Goal: Understand process/instructions: Learn about a topic

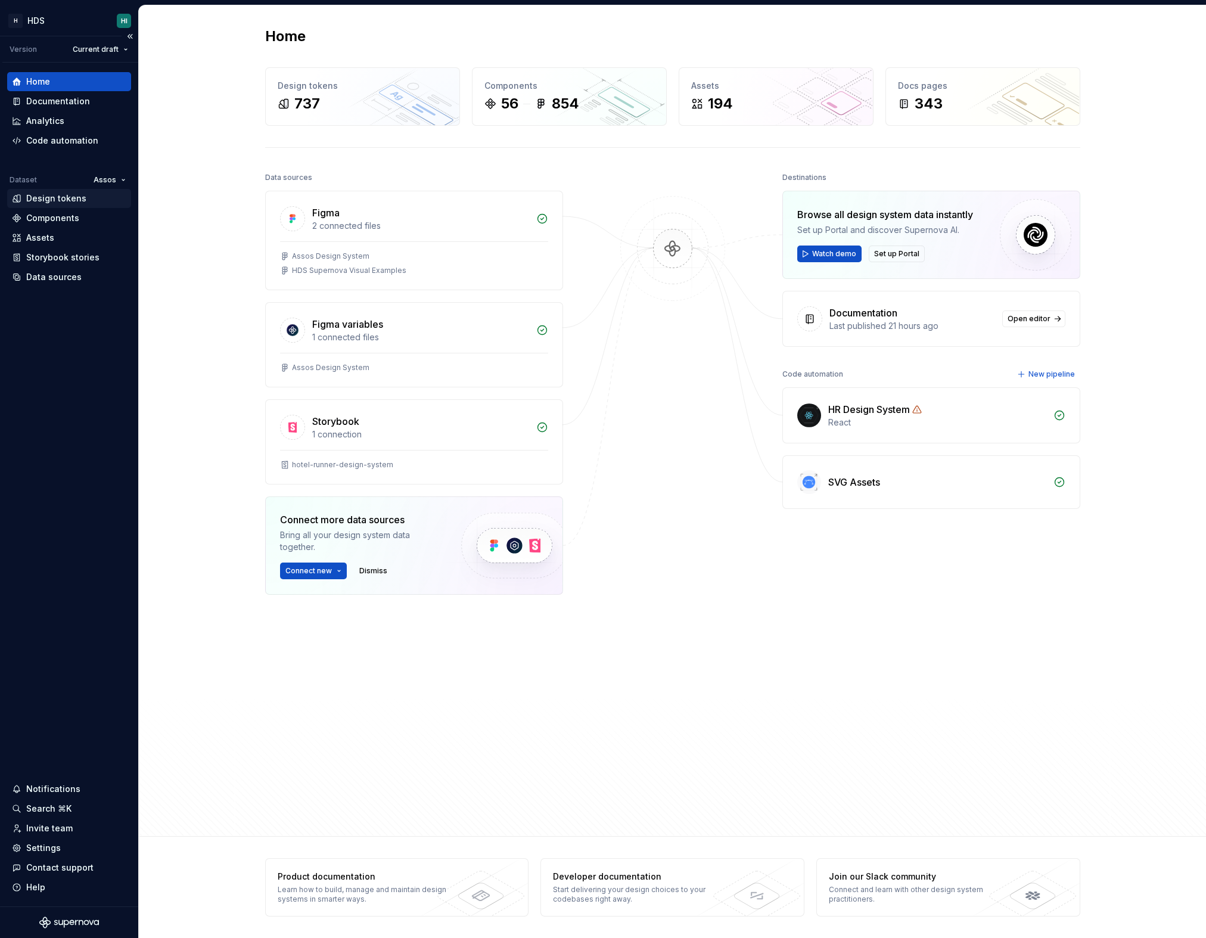
click at [88, 200] on div "Design tokens" at bounding box center [69, 198] width 114 height 12
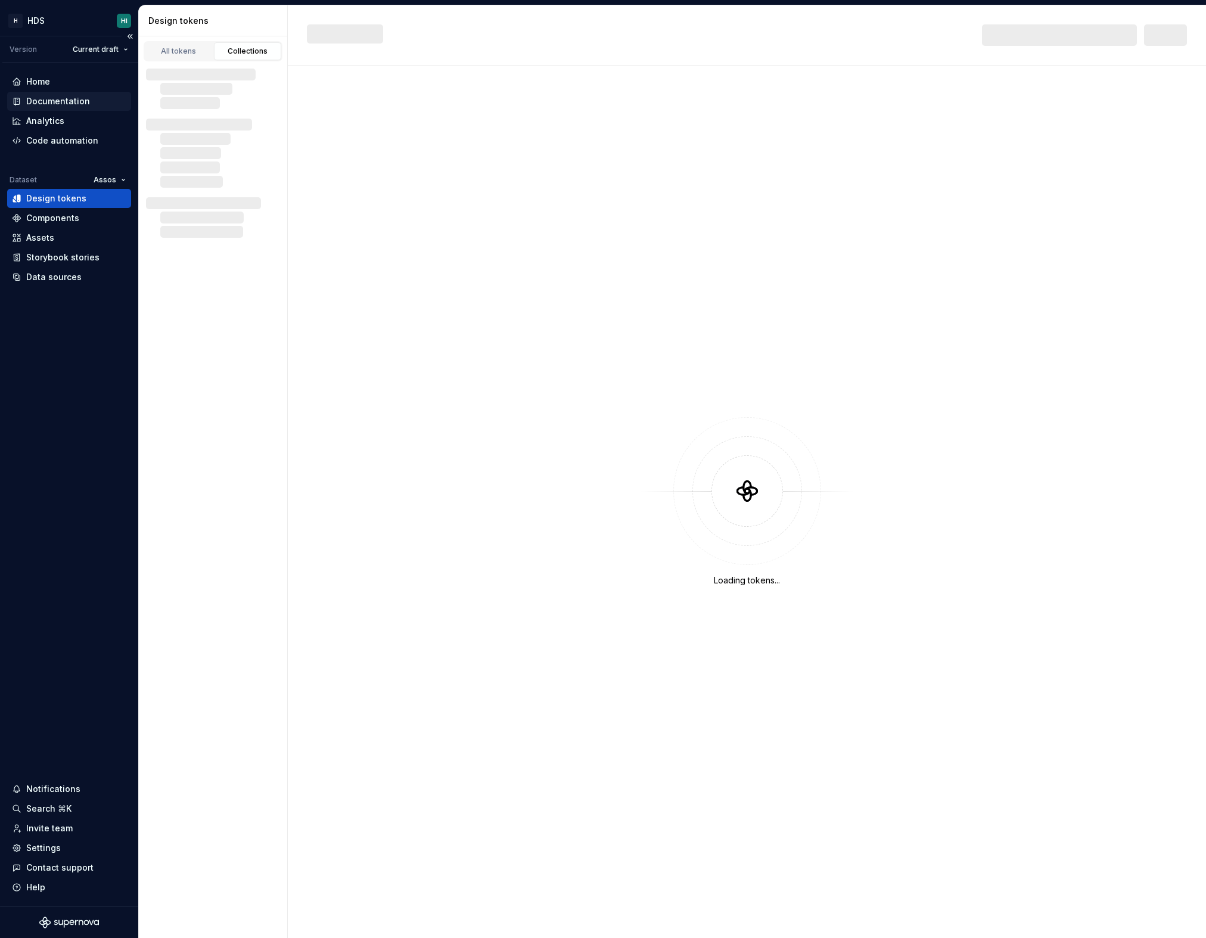
click at [88, 97] on div "Documentation" at bounding box center [69, 101] width 114 height 12
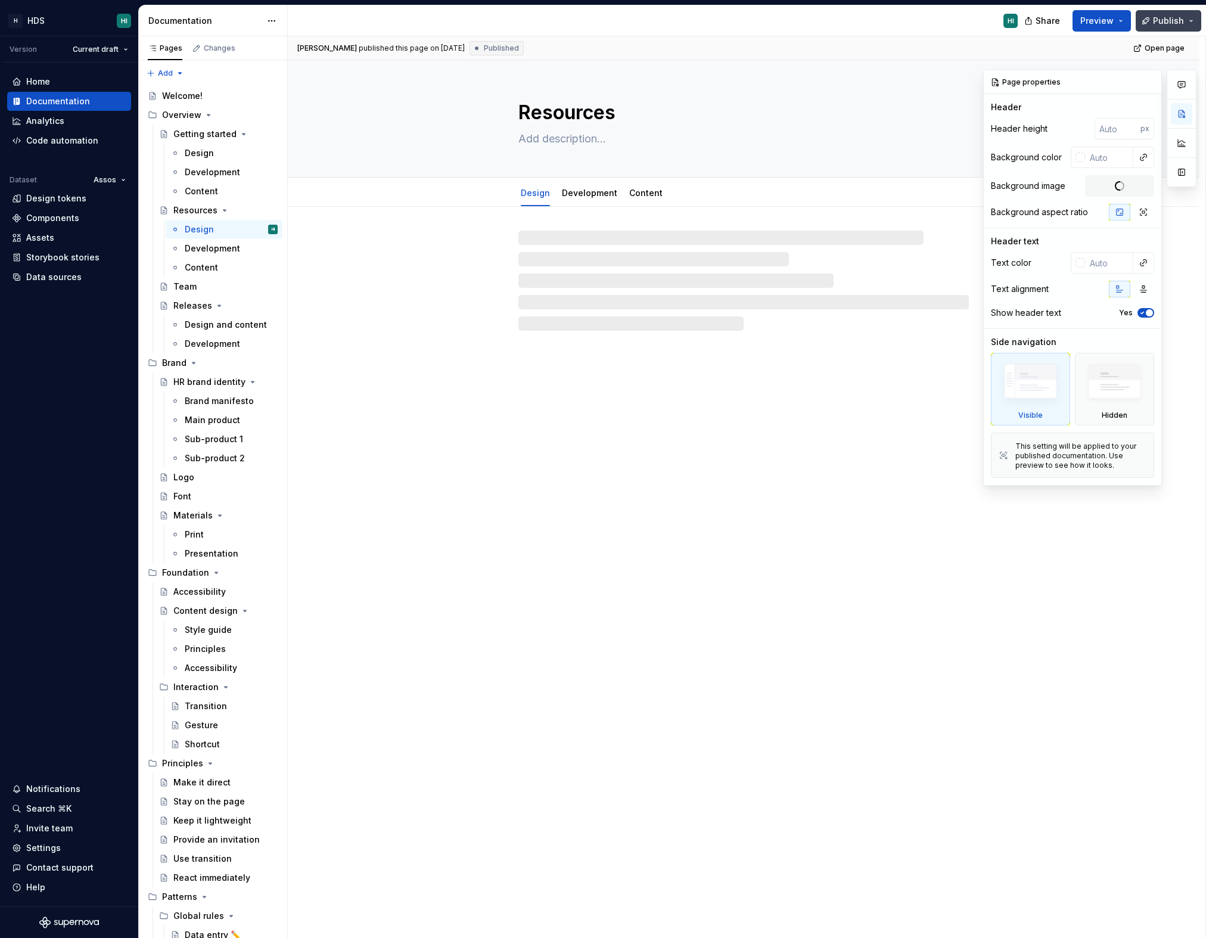
click at [1170, 23] on span "Publish" at bounding box center [1168, 21] width 31 height 12
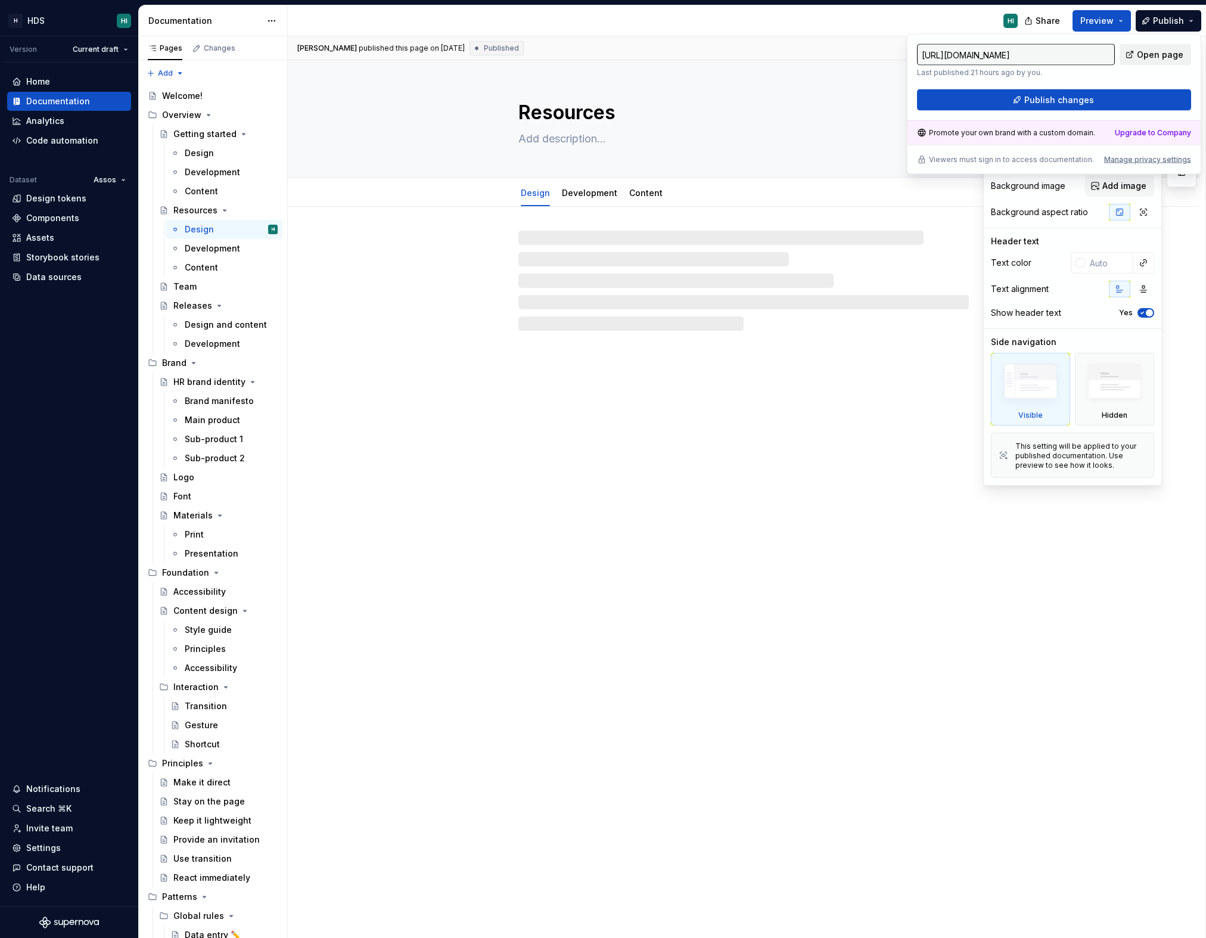
click at [1146, 58] on span "Open page" at bounding box center [1160, 55] width 46 height 12
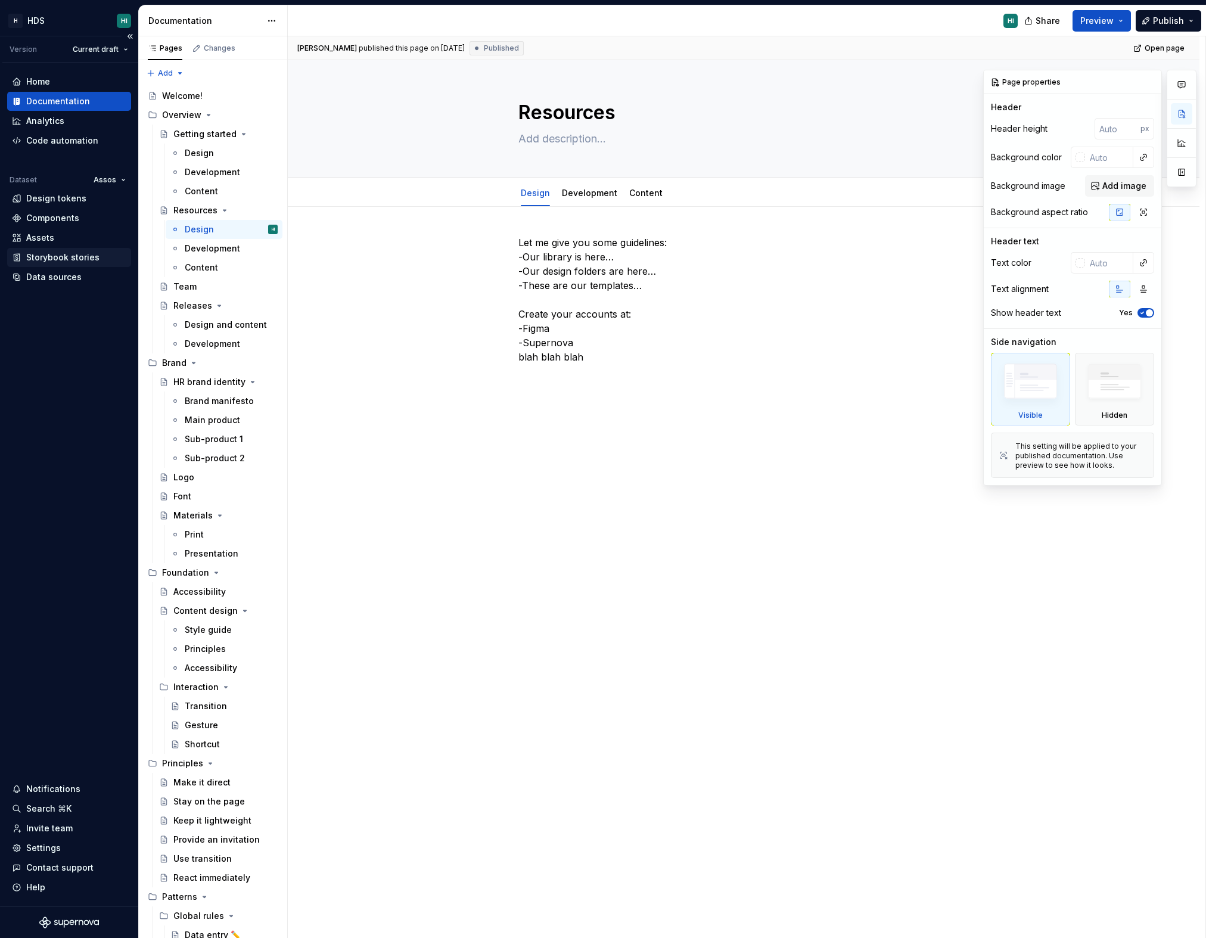
click at [84, 257] on div "Storybook stories" at bounding box center [62, 257] width 73 height 12
type textarea "*"
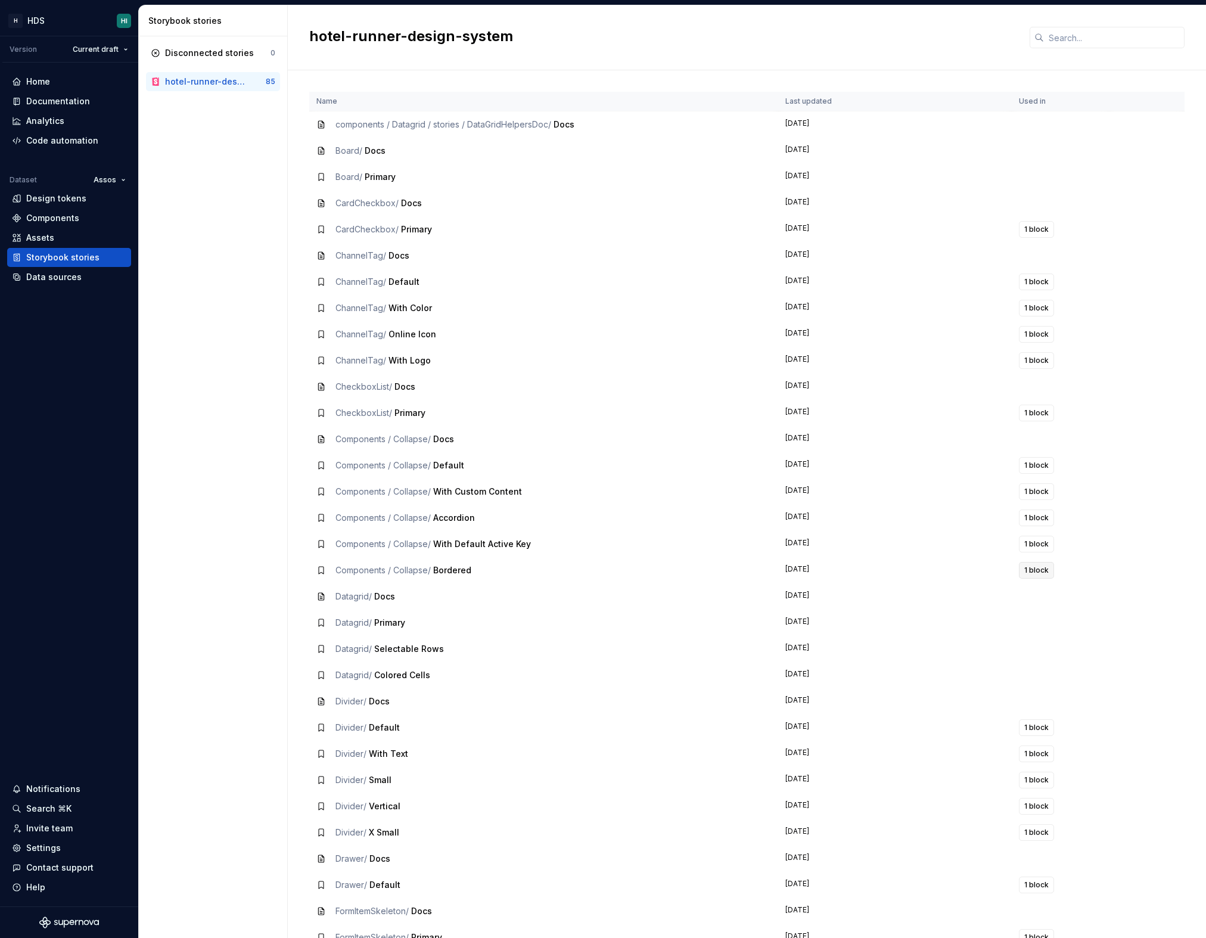
click at [1036, 573] on span "1 block" at bounding box center [1036, 570] width 24 height 10
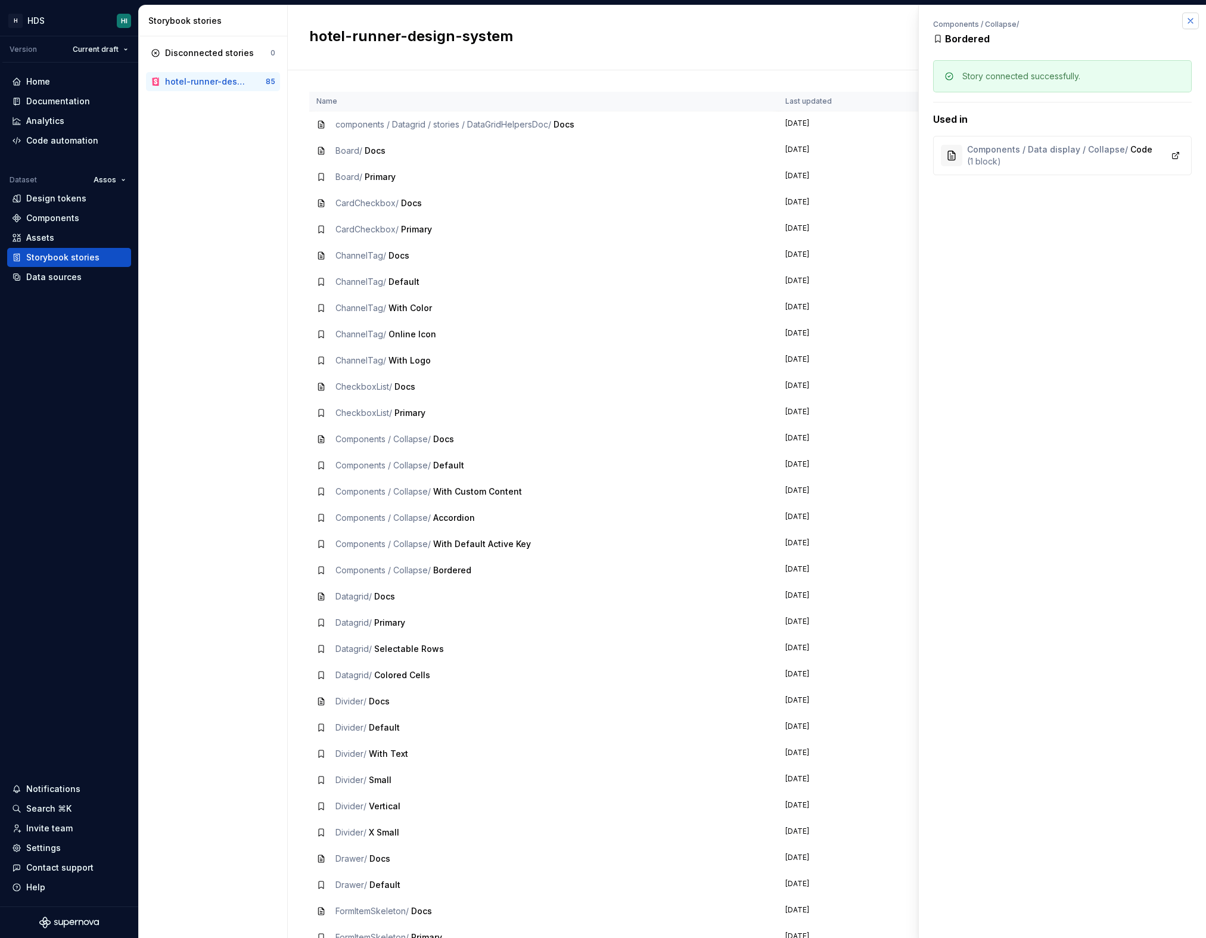
click at [1183, 25] on button "button" at bounding box center [1190, 21] width 17 height 17
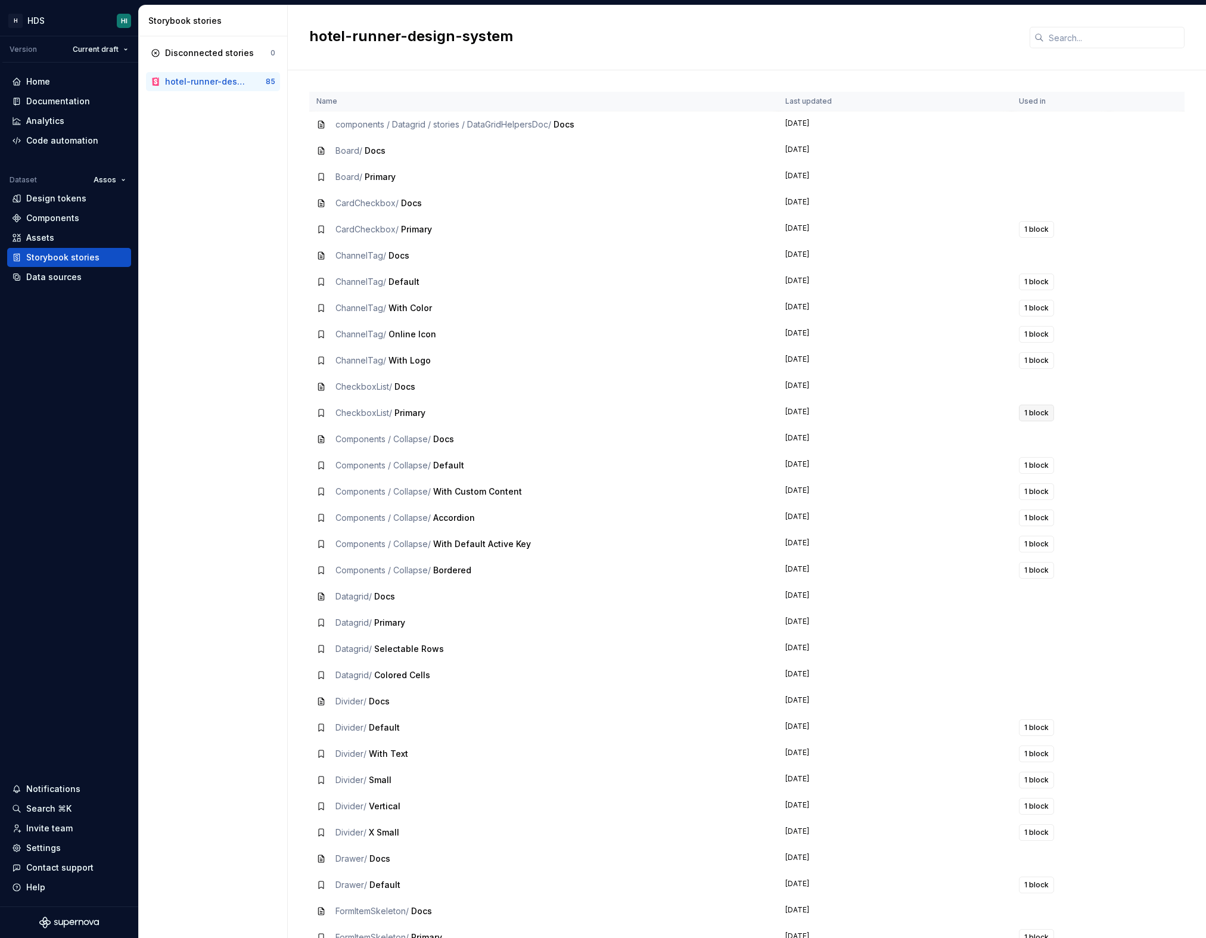
click at [1034, 415] on span "1 block" at bounding box center [1036, 413] width 24 height 10
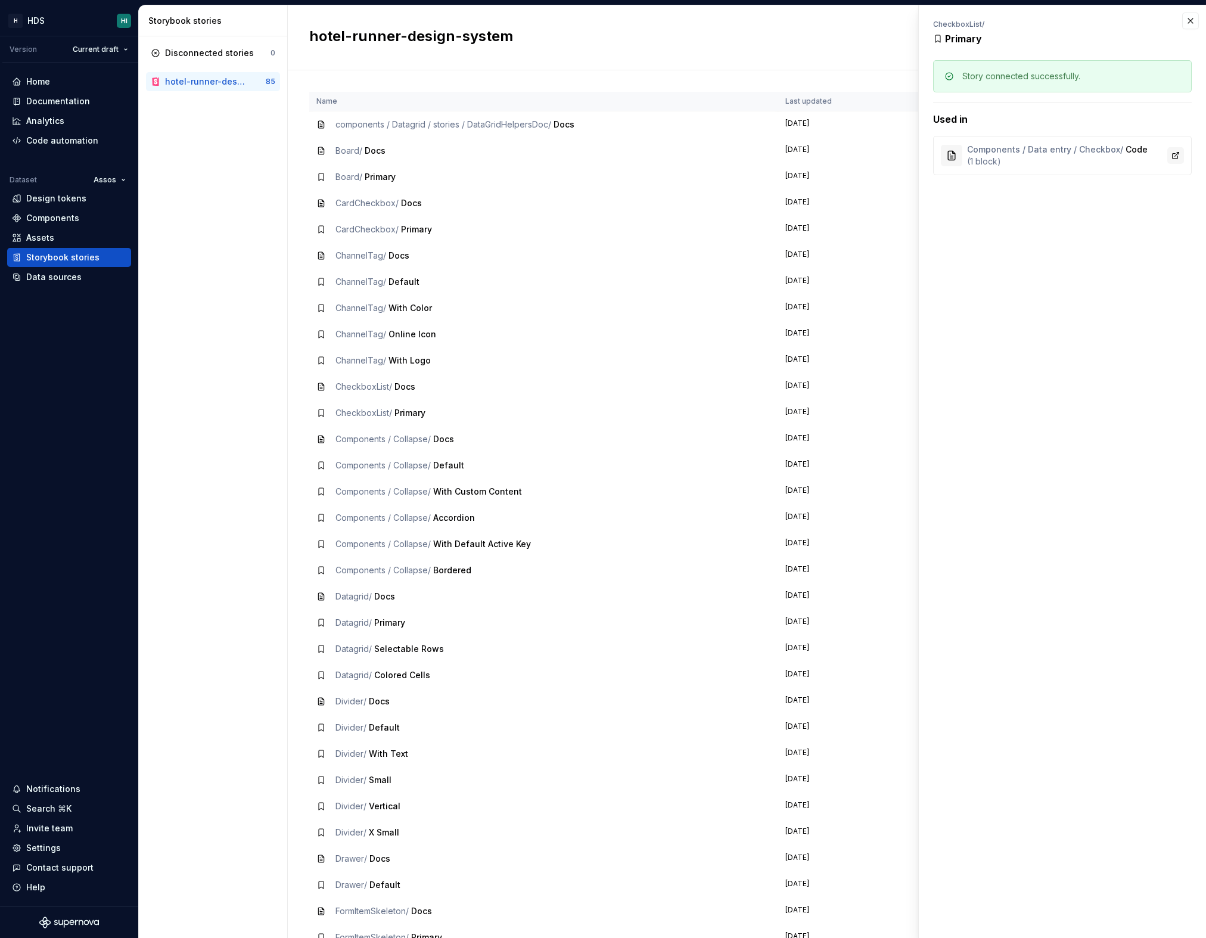
click at [1172, 150] on link at bounding box center [1175, 155] width 17 height 17
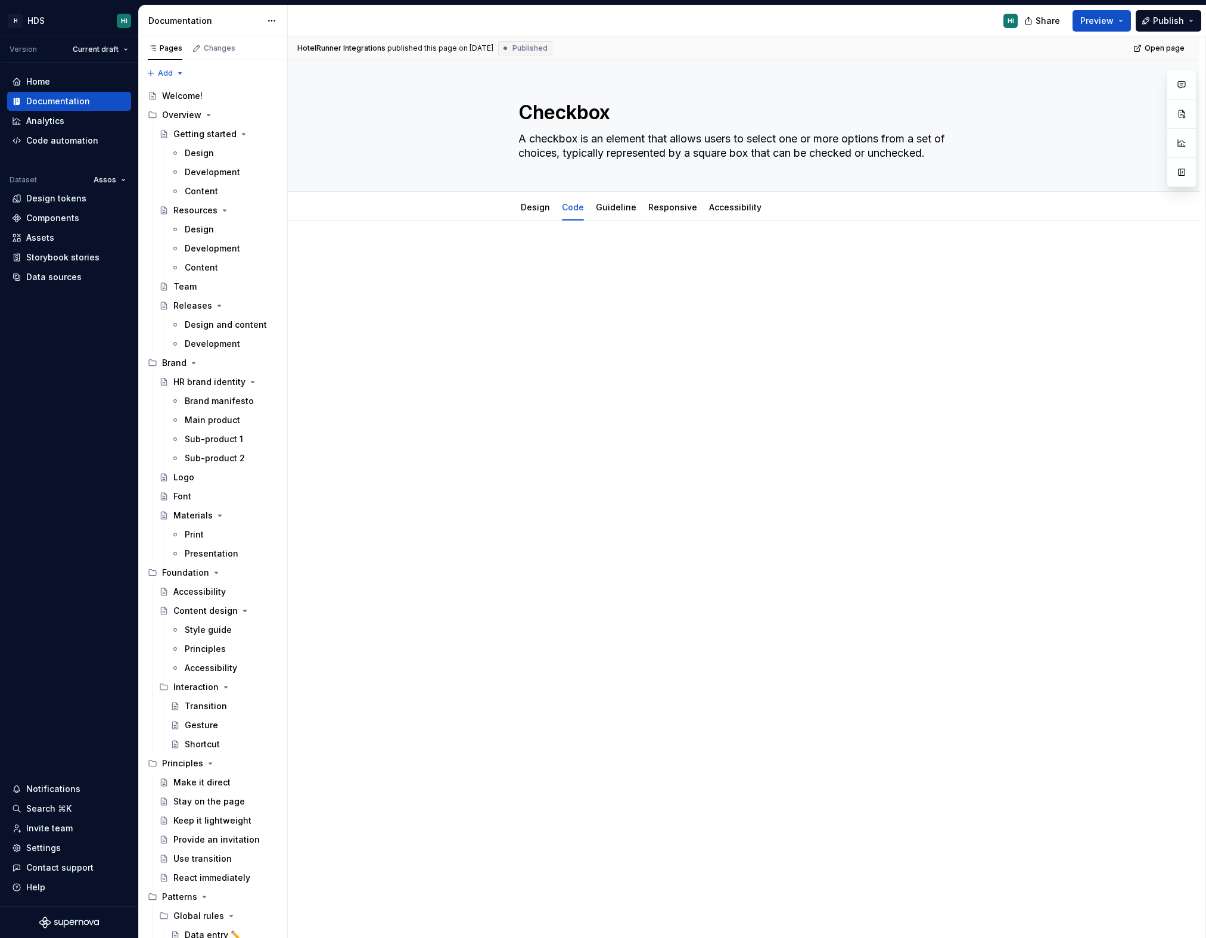
click at [602, 255] on div at bounding box center [743, 272] width 450 height 45
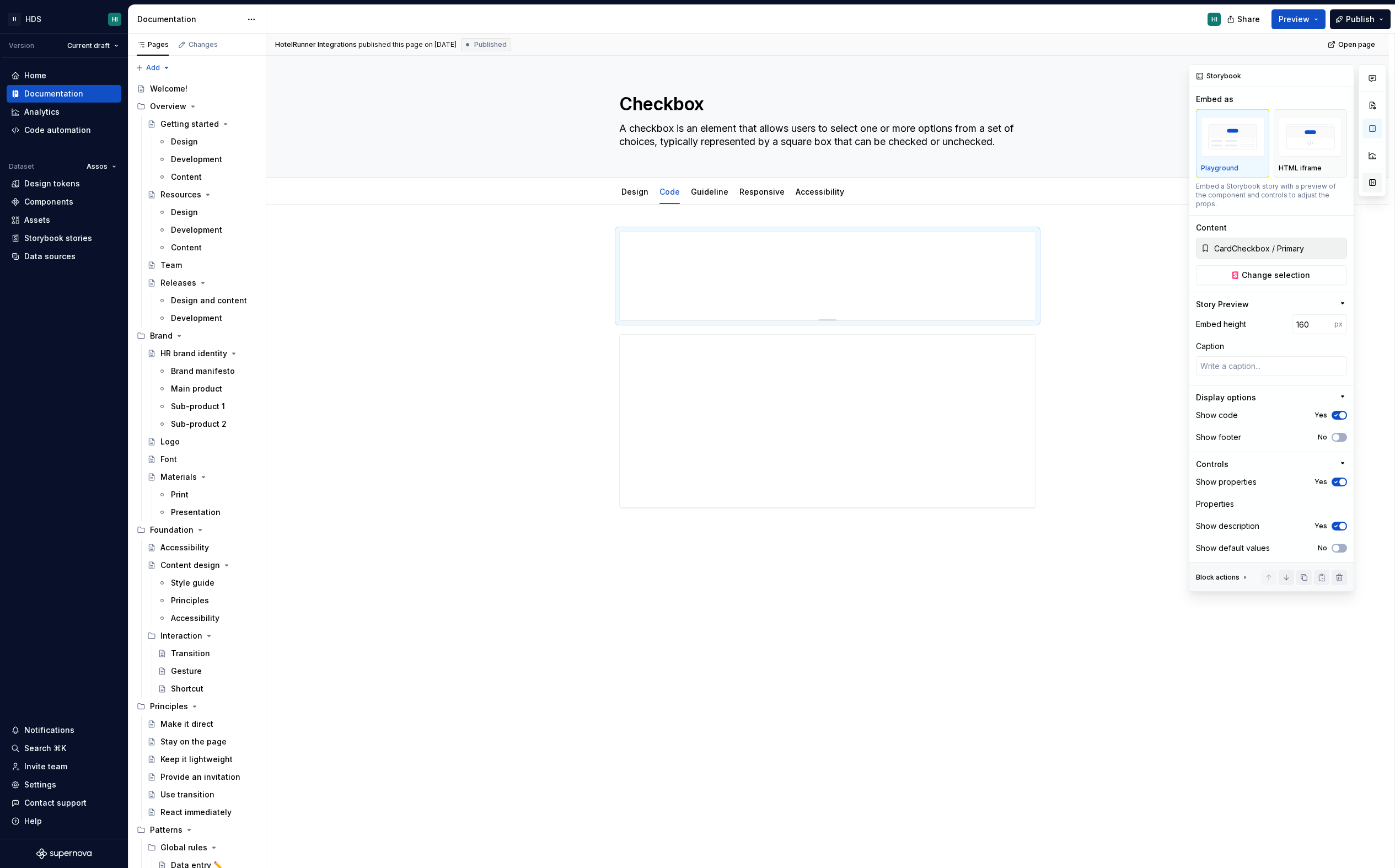
click at [1115, 180] on button "button" at bounding box center [1372, 181] width 19 height 19
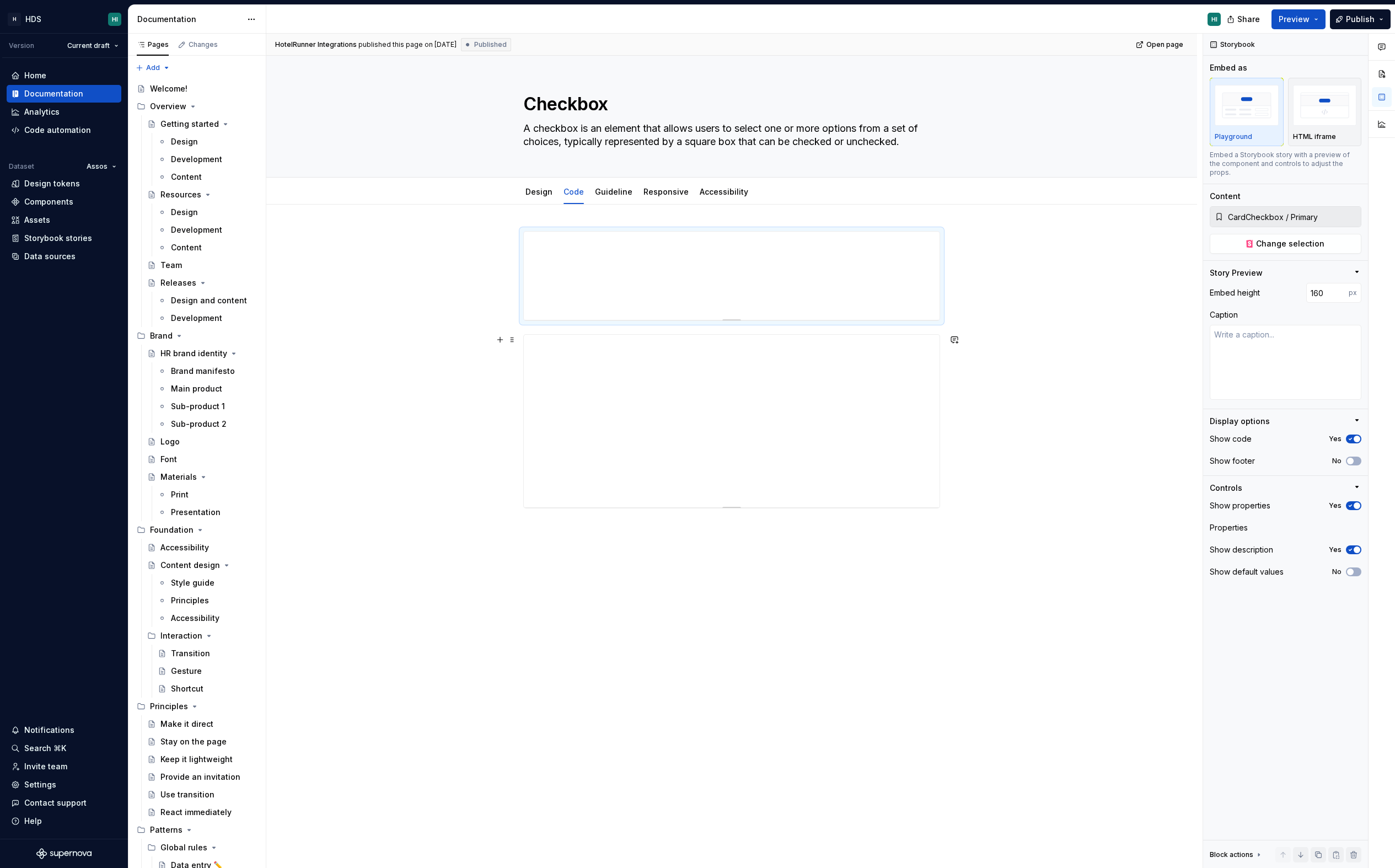
type textarea "*"
type input "CheckboxList / Primary"
type input "313"
type textarea "*"
type input "CardCheckbox / Primary"
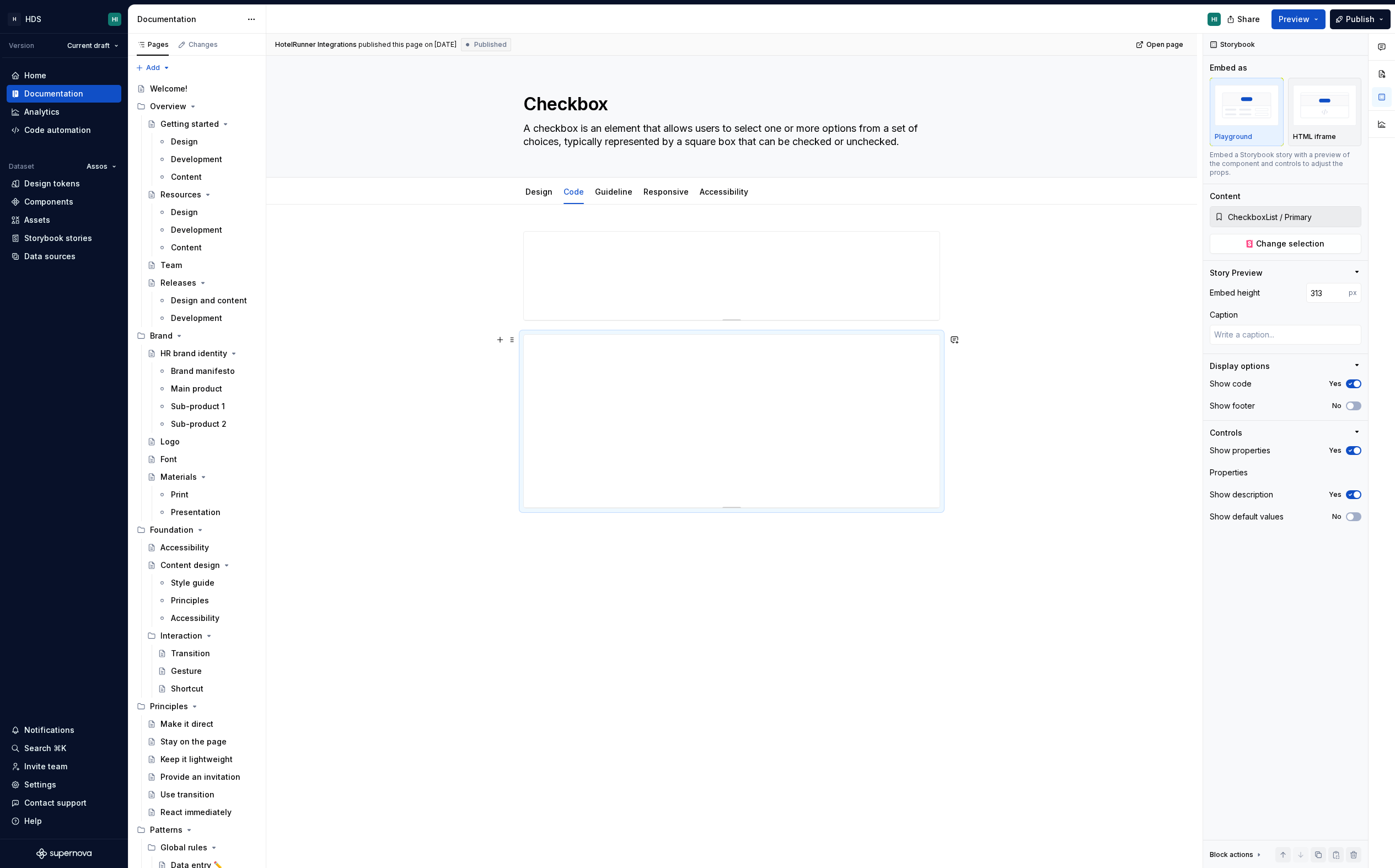
type input "160"
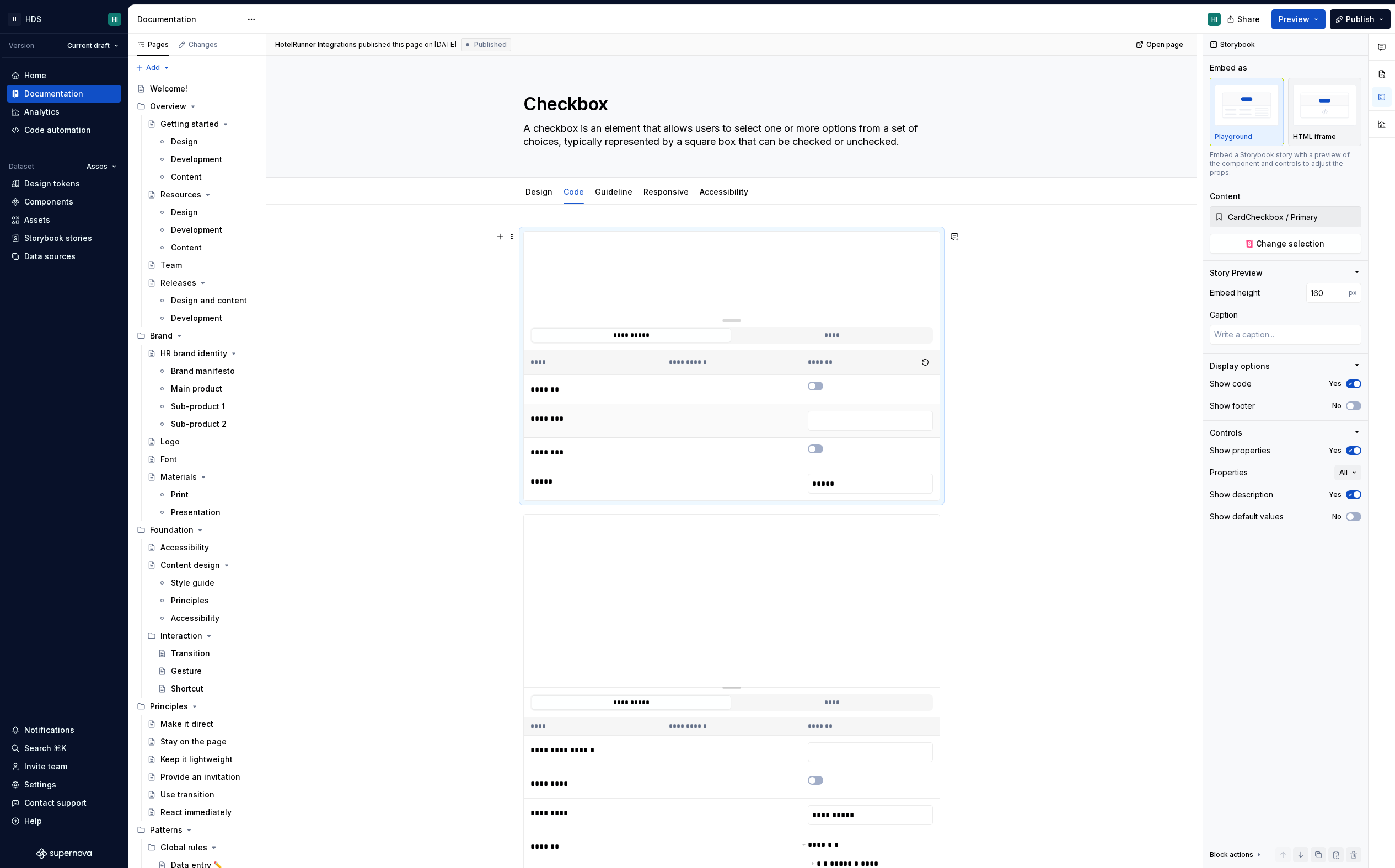
scroll to position [119, 0]
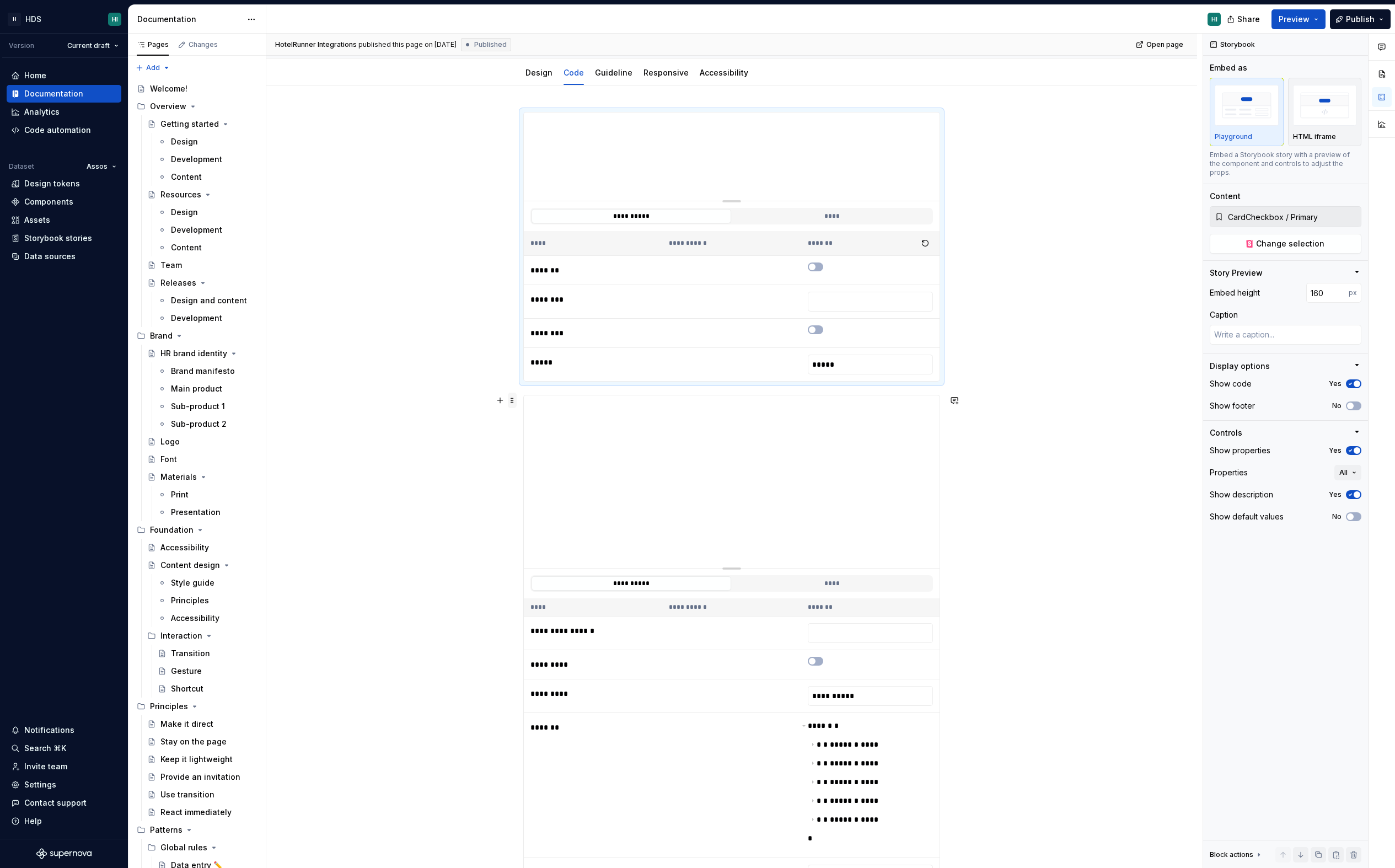
click at [517, 403] on span at bounding box center [513, 400] width 9 height 16
type textarea "*"
type input "CheckboxList / Primary"
type input "313"
click at [542, 434] on div "Move up" at bounding box center [567, 435] width 71 height 11
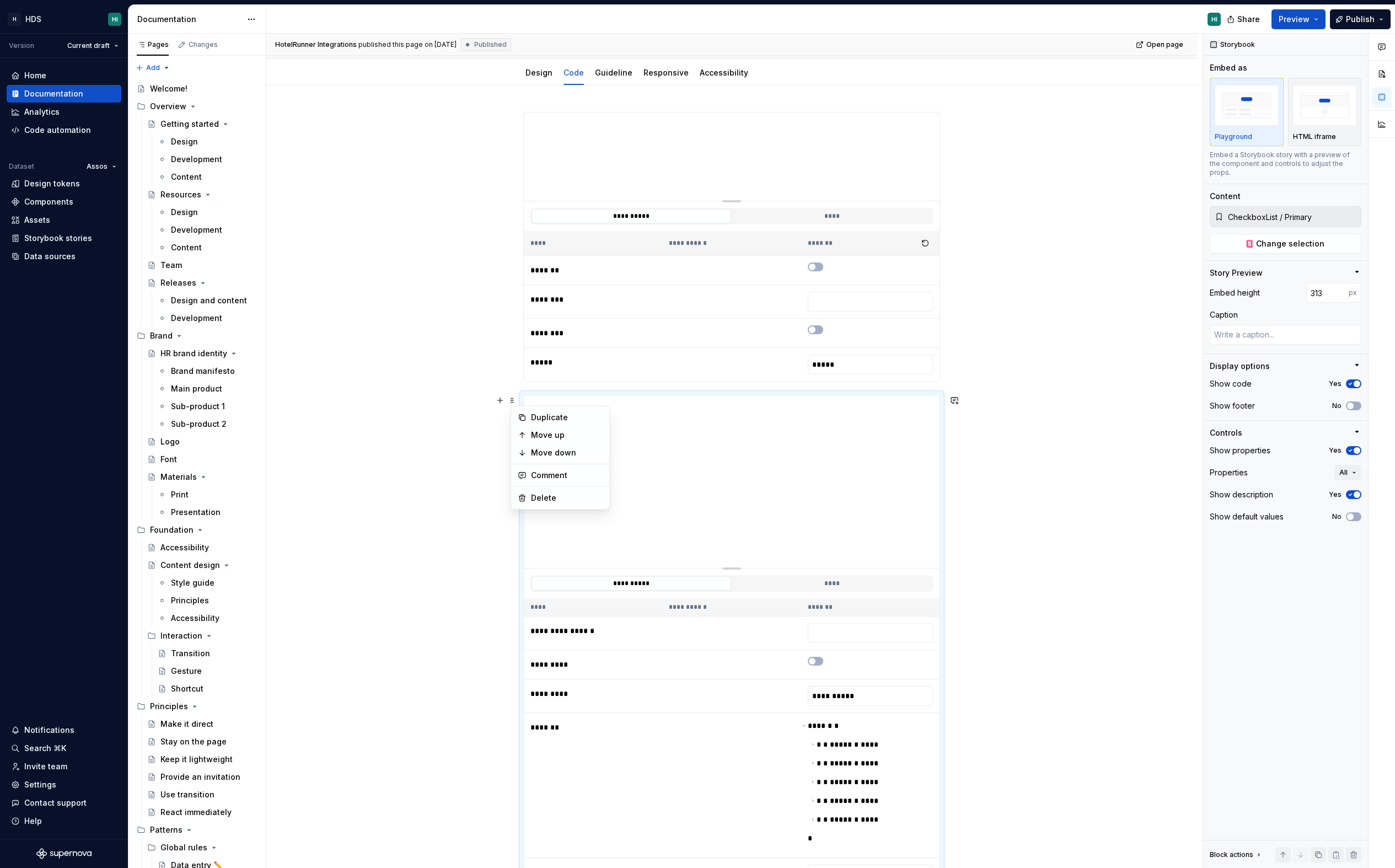
type textarea "*"
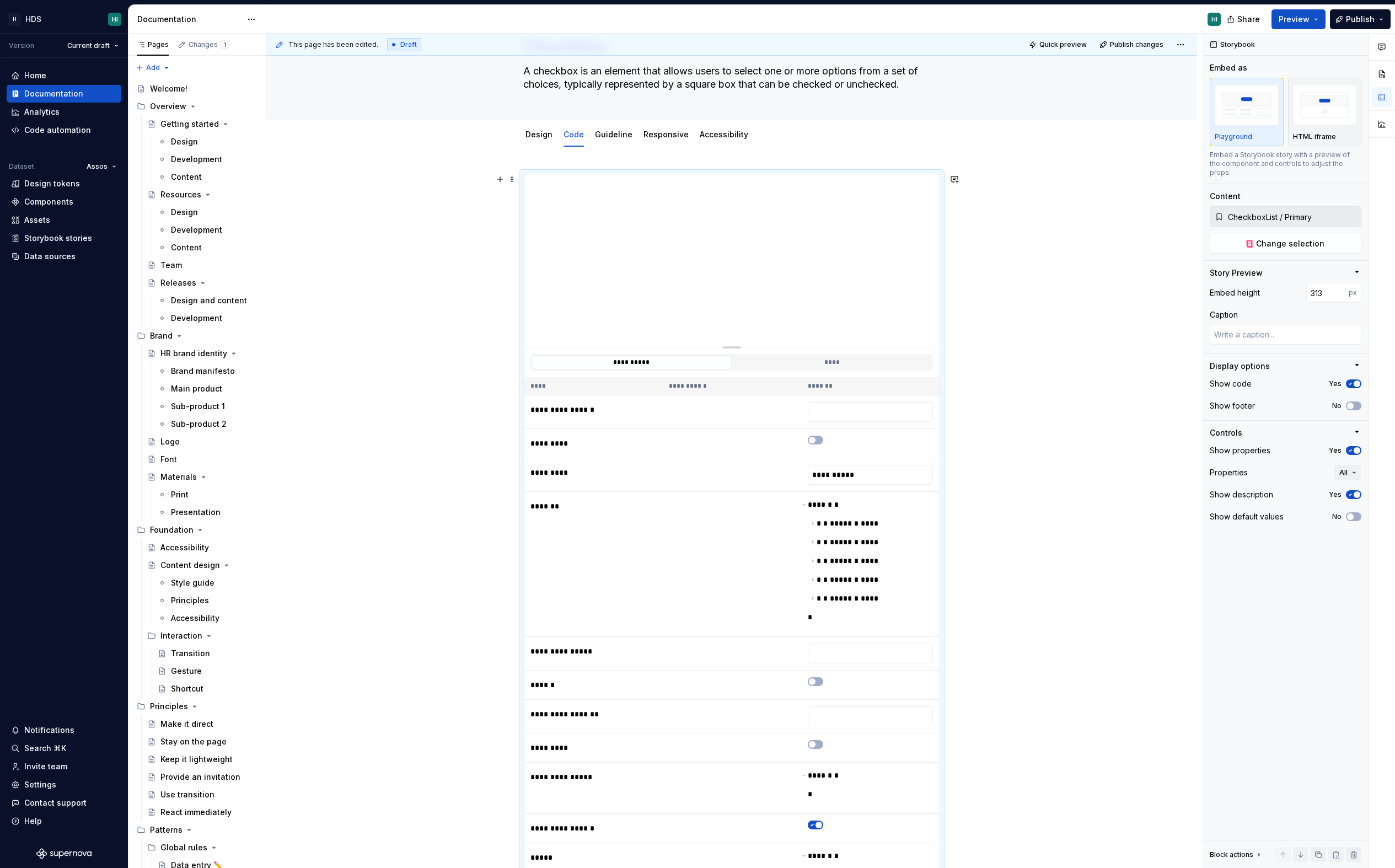
scroll to position [32, 0]
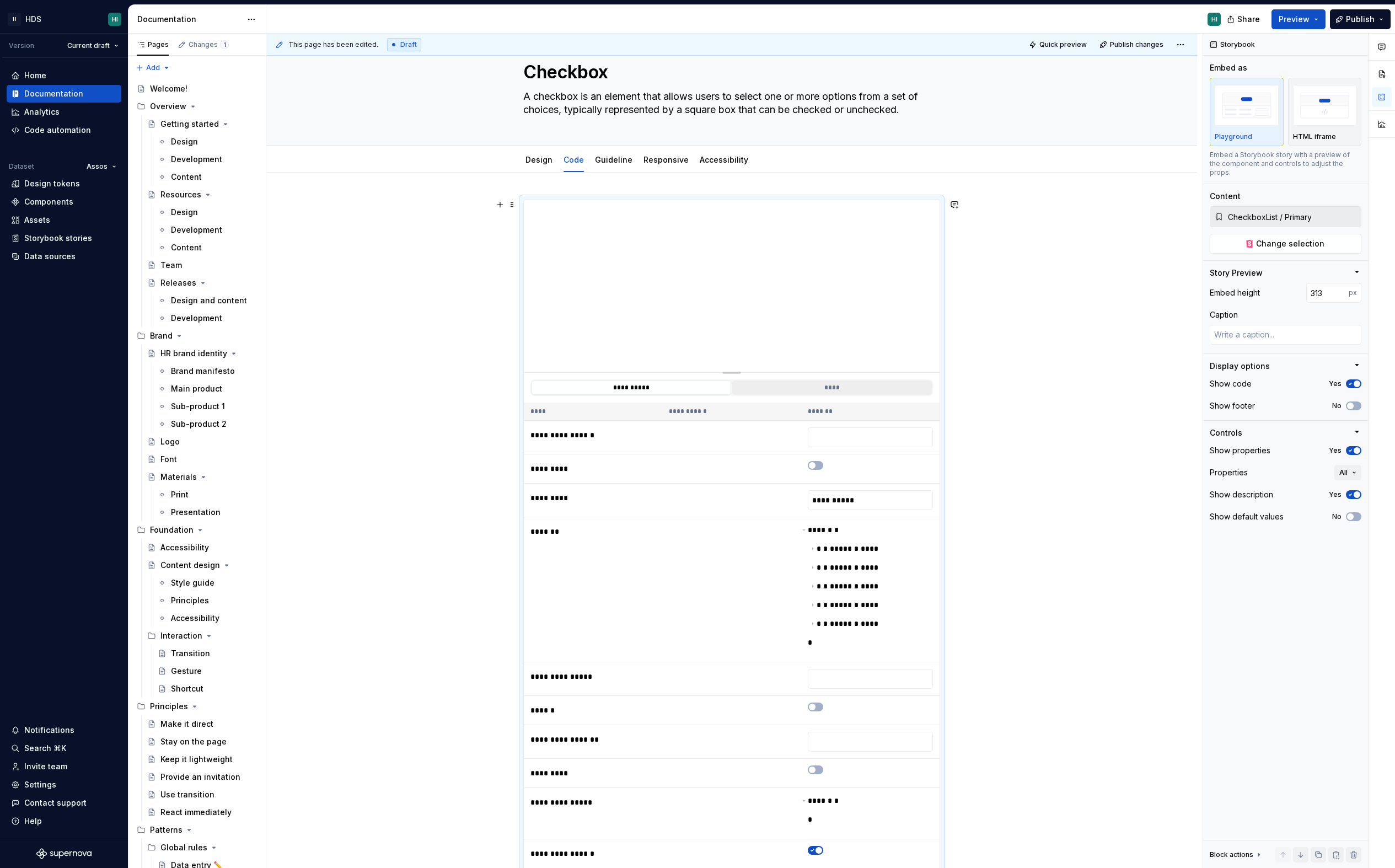
click at [779, 383] on button "****" at bounding box center [832, 387] width 200 height 14
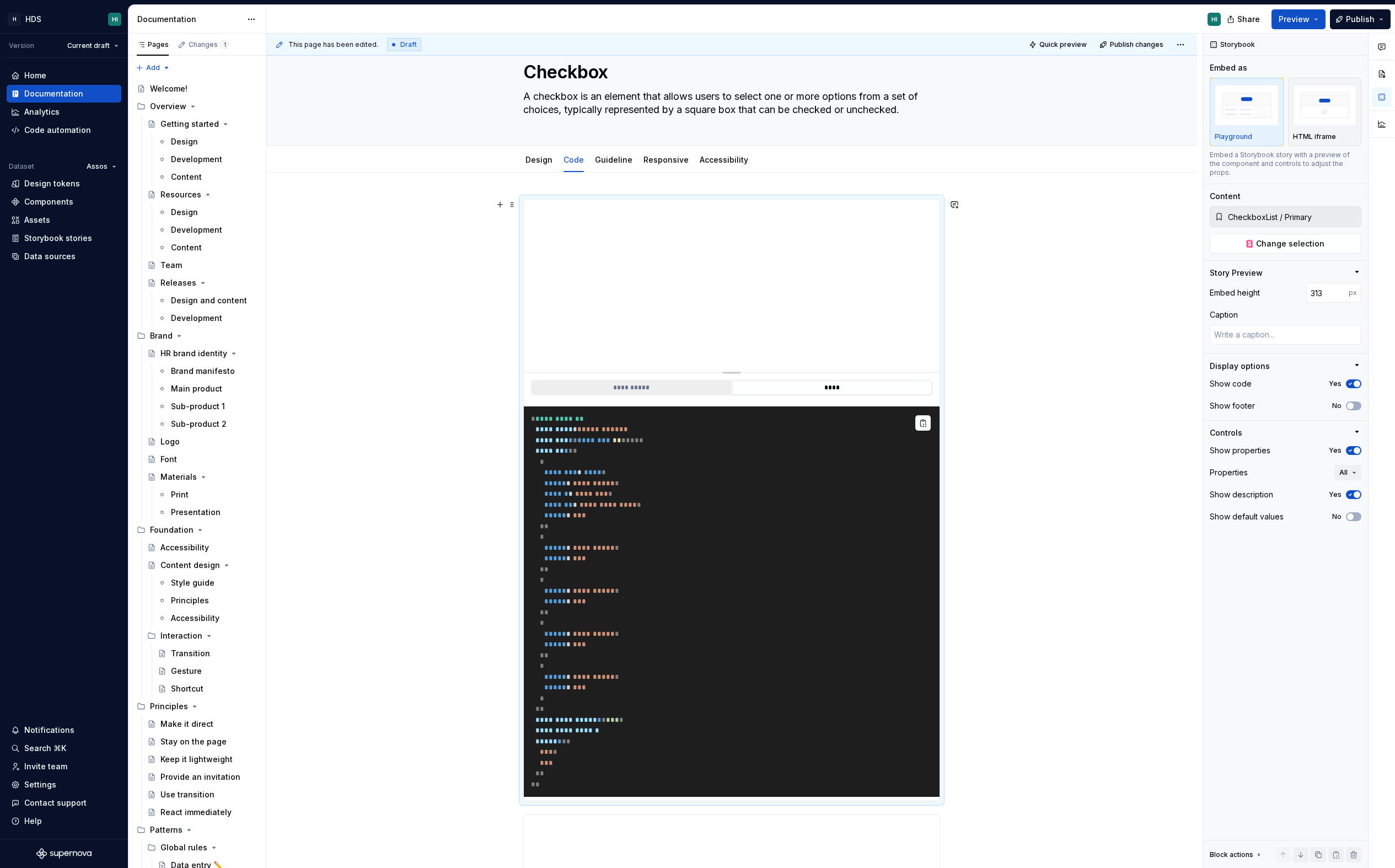
click at [695, 391] on button "**********" at bounding box center [631, 387] width 200 height 14
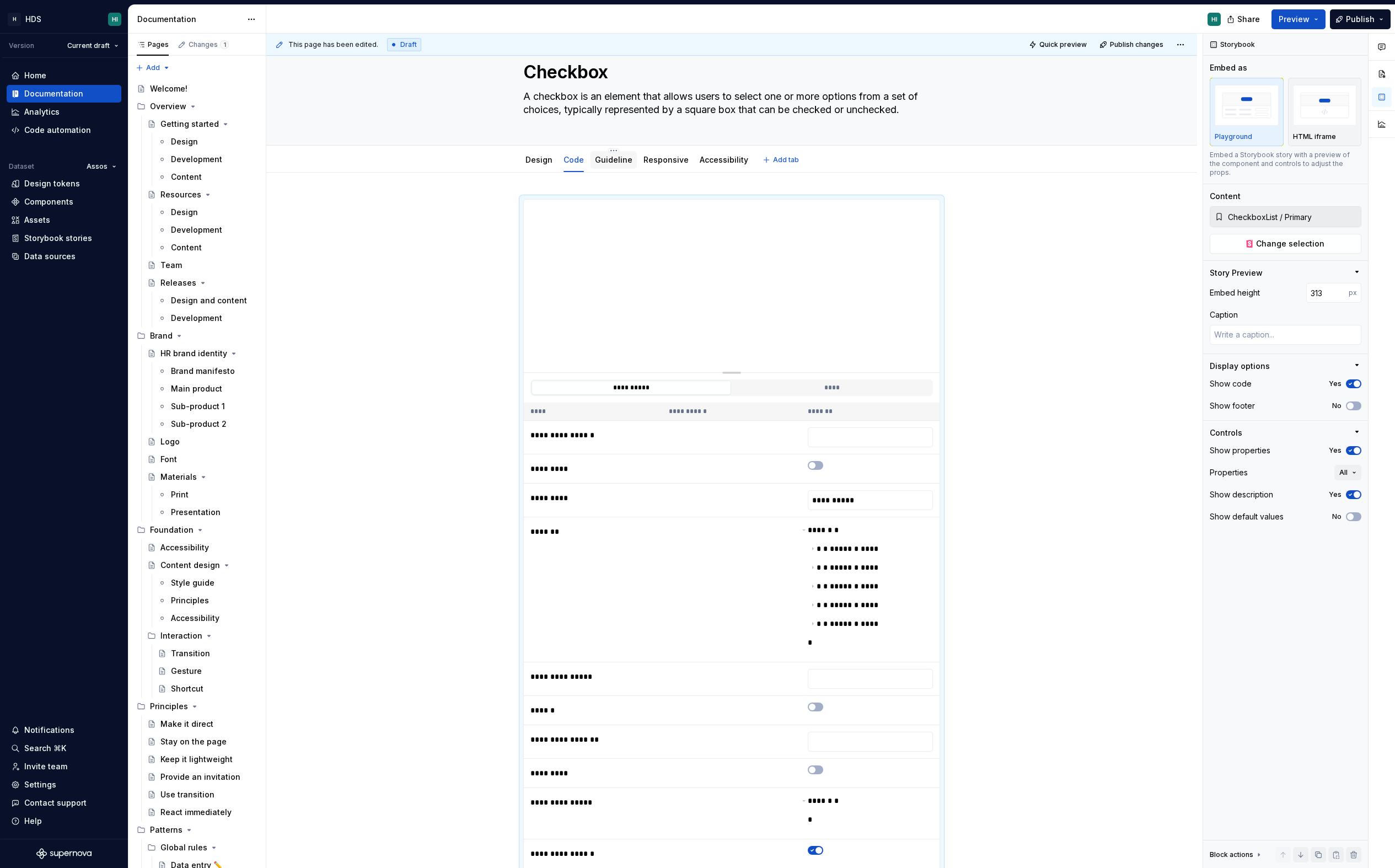
click at [606, 159] on link "Guideline" at bounding box center [614, 159] width 38 height 9
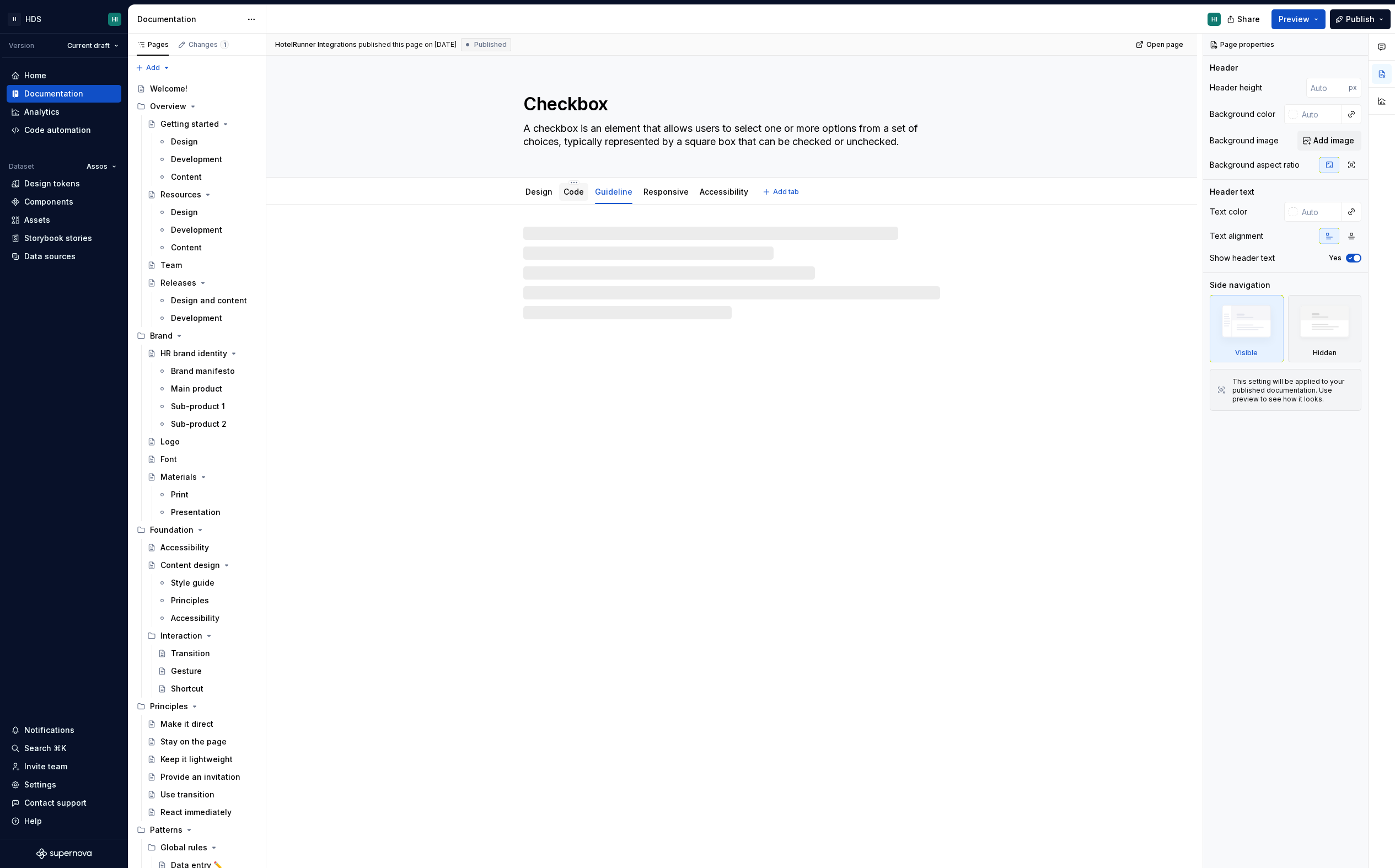
click at [581, 190] on link "Code" at bounding box center [574, 192] width 20 height 9
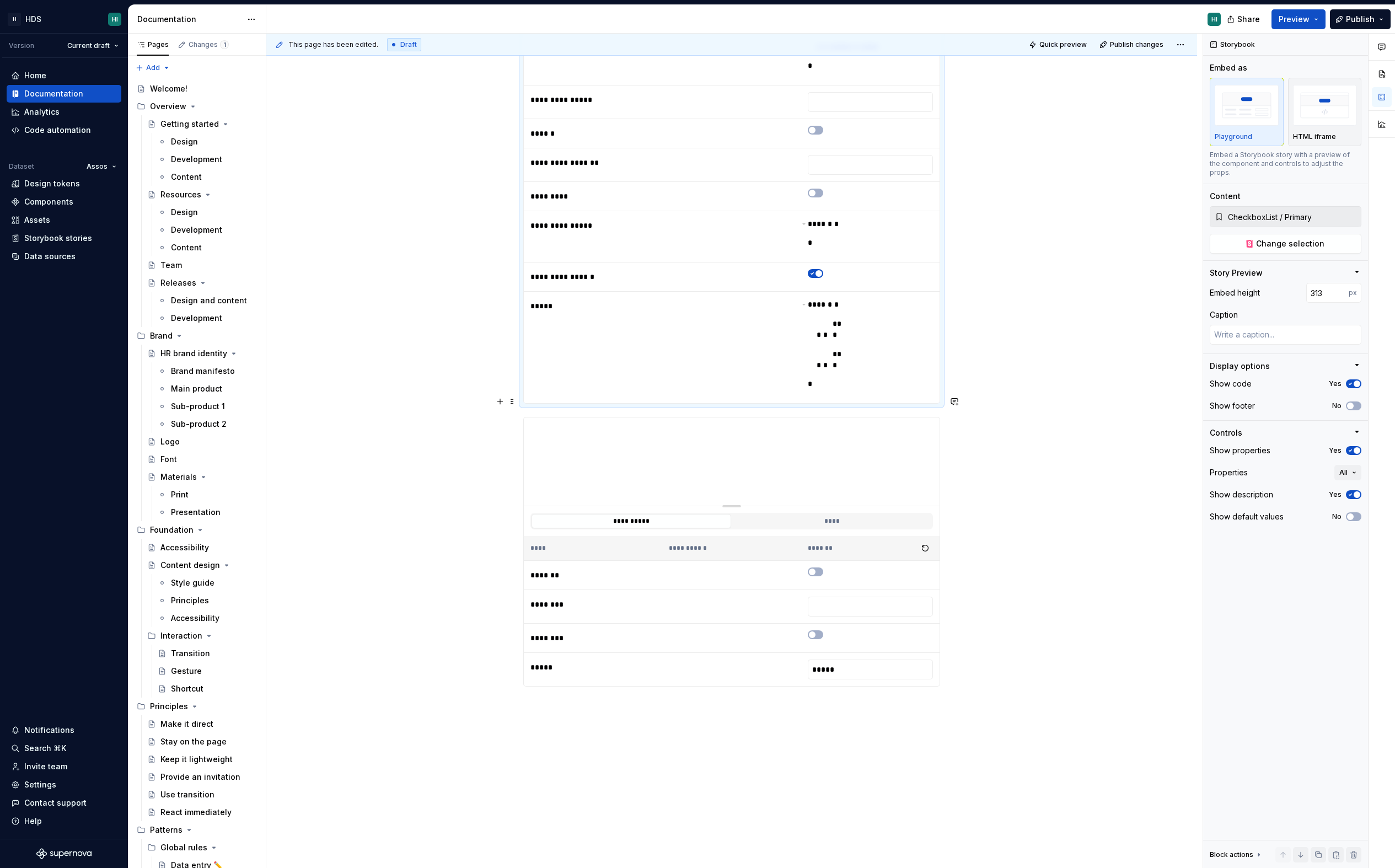
scroll to position [611, 0]
type textarea "*"
type input "CardCheckbox / Primary"
type input "160"
click at [816, 566] on span "button" at bounding box center [812, 569] width 6 height 6
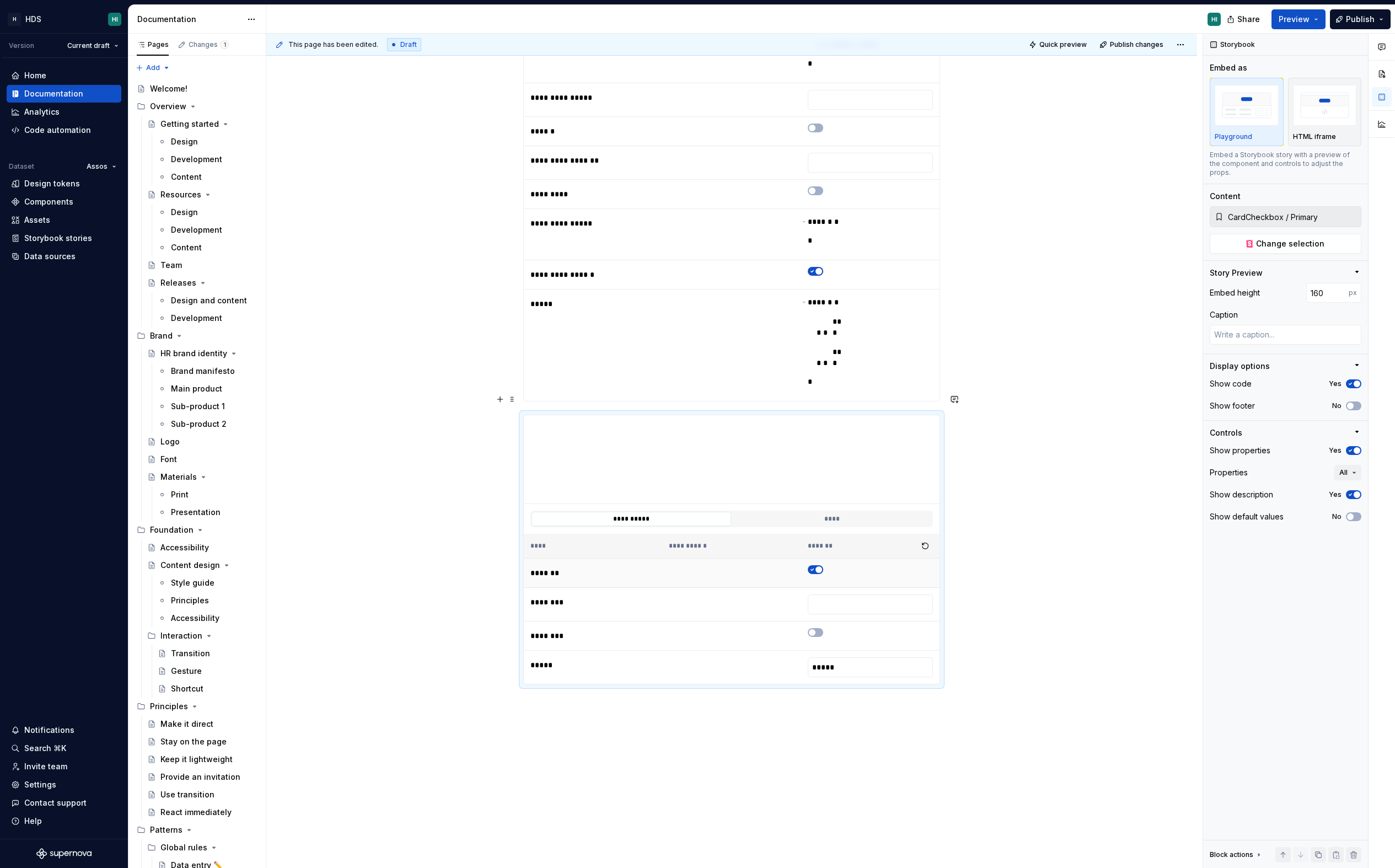
click at [816, 566] on icon "button" at bounding box center [813, 569] width 9 height 6
click at [816, 566] on span "button" at bounding box center [812, 569] width 6 height 6
click at [816, 566] on icon "button" at bounding box center [813, 569] width 9 height 6
click at [816, 629] on span "button" at bounding box center [812, 632] width 6 height 6
click at [816, 629] on icon "button" at bounding box center [813, 632] width 9 height 6
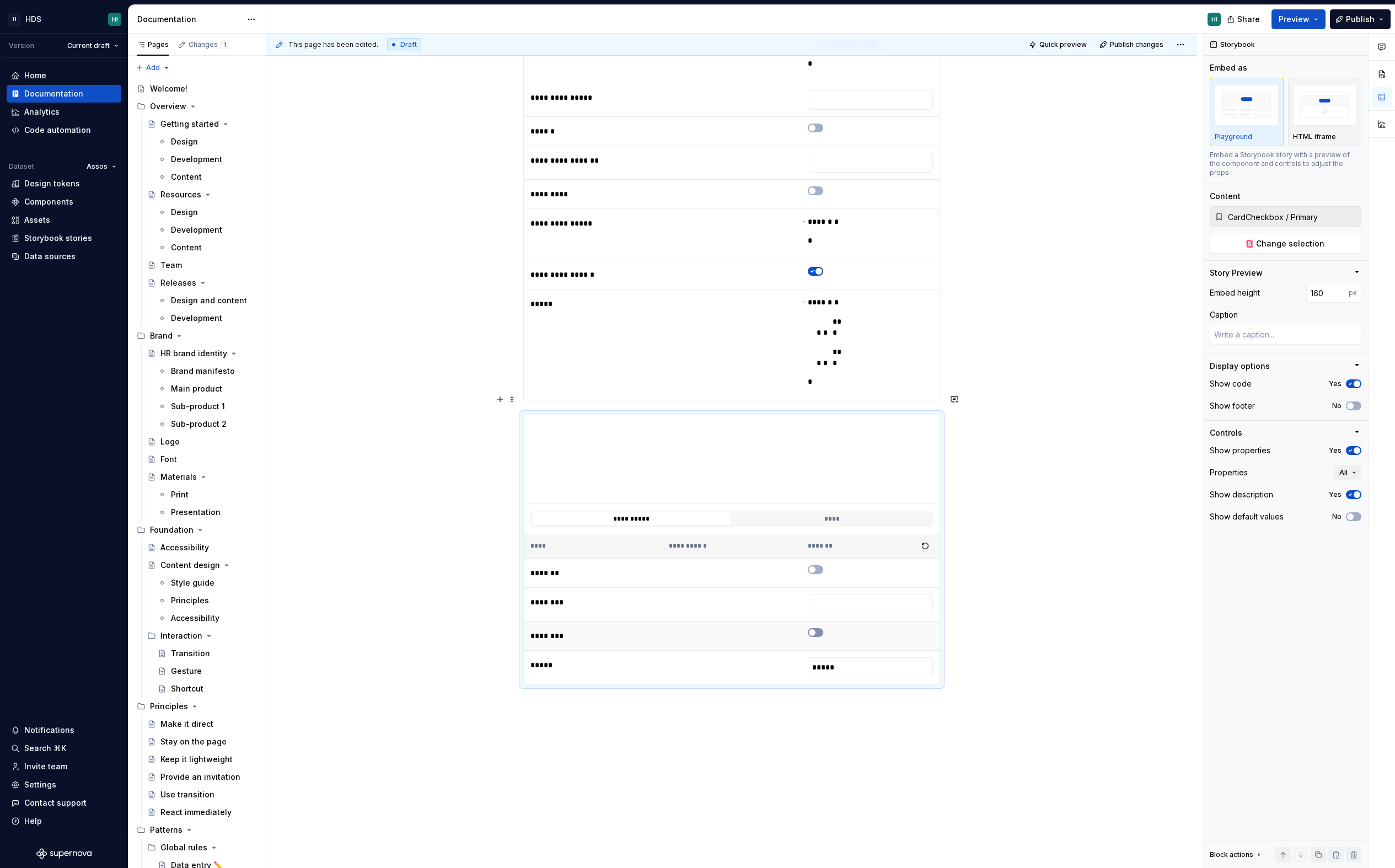
scroll to position [0, 0]
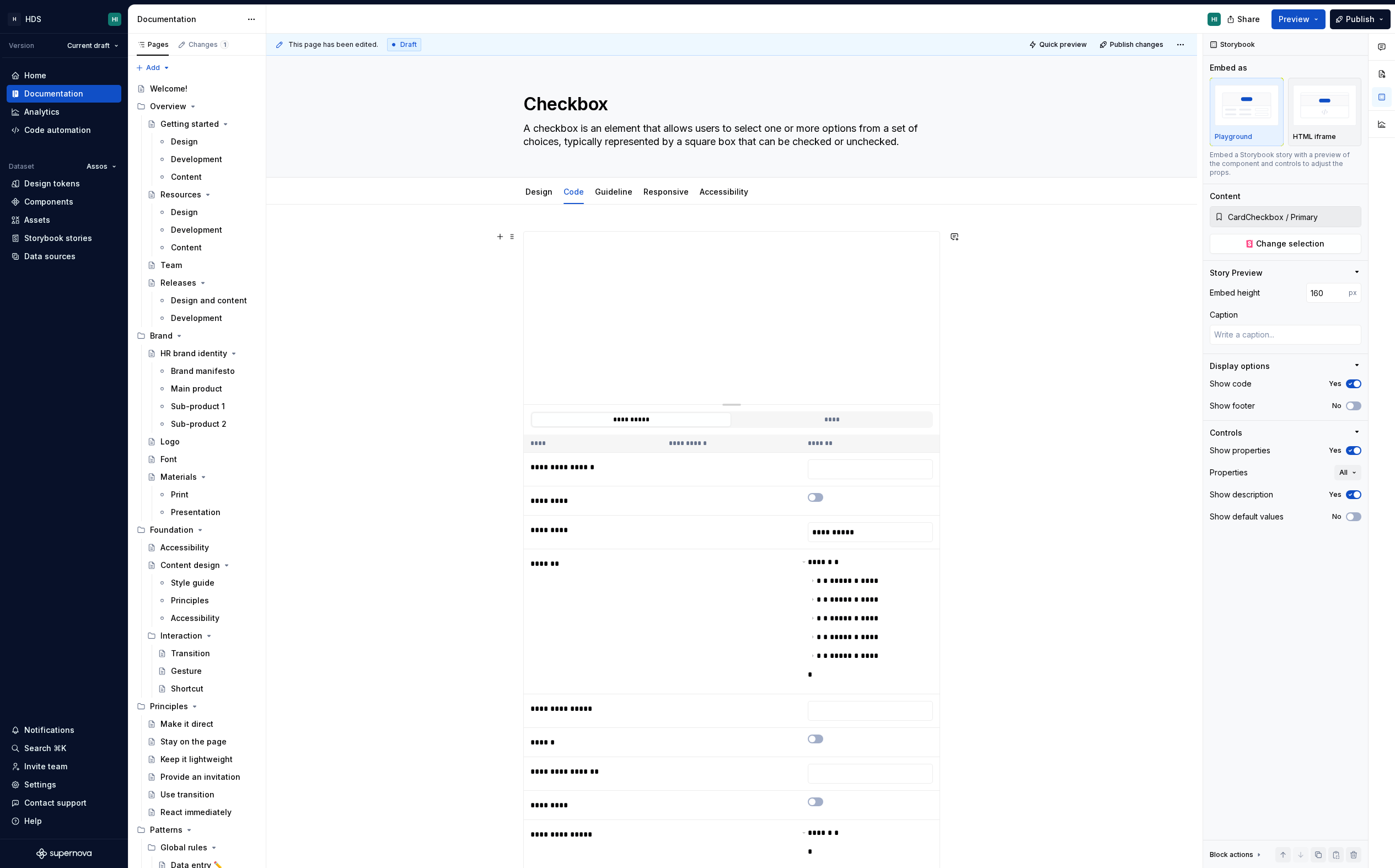
type textarea "*"
type input "CheckboxList / Primary"
type input "313"
type textarea "*"
type input "373"
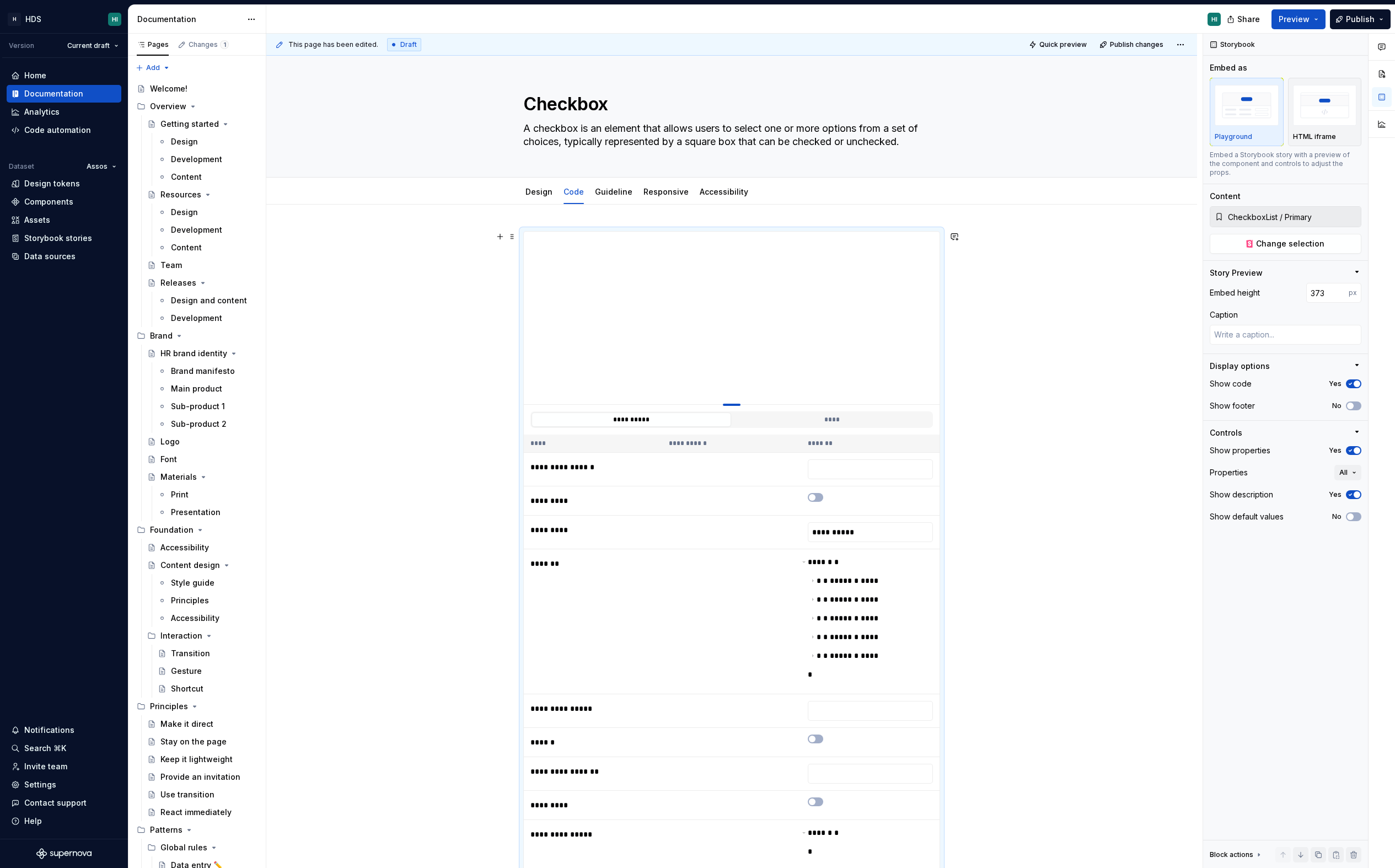
type textarea "*"
type input "544"
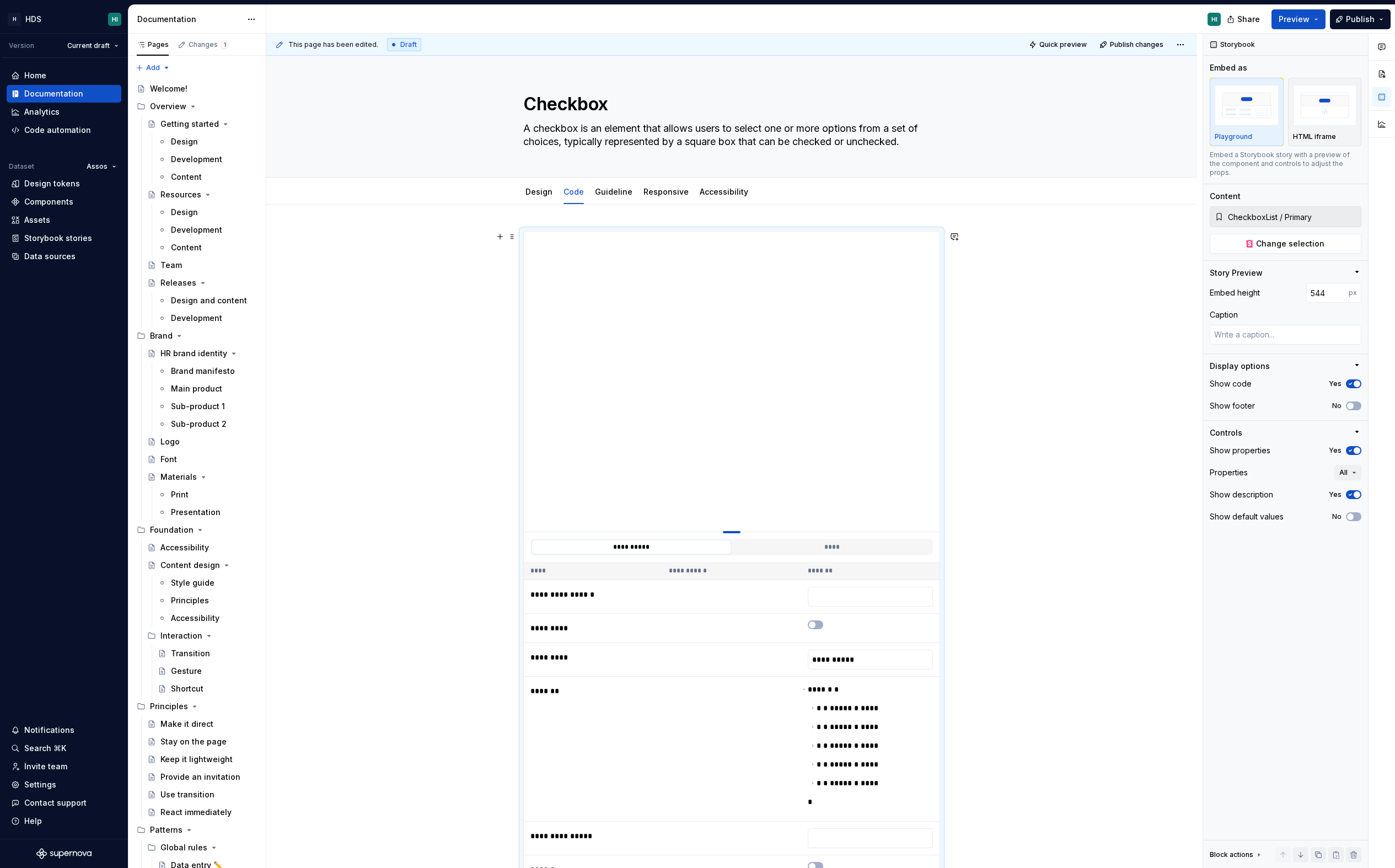
type textarea "*"
type input "554"
type textarea "*"
type input "568"
type textarea "*"
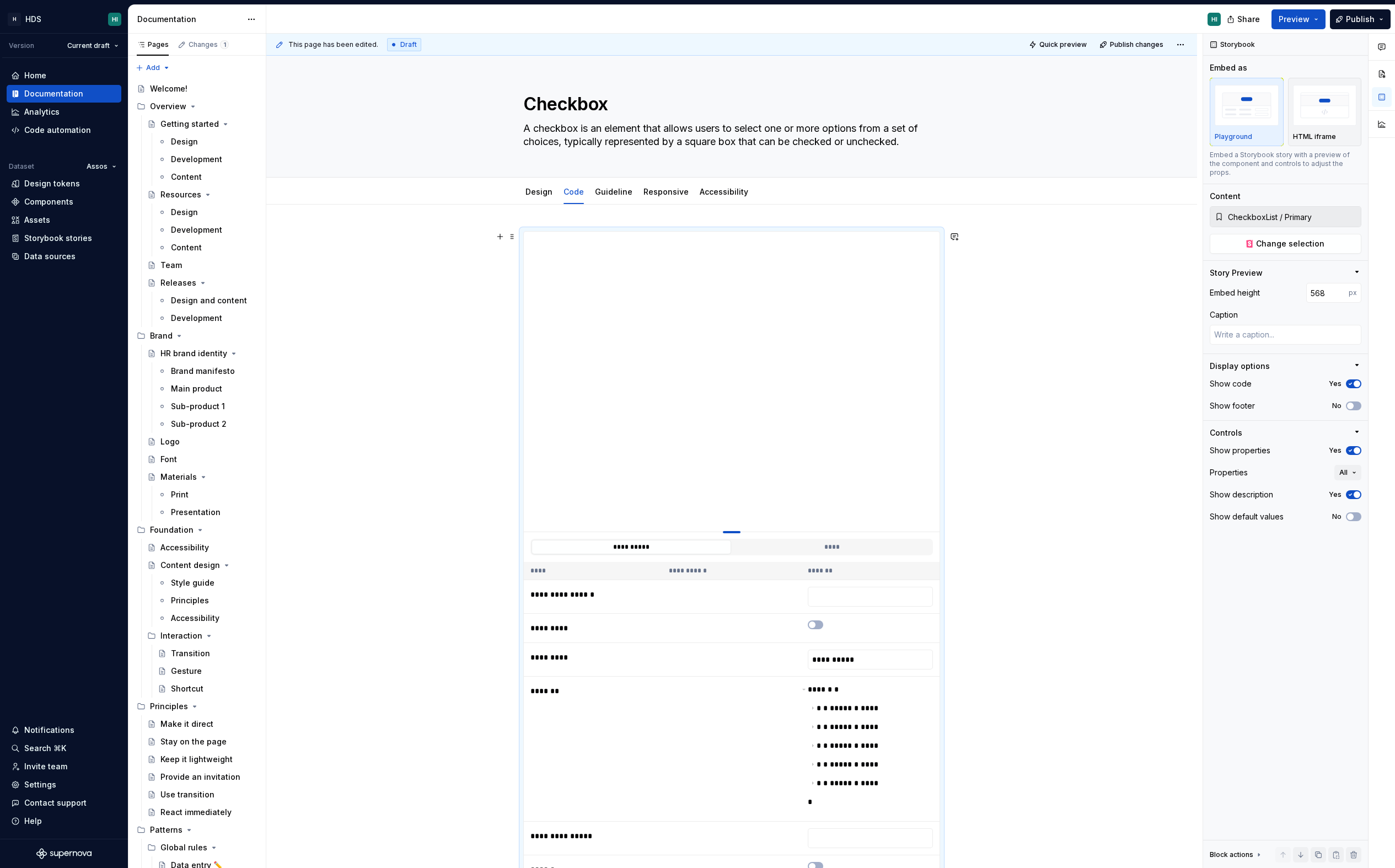
type input "573"
type textarea "*"
type input "581"
type textarea "*"
type input "583"
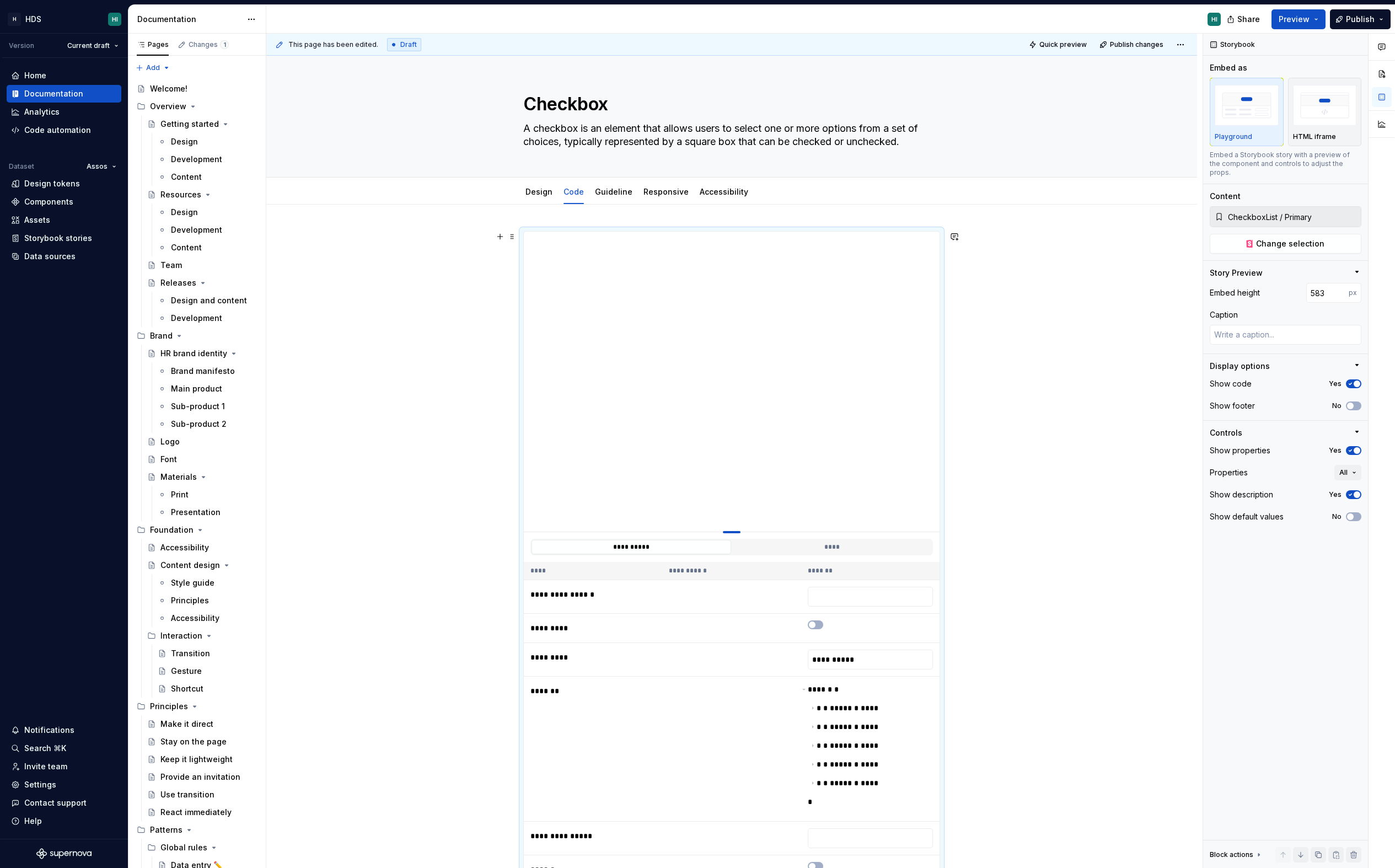
type textarea "*"
type input "585"
type textarea "*"
type input "586"
type textarea "*"
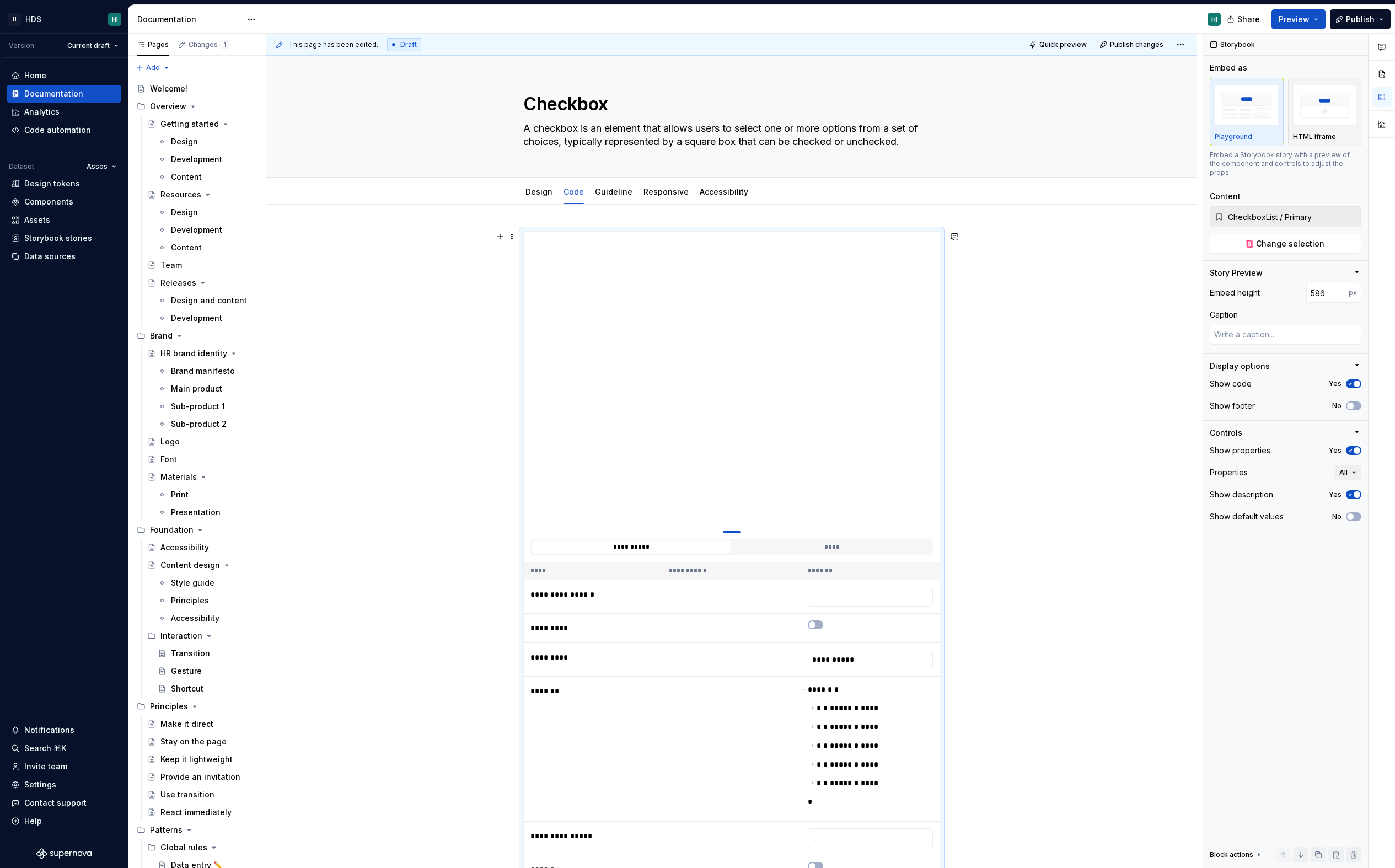
type input "587"
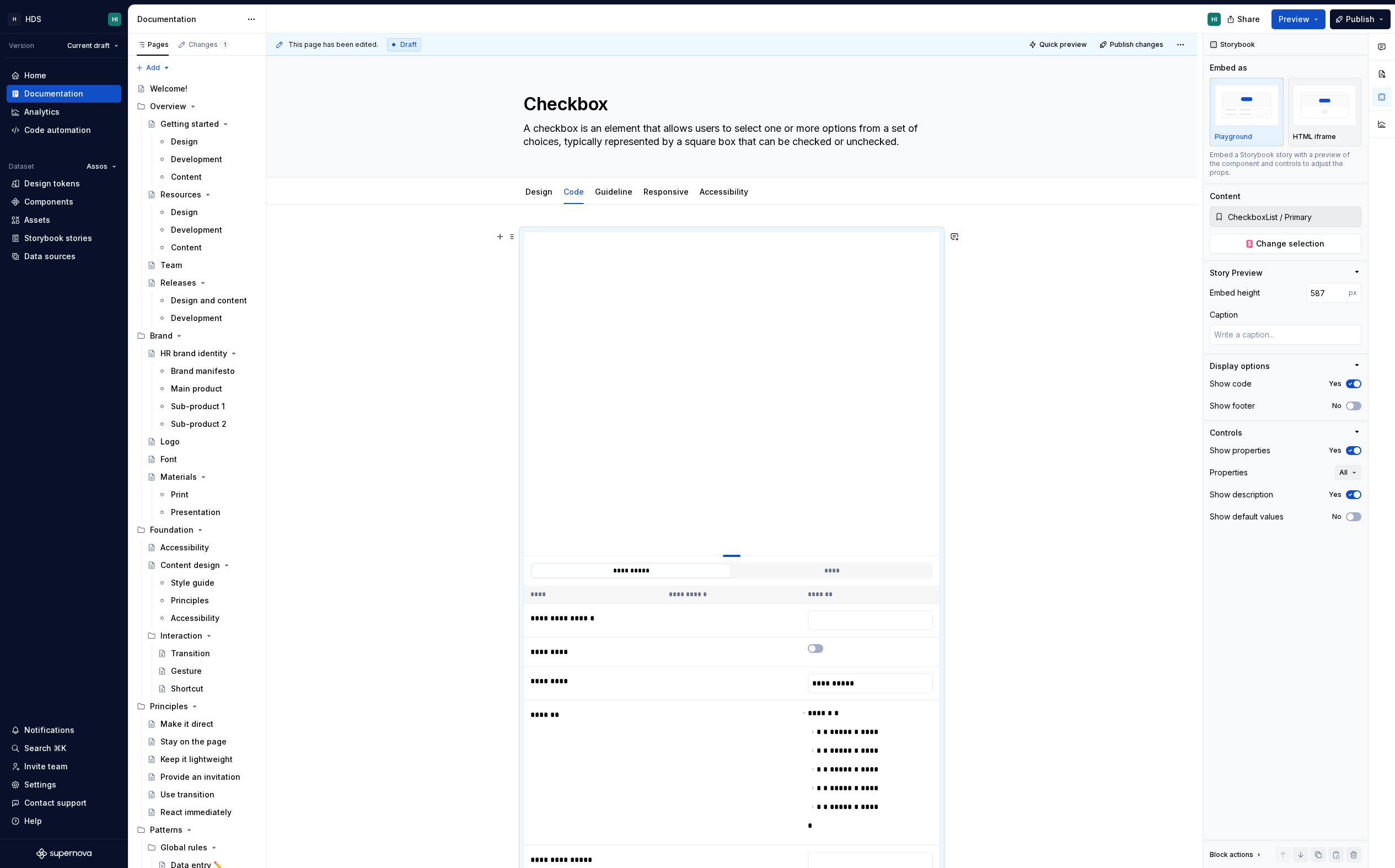
type textarea "*"
type input "586"
type textarea "*"
type input "494"
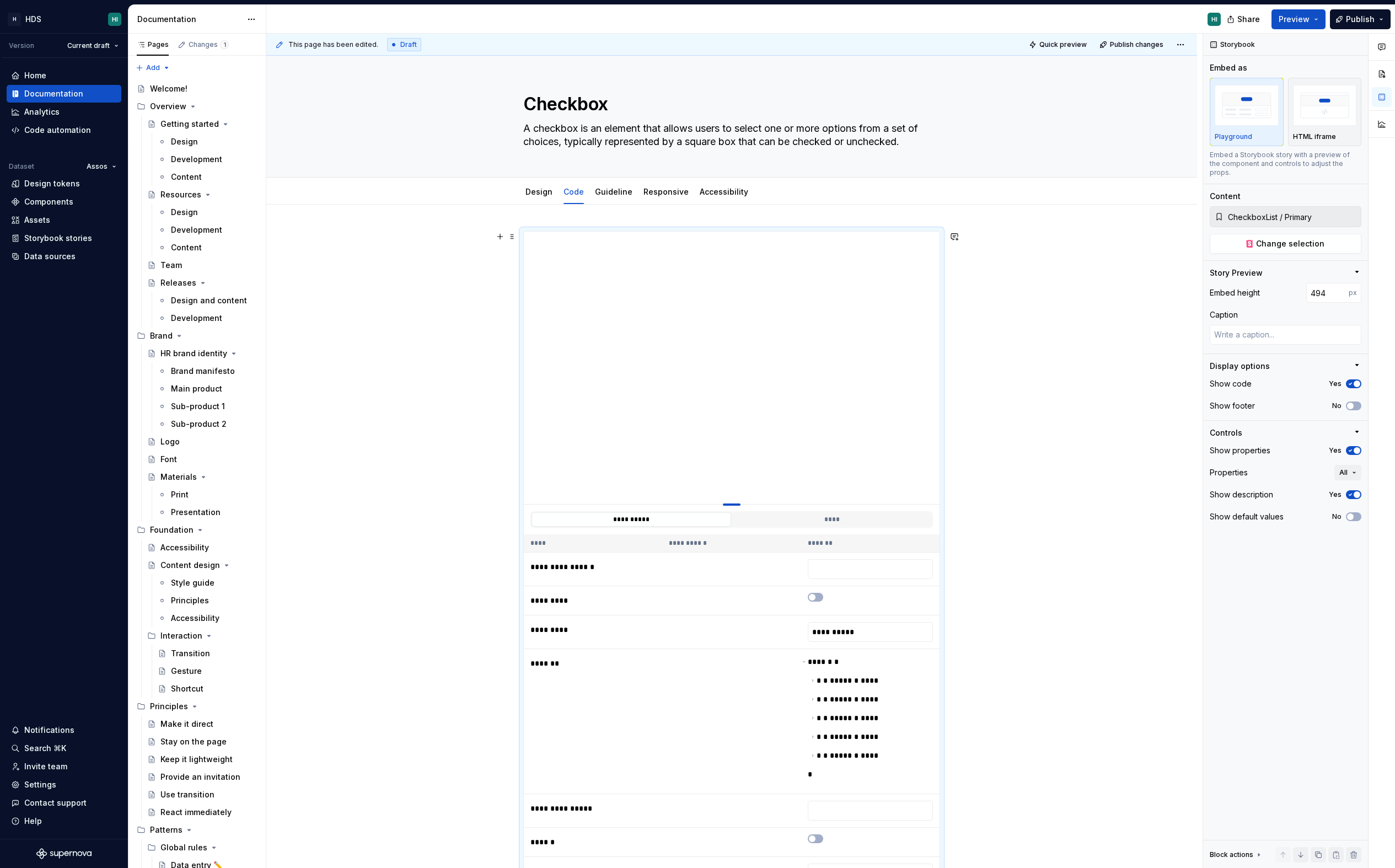
type textarea "*"
type input "486"
type textarea "*"
type input "481"
type textarea "*"
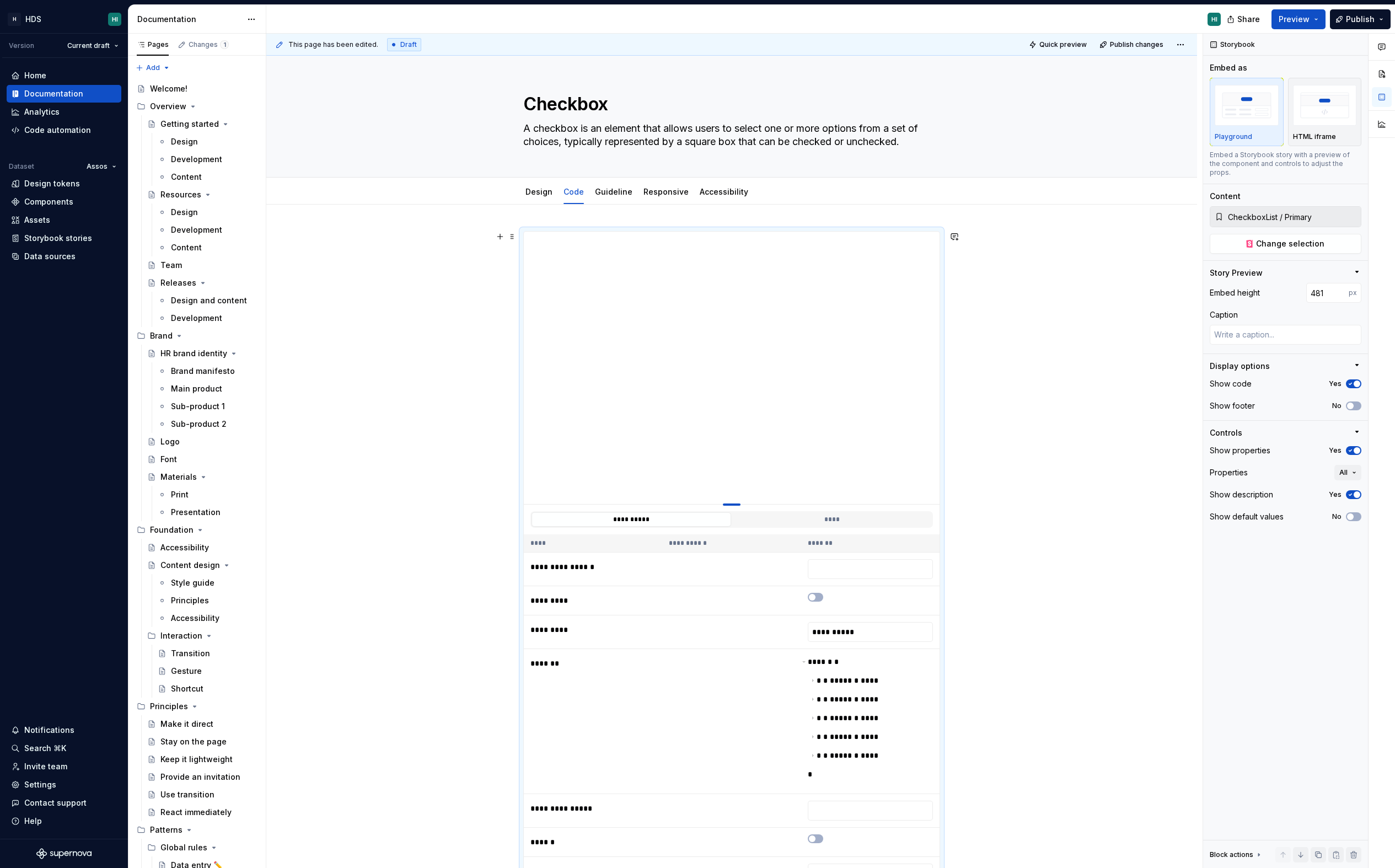
type input "476"
type textarea "*"
type input "463"
type textarea "*"
type input "457"
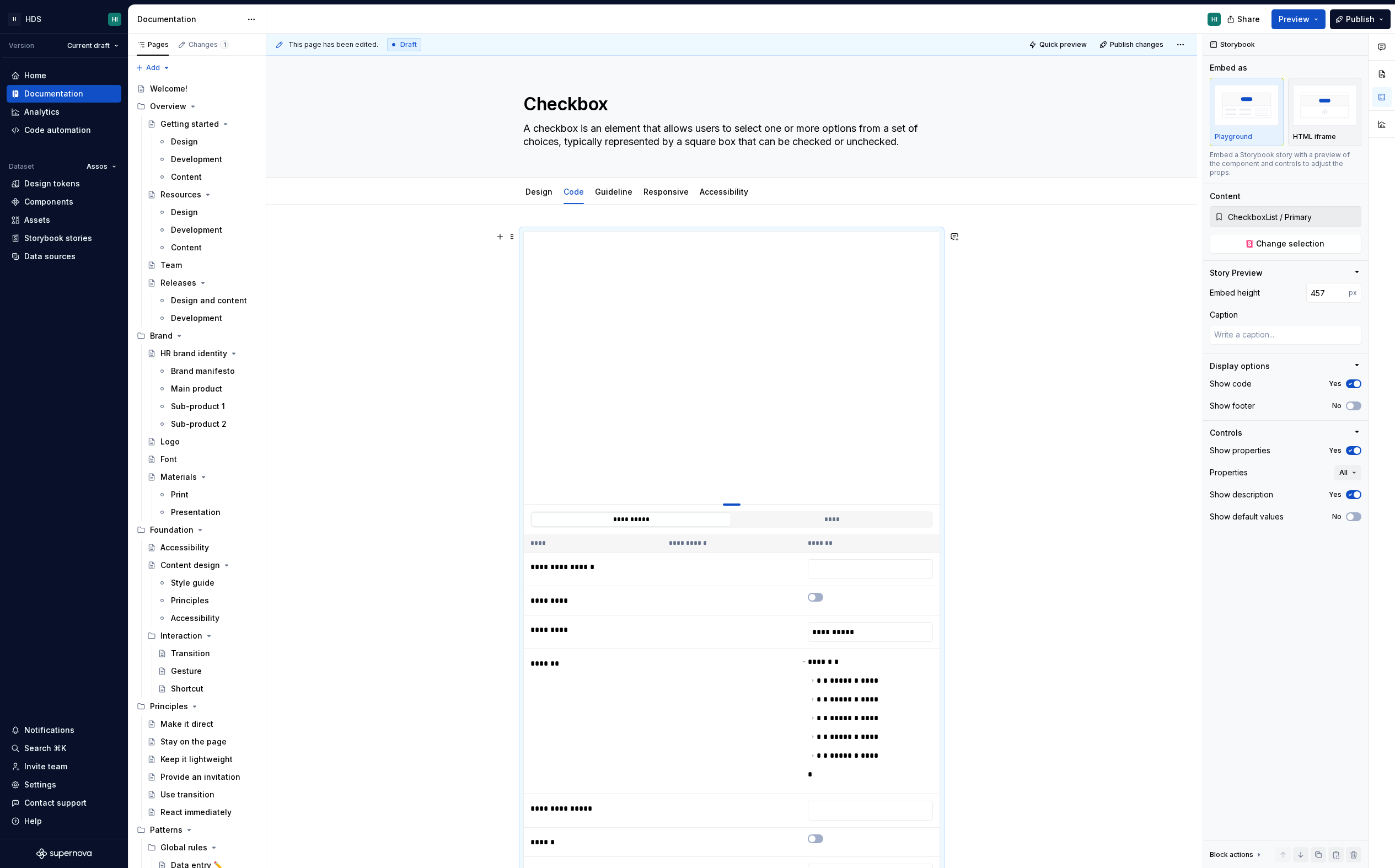
type textarea "*"
type input "449"
type textarea "*"
type input "442"
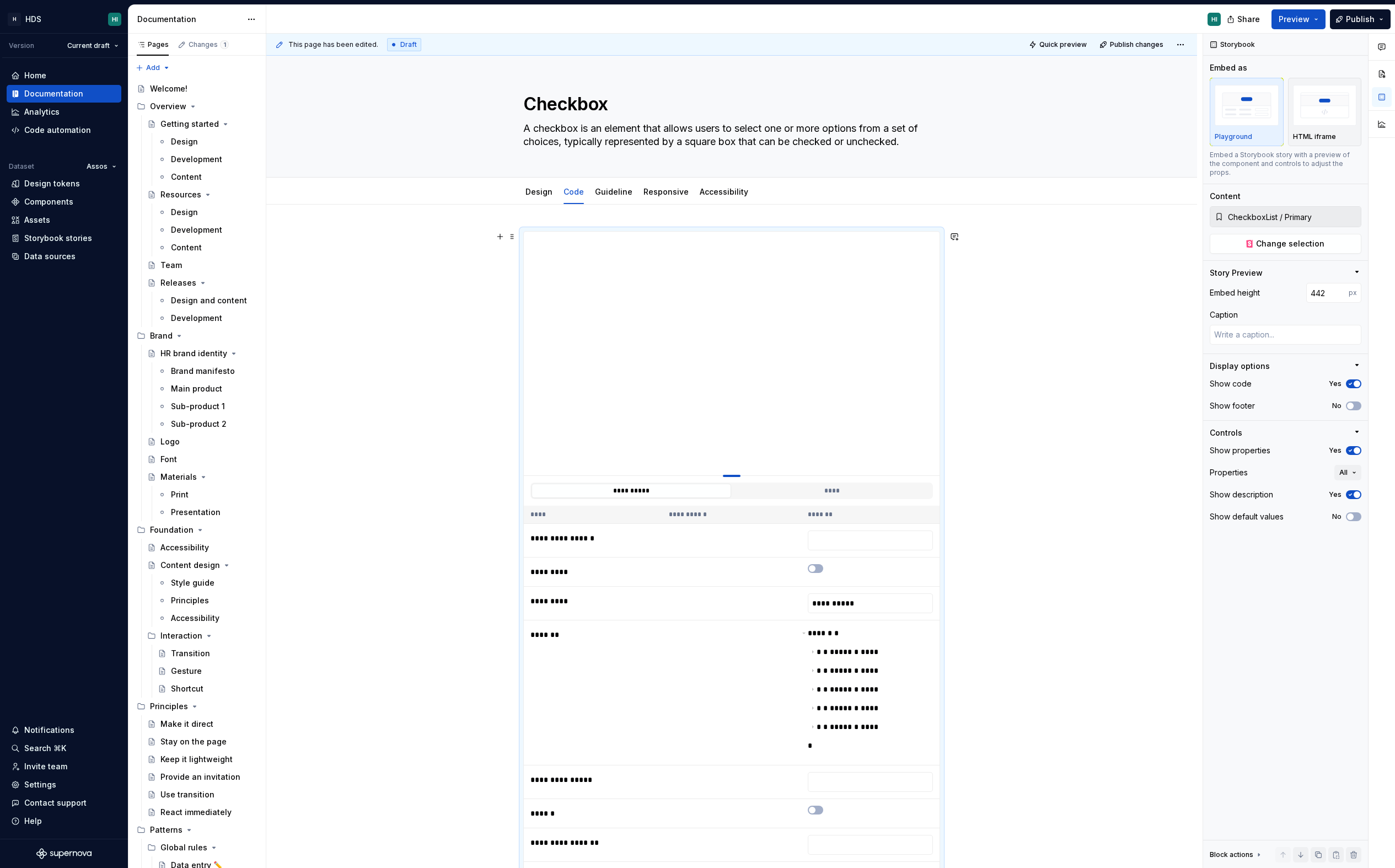
type textarea "*"
type input "432"
type textarea "*"
type input "428"
type textarea "*"
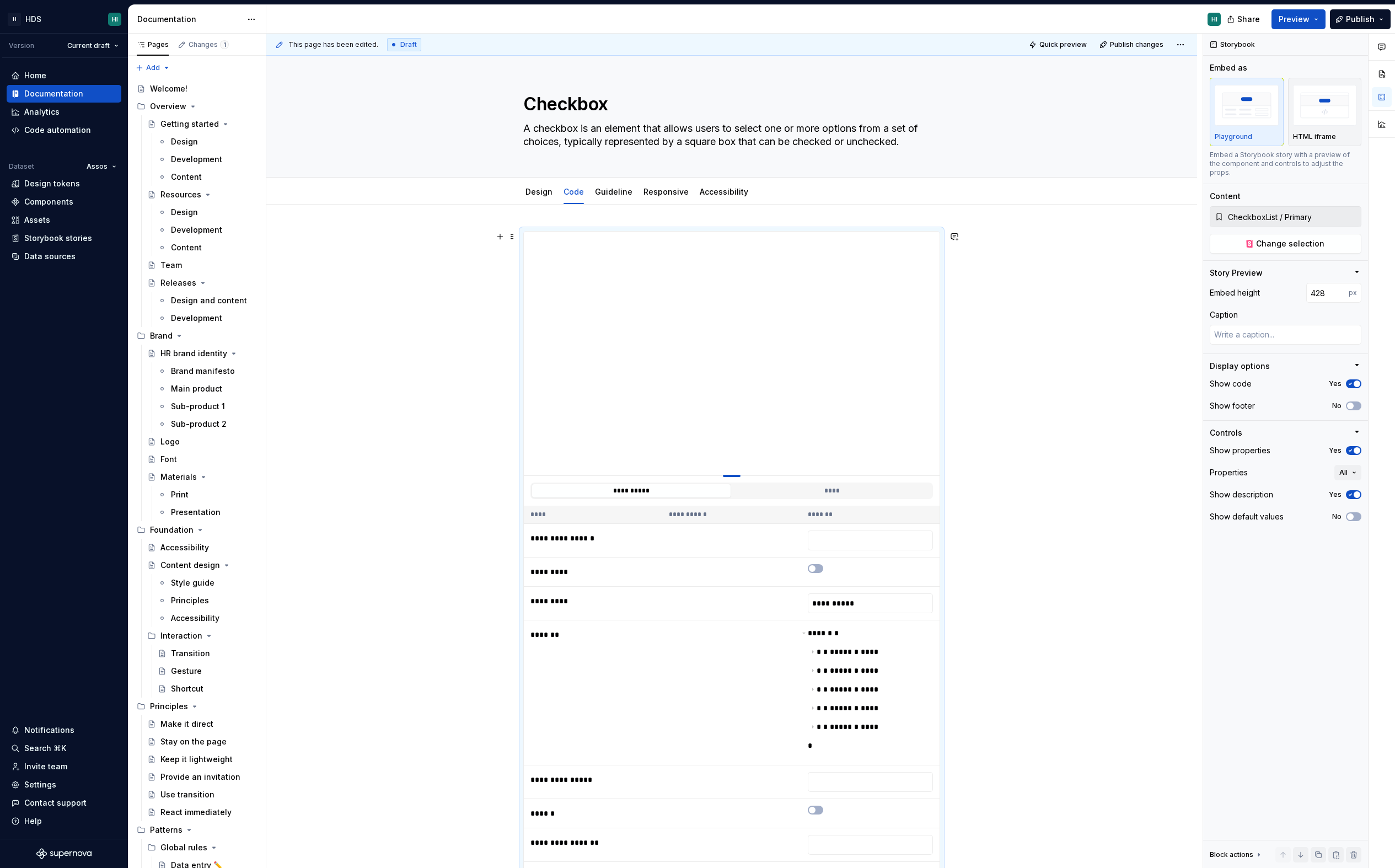
type input "426"
type textarea "*"
type input "423"
type textarea "*"
type input "420"
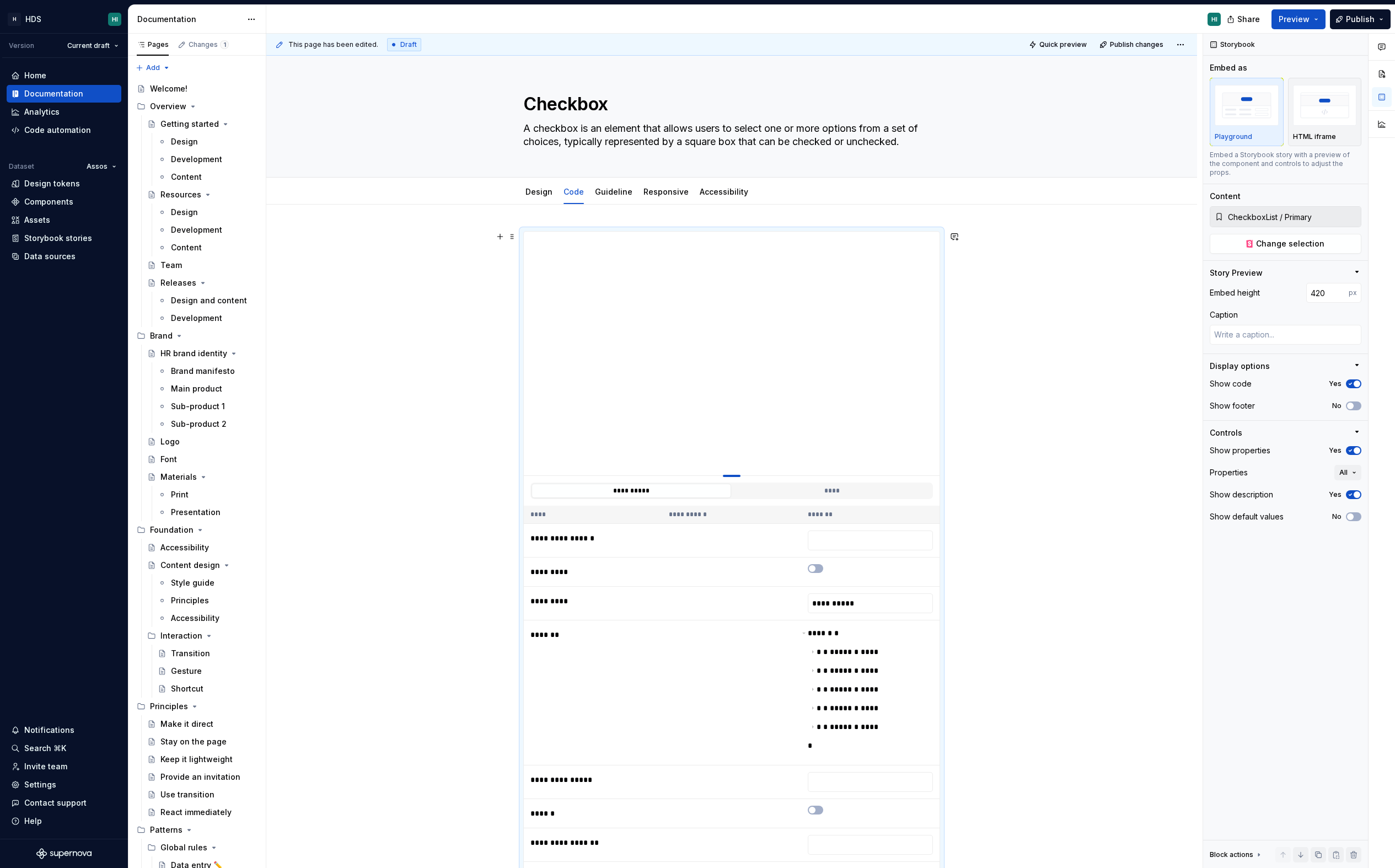
type textarea "*"
type input "416"
type textarea "*"
type input "412"
type textarea "*"
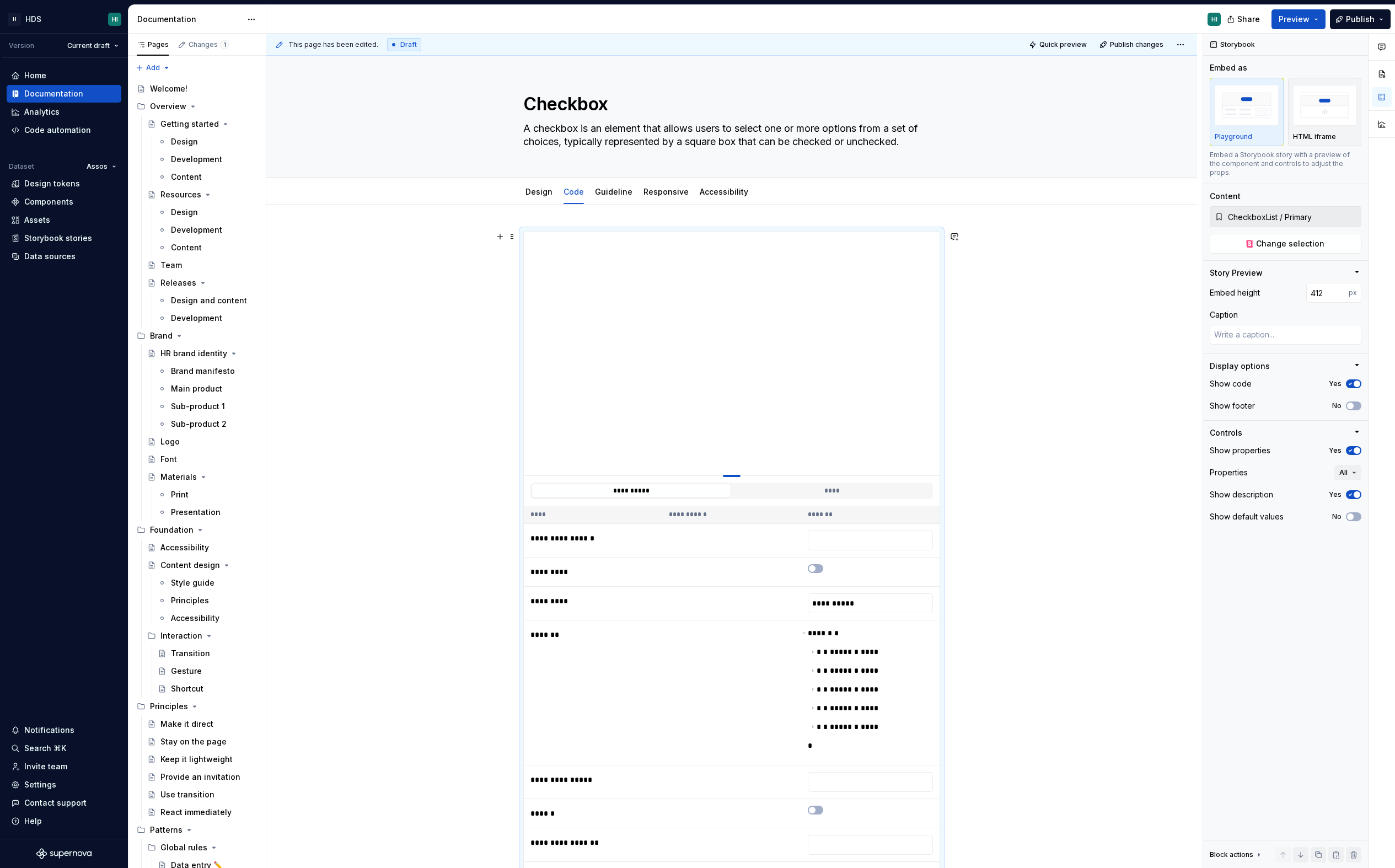
type input "405"
type textarea "*"
type input "404"
type textarea "*"
type input "403"
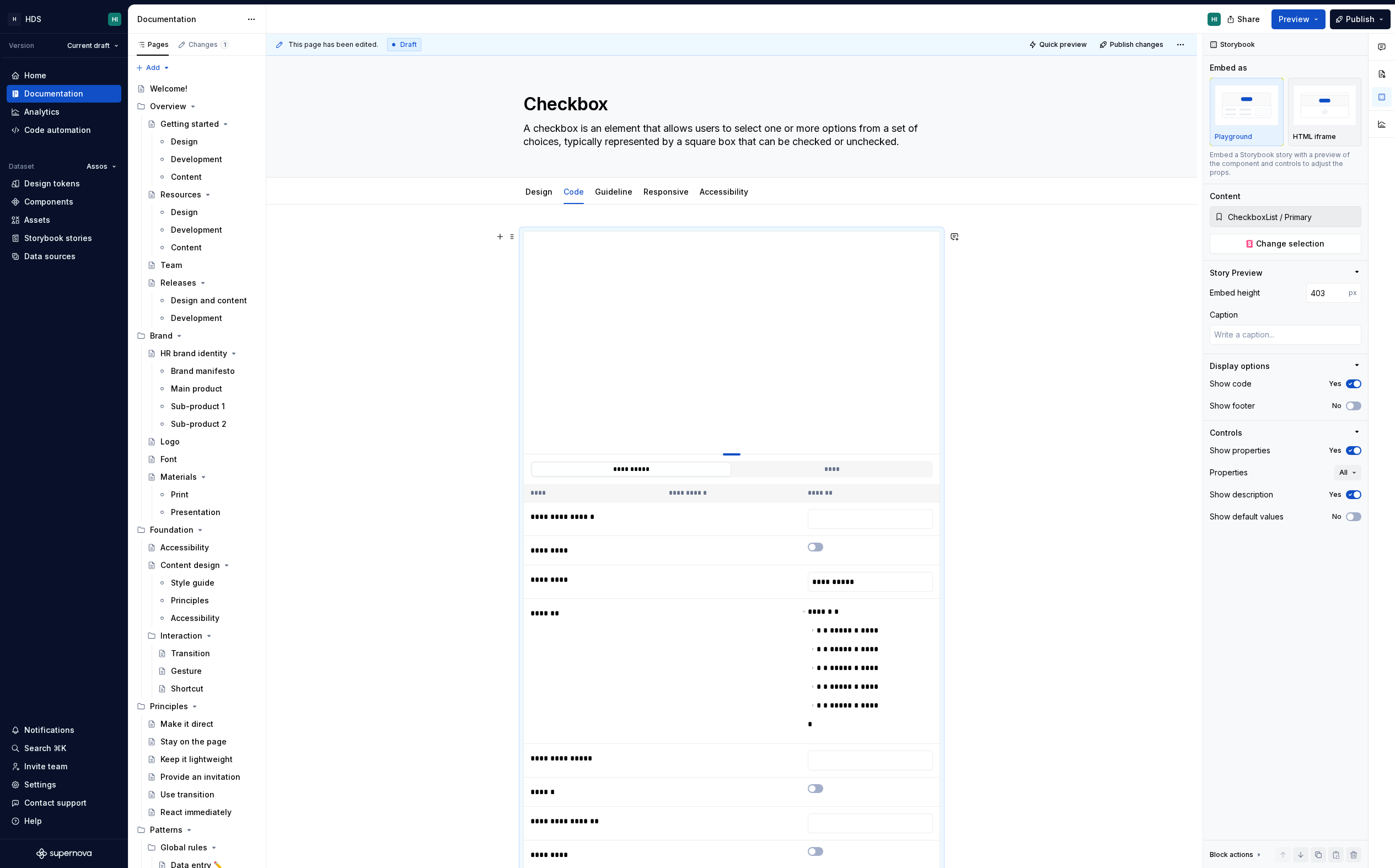
type textarea "*"
type input "402"
type textarea "*"
type input "401"
type textarea "*"
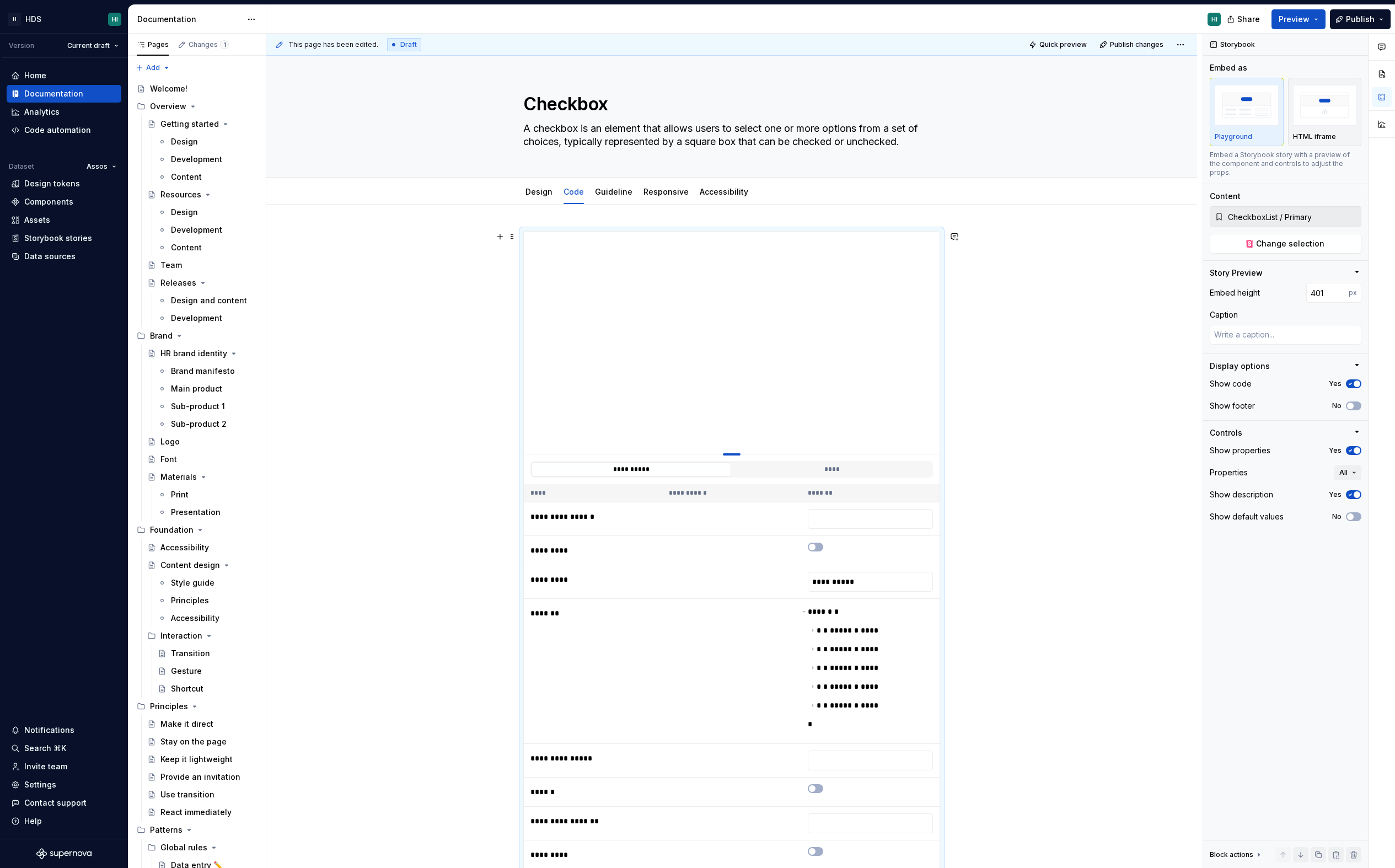
type input "399"
type textarea "*"
type input "394"
drag, startPoint x: 735, startPoint y: 404, endPoint x: 725, endPoint y: 449, distance: 46.1
click at [826, 465] on button "****" at bounding box center [832, 464] width 200 height 14
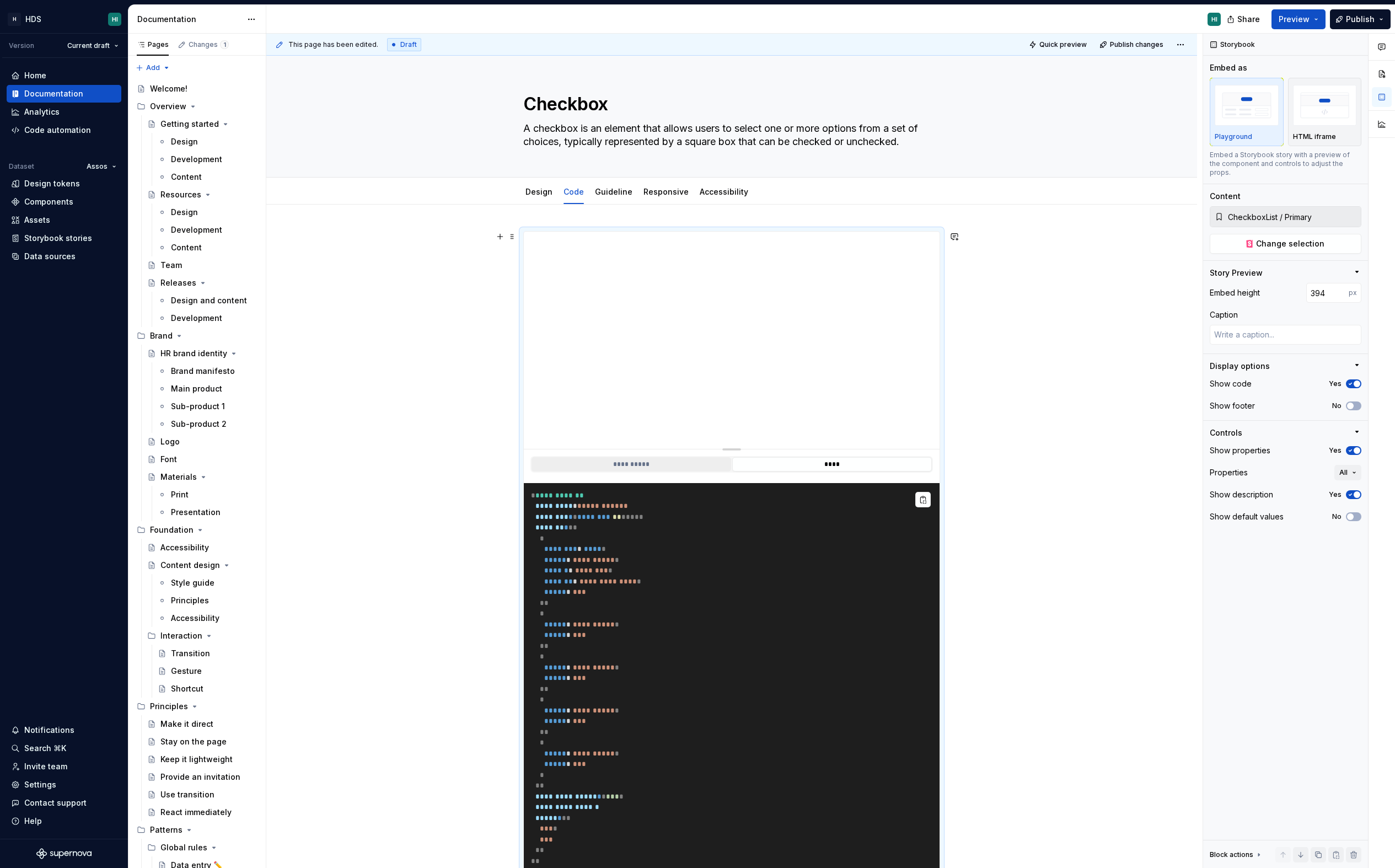
click at [636, 468] on button "**********" at bounding box center [631, 464] width 200 height 14
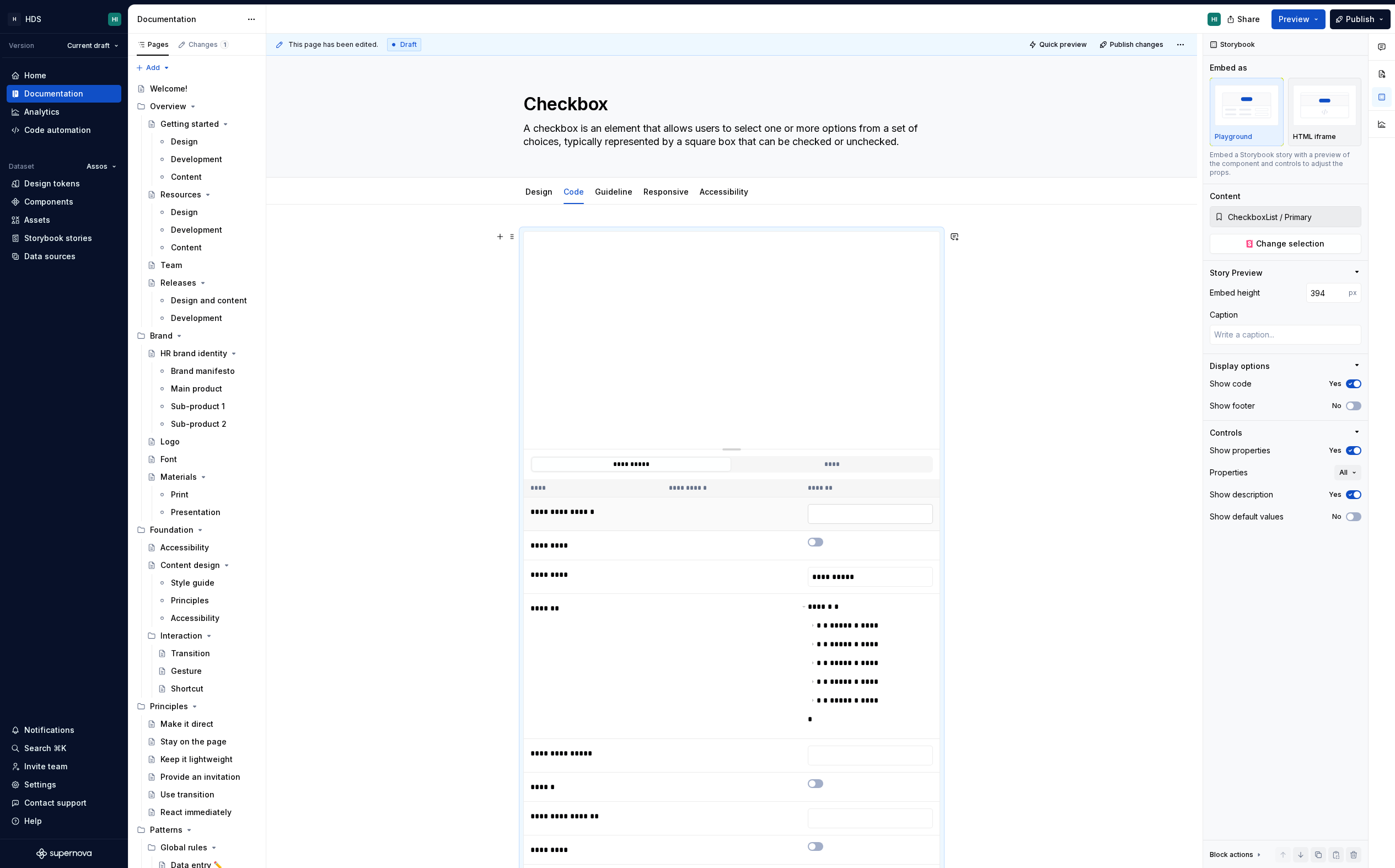
click at [845, 516] on input "text" at bounding box center [870, 513] width 125 height 19
type input "*"
type textarea "*"
type input "**"
type textarea "*"
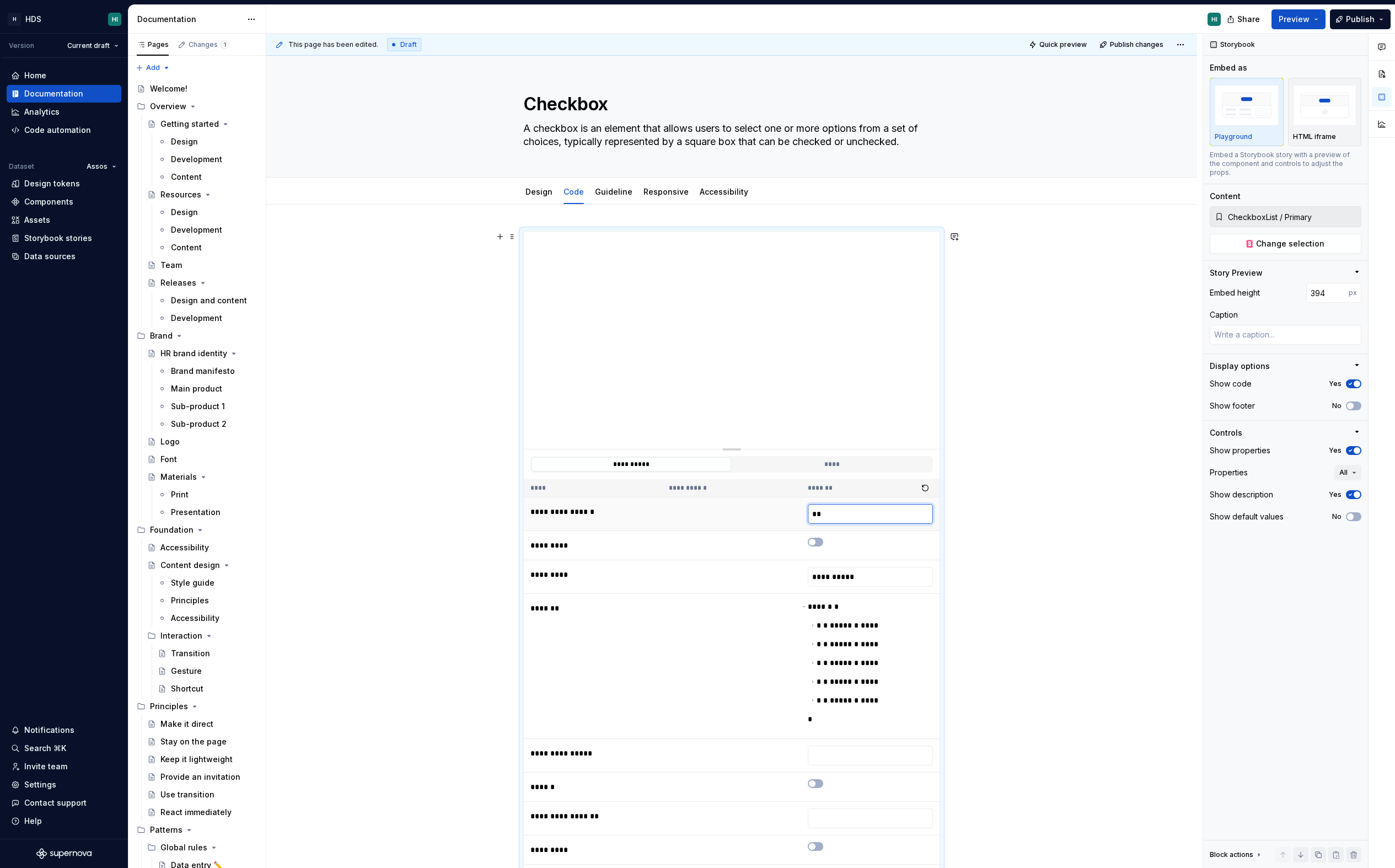
type input "***"
type textarea "*"
type input "****"
type textarea "*"
type input "*****"
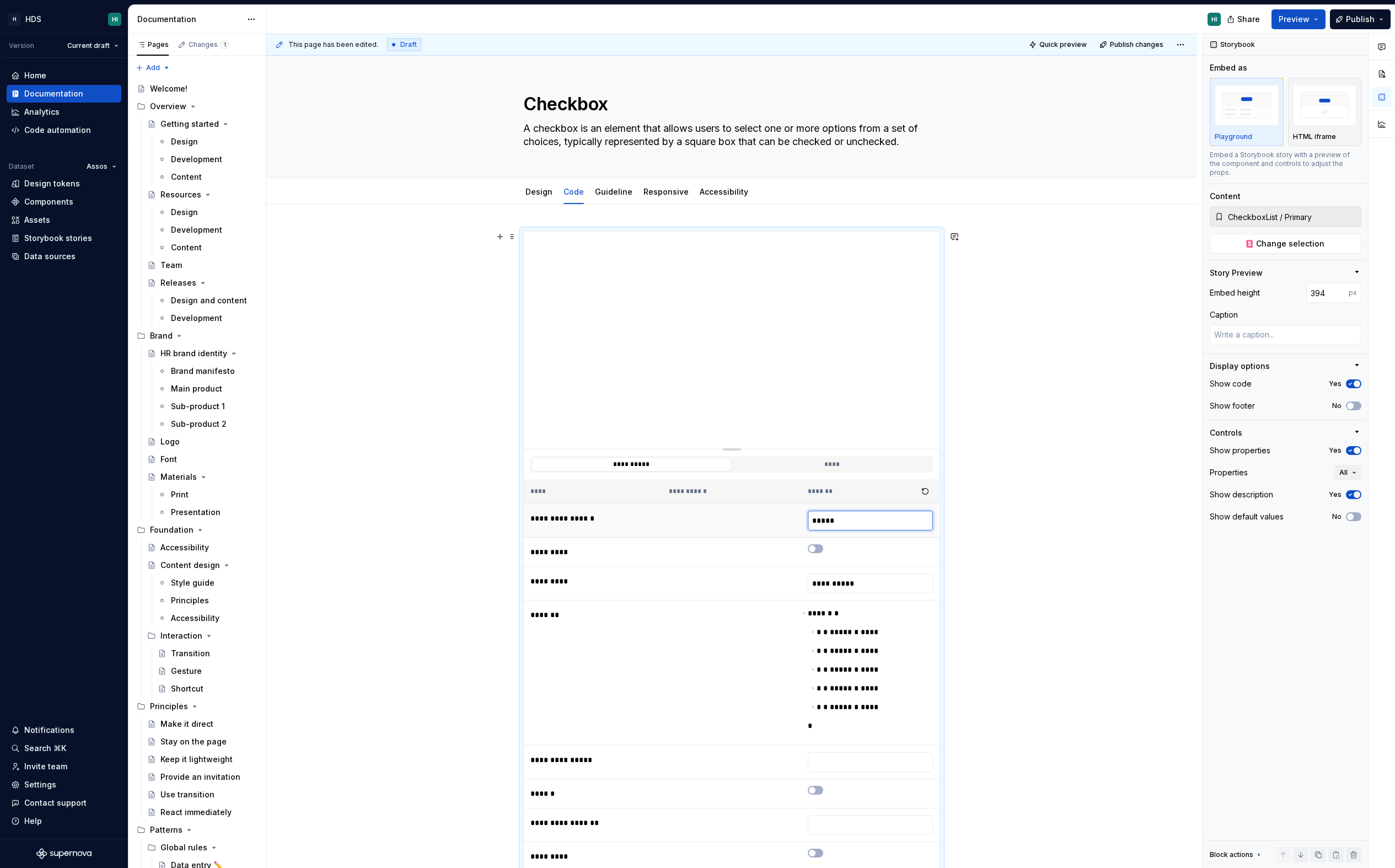
type textarea "*"
type input "******"
type textarea "*"
type input "*******"
type textarea "*"
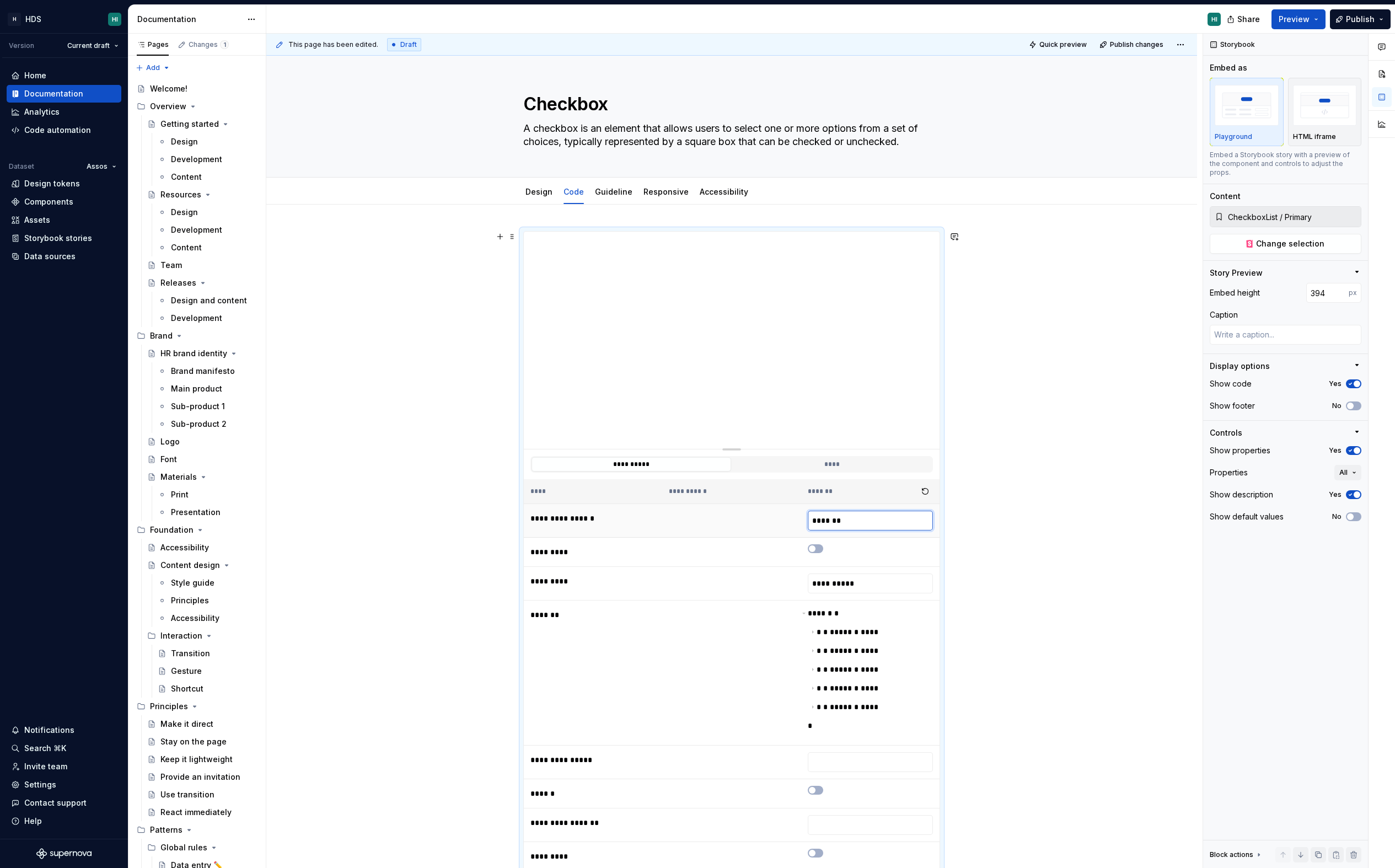
type input "********"
type textarea "*"
type input "*********"
type textarea "*"
type input "**********"
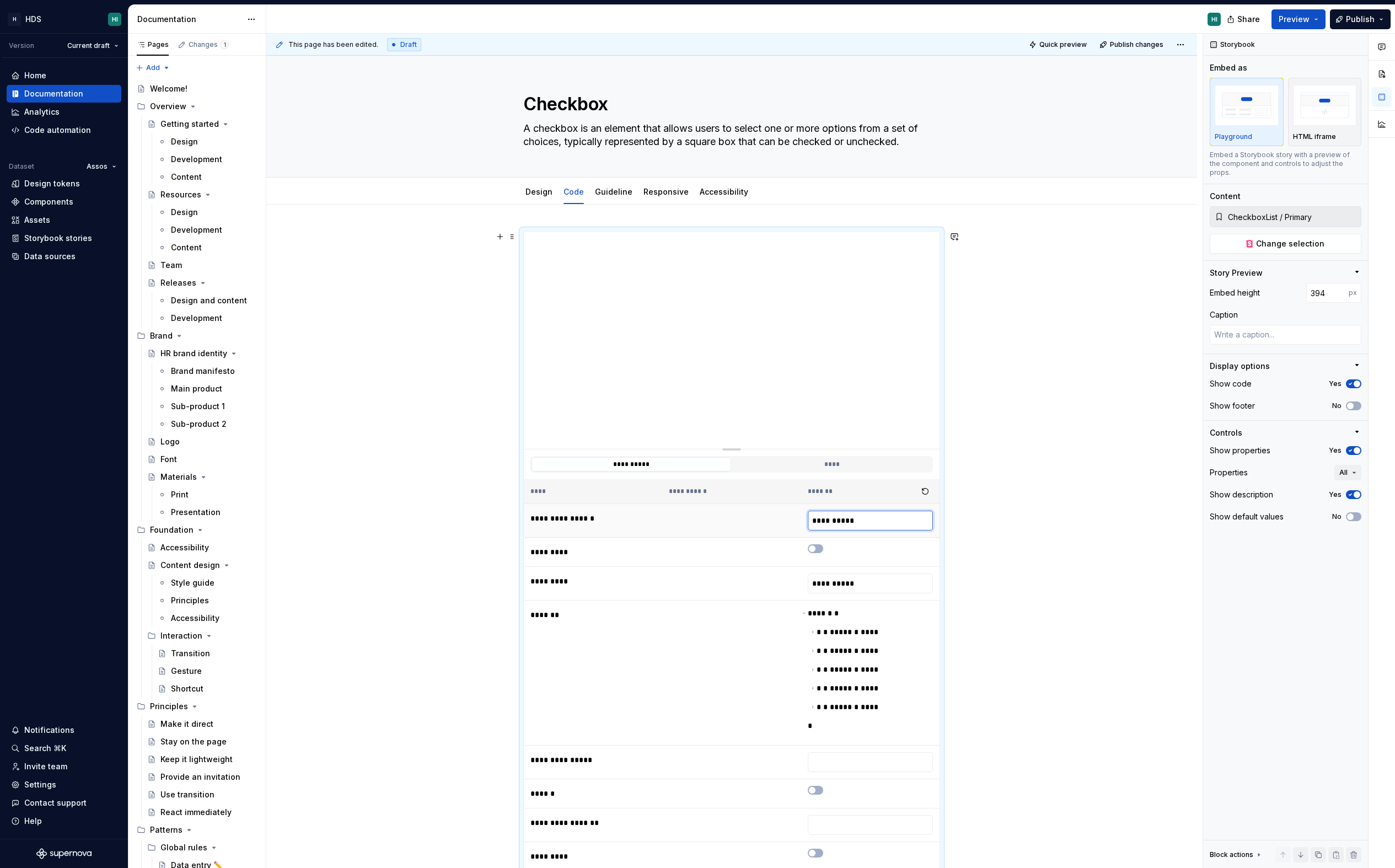
type textarea "*"
type input "**********"
type textarea "*"
type input "**********"
click at [816, 549] on span "button" at bounding box center [812, 548] width 6 height 6
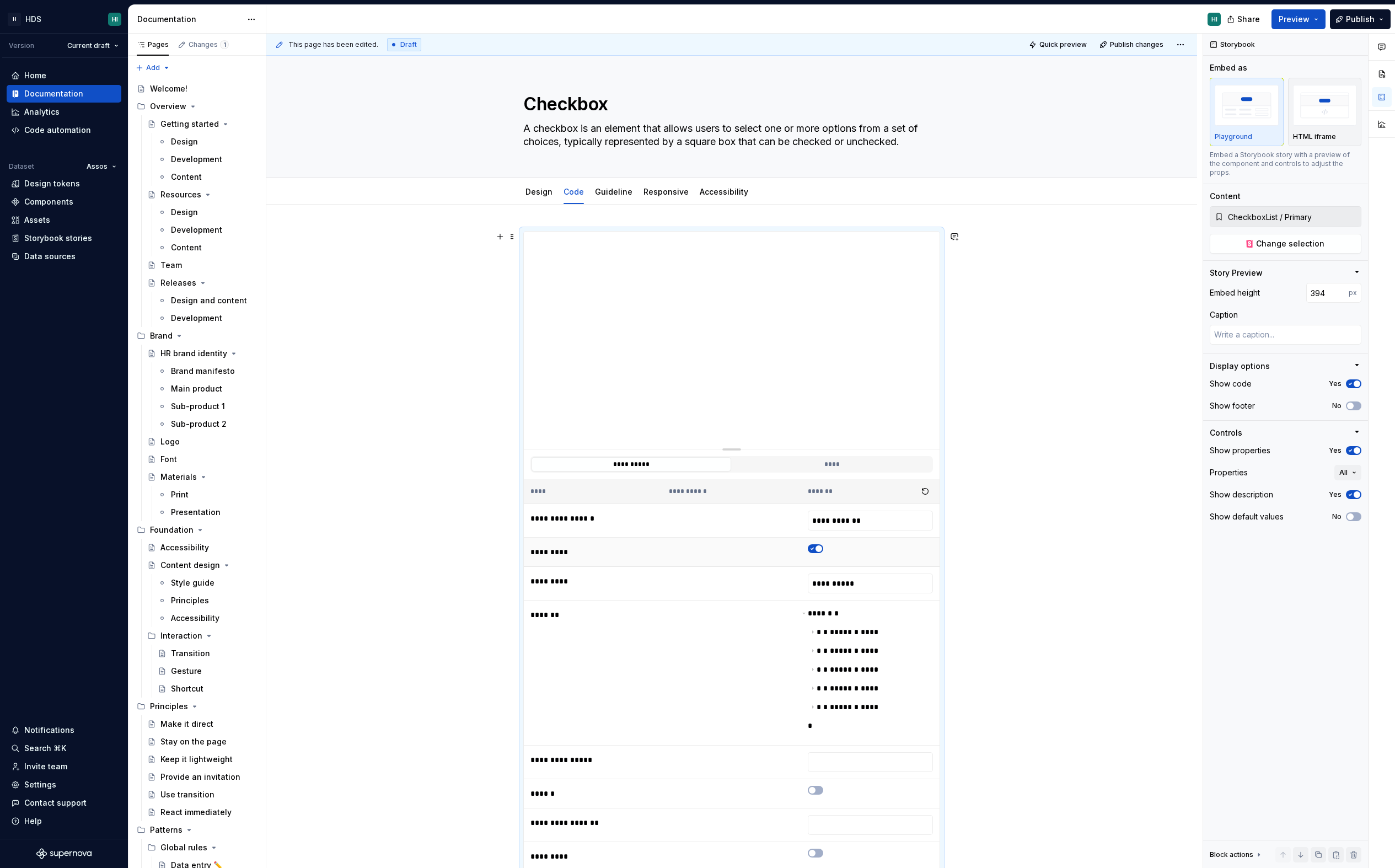
click at [816, 549] on icon "button" at bounding box center [813, 548] width 9 height 6
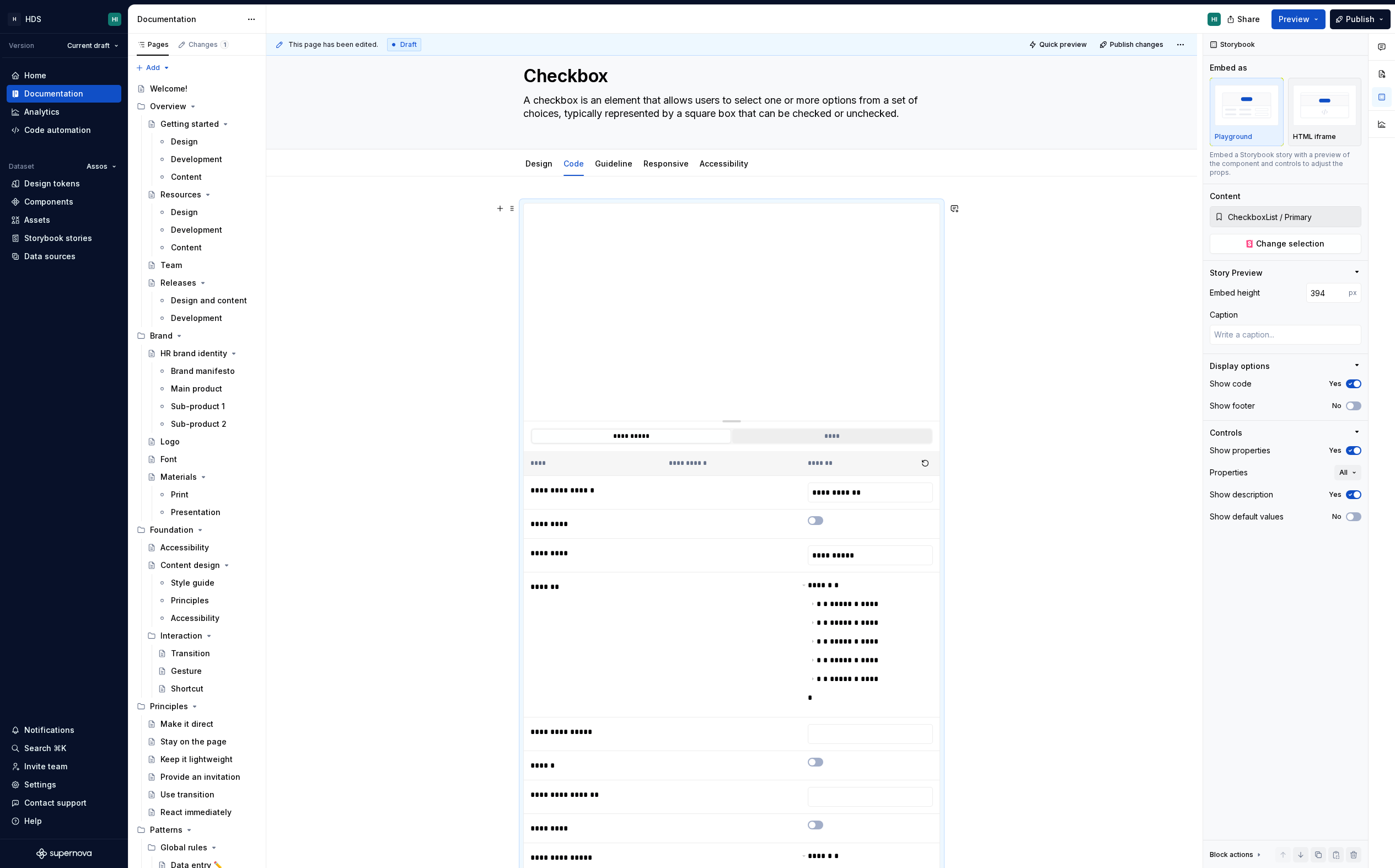
scroll to position [30, 0]
type textarea "*"
click at [856, 557] on input "**********" at bounding box center [870, 553] width 125 height 19
type input "**********"
type textarea "*"
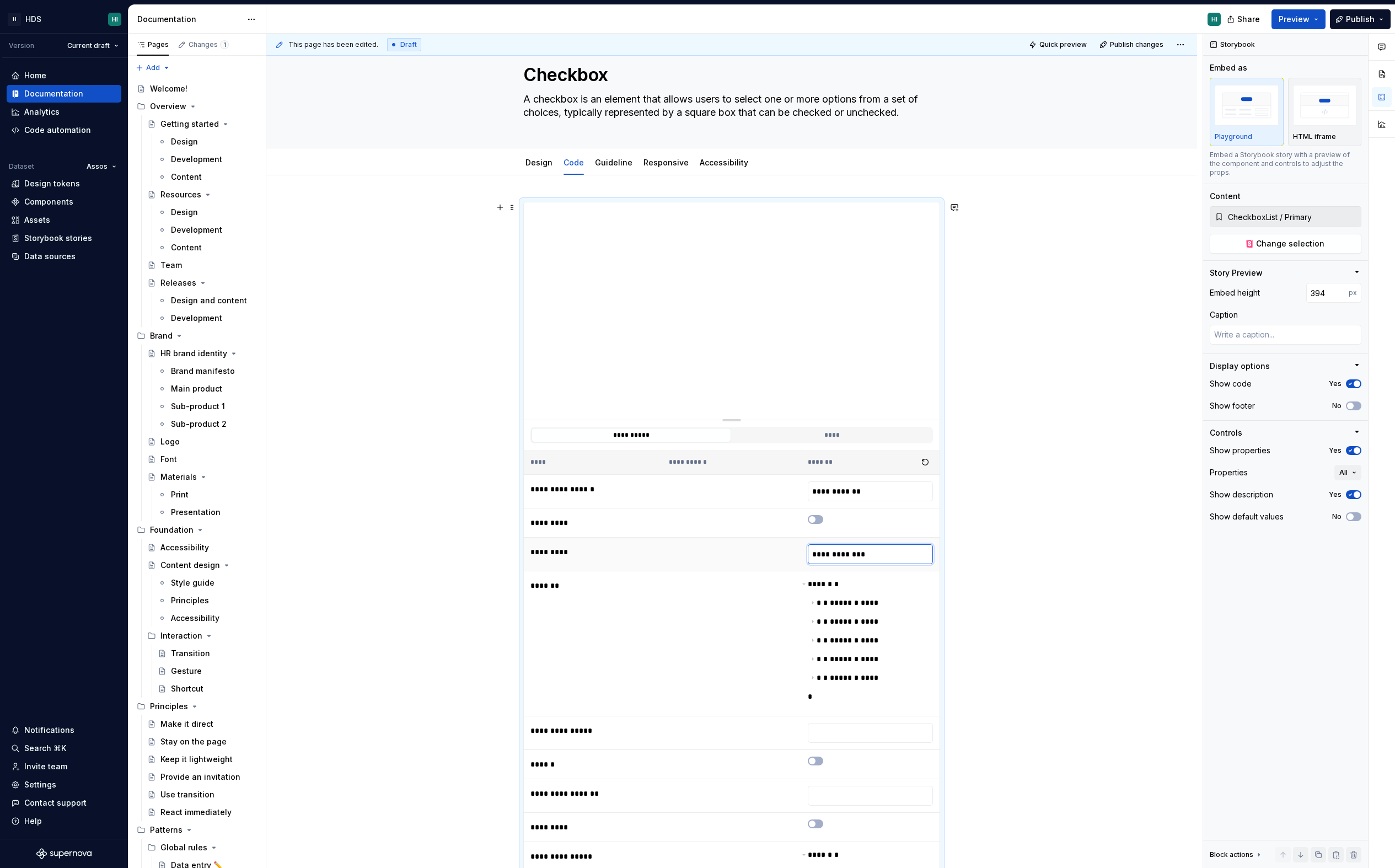
type input "**********"
type textarea "*"
type input "**********"
type textarea "*"
type input "**********"
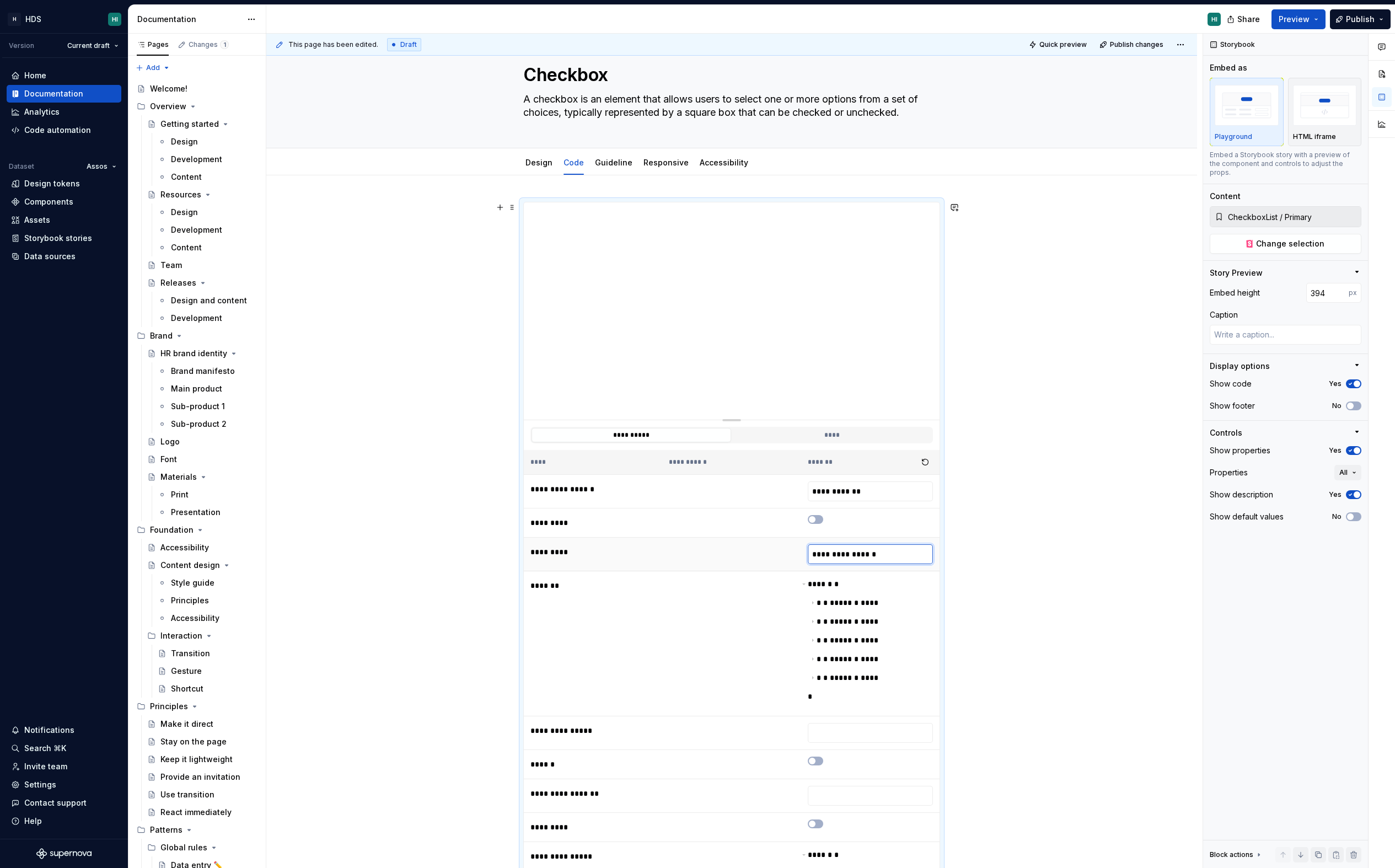
type textarea "*"
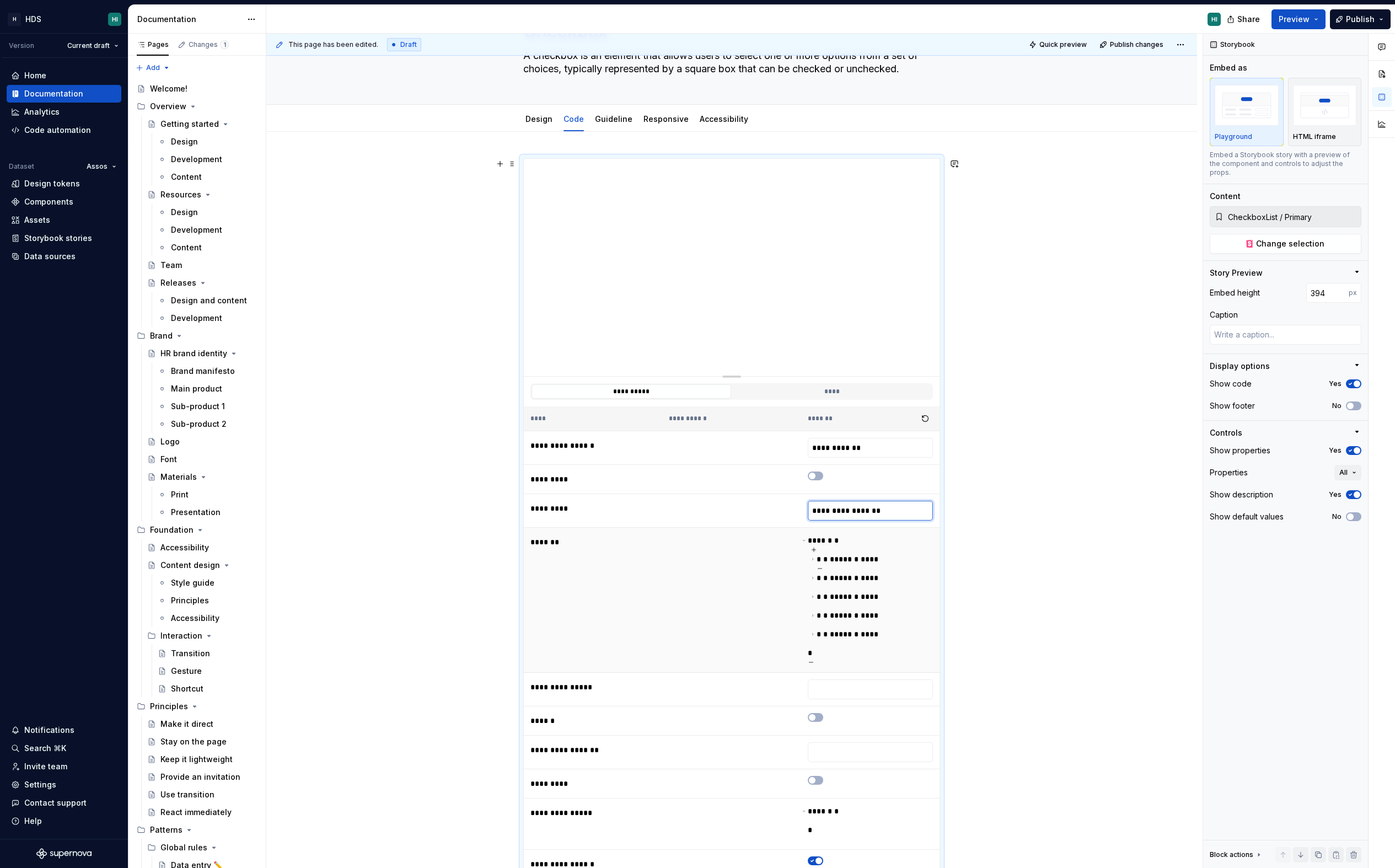
scroll to position [81, 0]
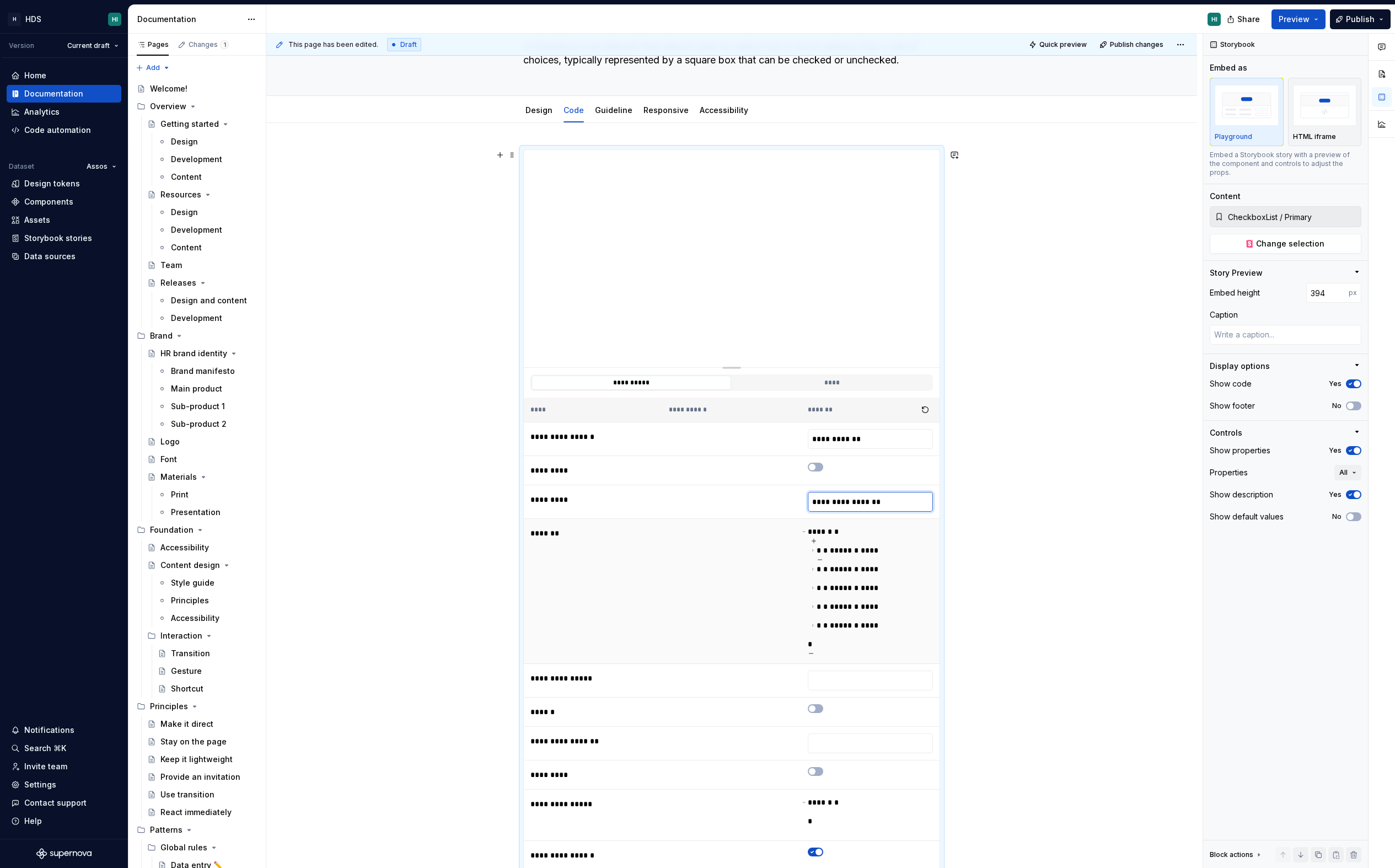
type input "**********"
click at [816, 548] on span "* *" at bounding box center [823, 550] width 13 height 7
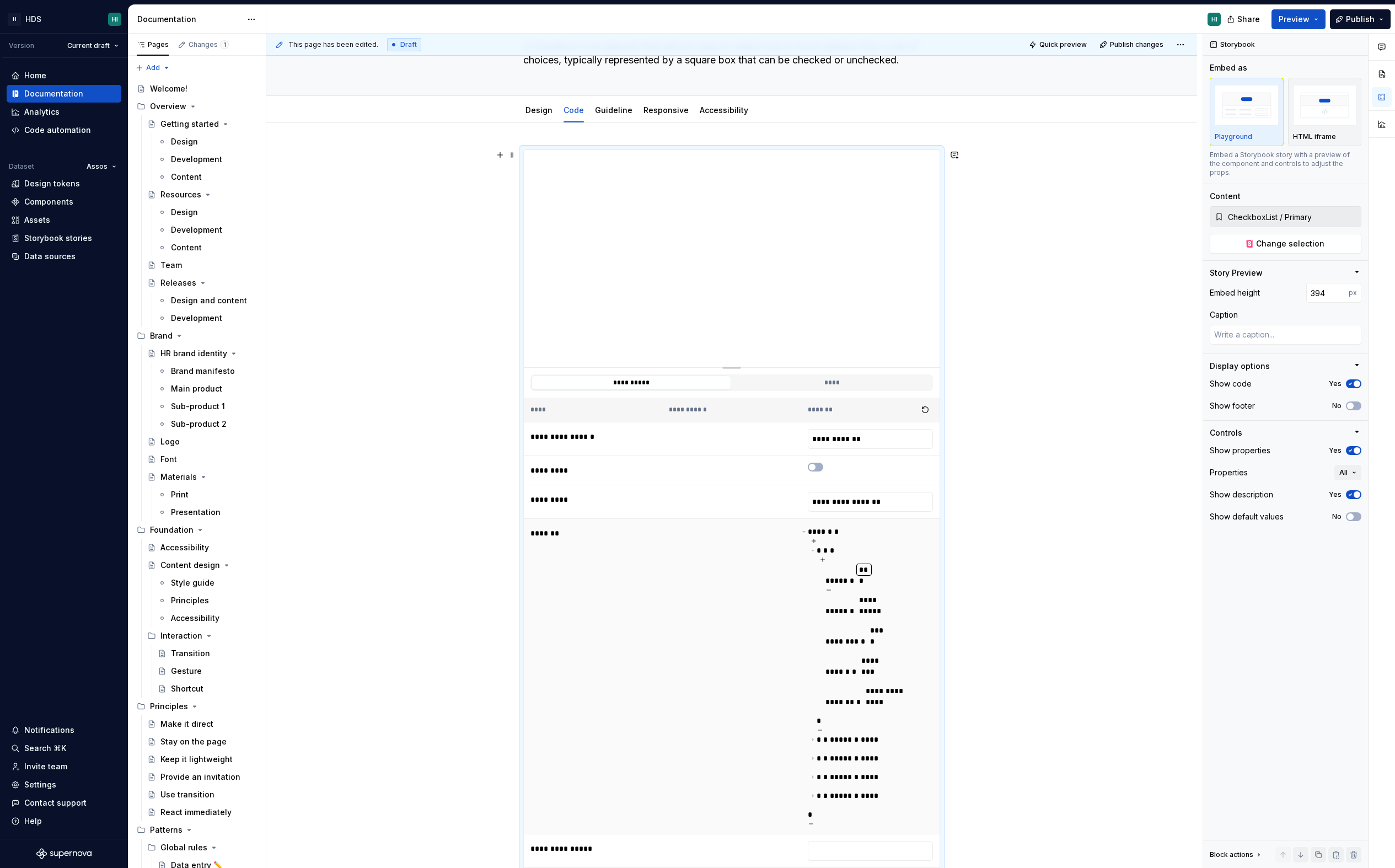
click at [834, 577] on span "***** *" at bounding box center [841, 580] width 31 height 7
click at [858, 569] on span "***" at bounding box center [864, 569] width 16 height 12
click at [809, 531] on span "**** *" at bounding box center [821, 531] width 27 height 7
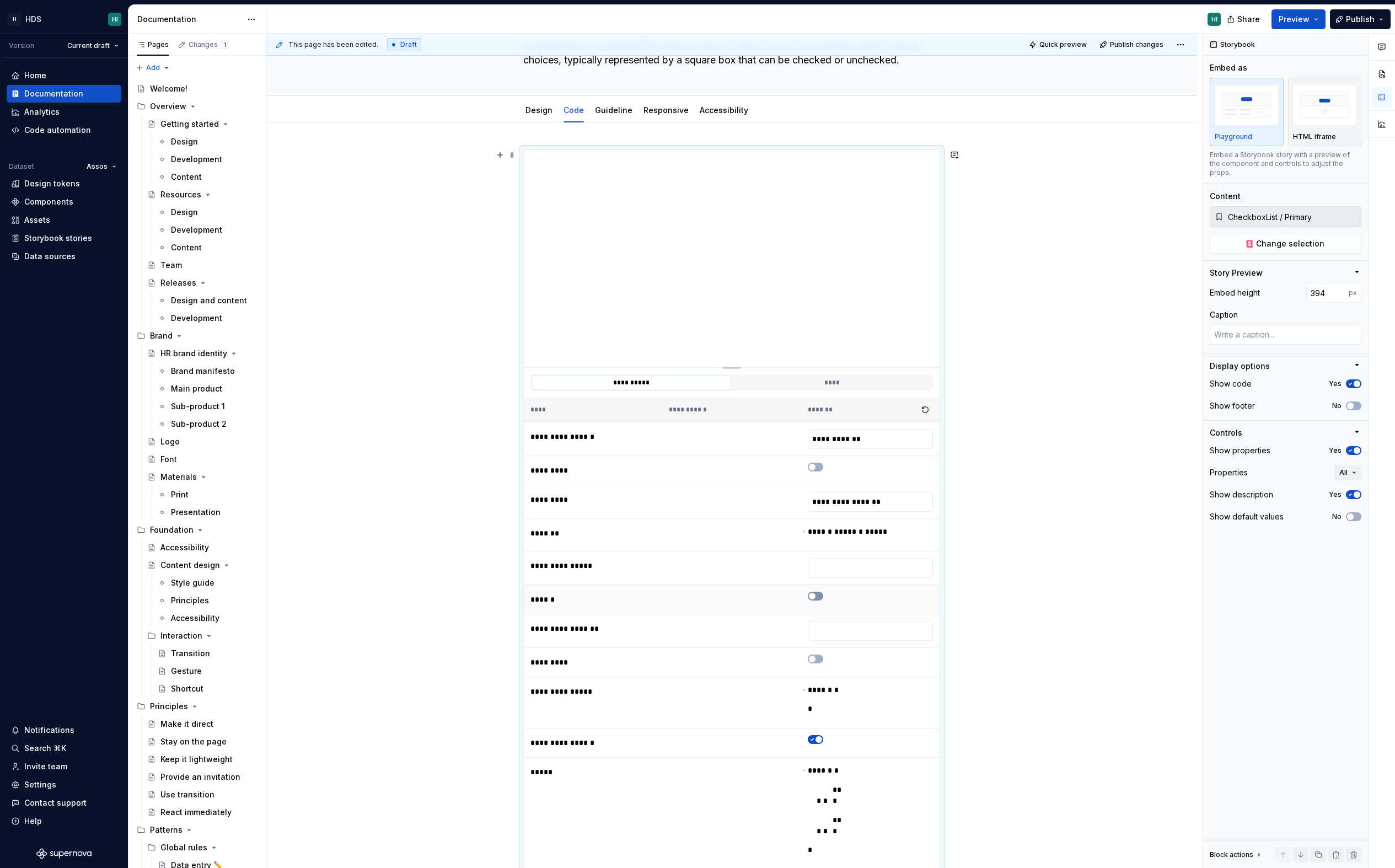
click at [816, 592] on icon "button" at bounding box center [813, 595] width 9 height 6
click at [818, 596] on span "button" at bounding box center [818, 595] width 6 height 6
type textarea "*"
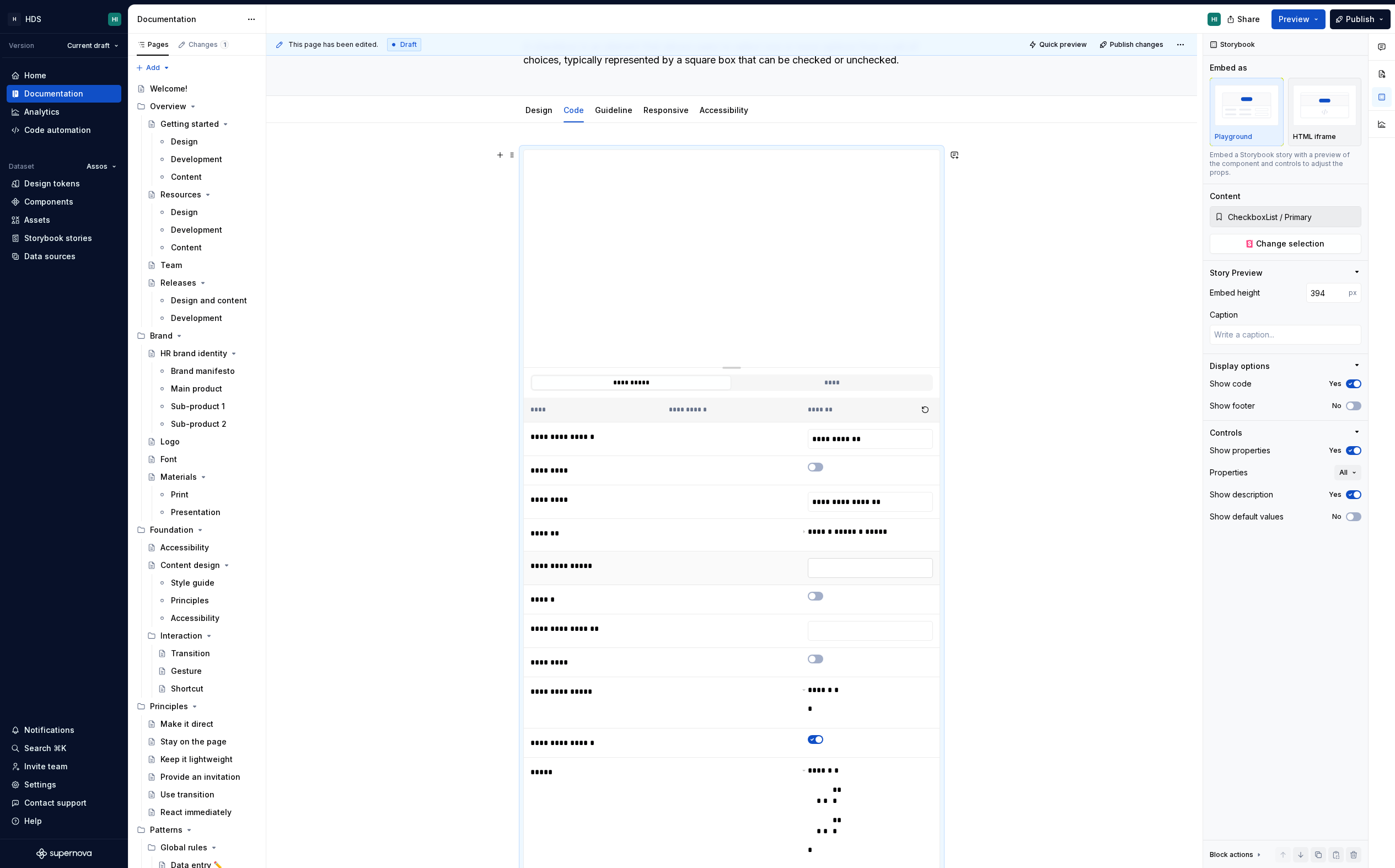
click at [833, 572] on input "***" at bounding box center [870, 567] width 125 height 19
type input "*"
type textarea "*"
type input "**"
type textarea "*"
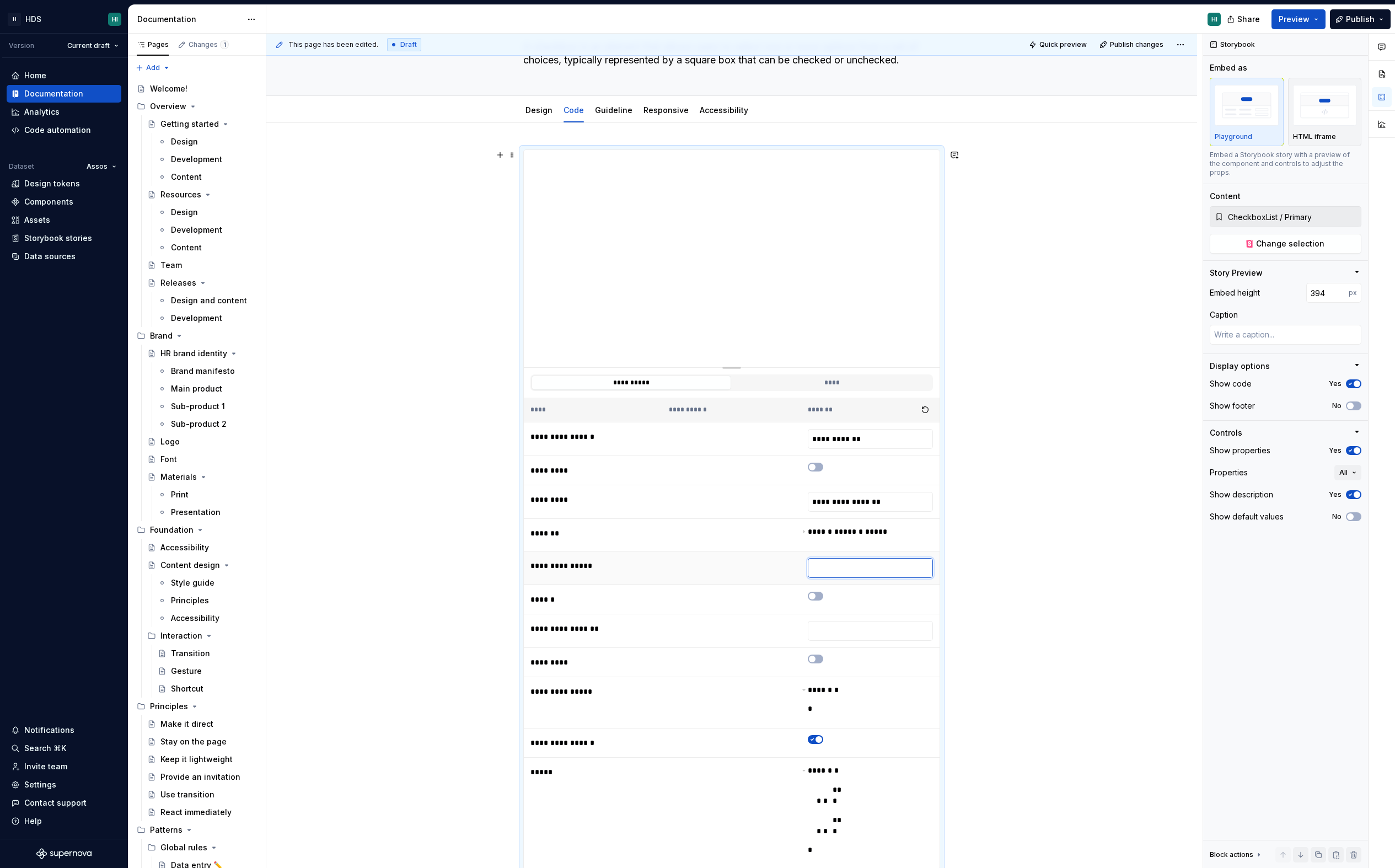
type input "***"
type button "**"
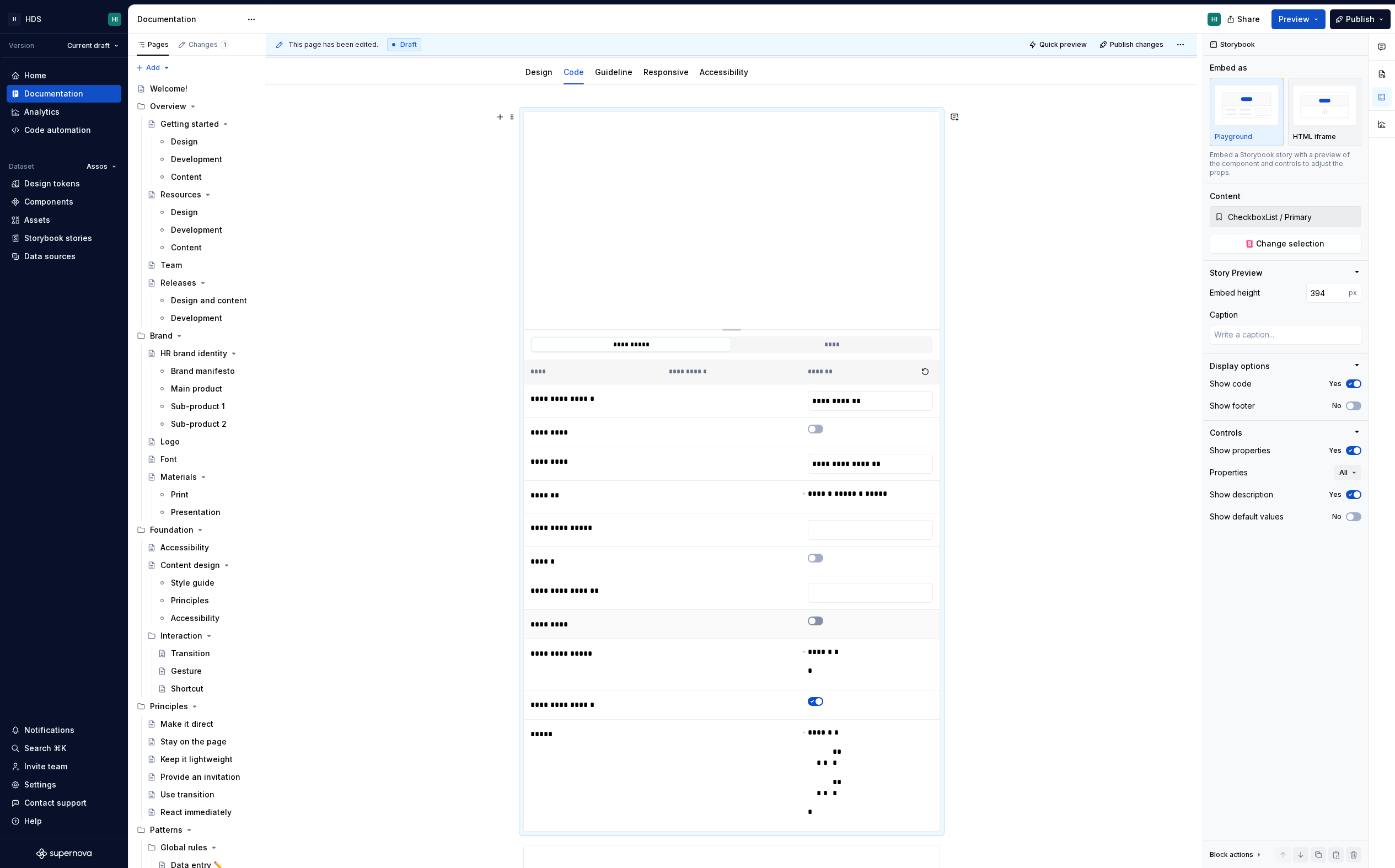
click at [821, 621] on button "button" at bounding box center [816, 621] width 16 height 9
click at [821, 621] on span "button" at bounding box center [818, 620] width 6 height 6
click at [821, 621] on button "button" at bounding box center [816, 621] width 16 height 9
click at [821, 621] on span "button" at bounding box center [818, 620] width 6 height 6
click at [821, 621] on button "button" at bounding box center [816, 621] width 16 height 9
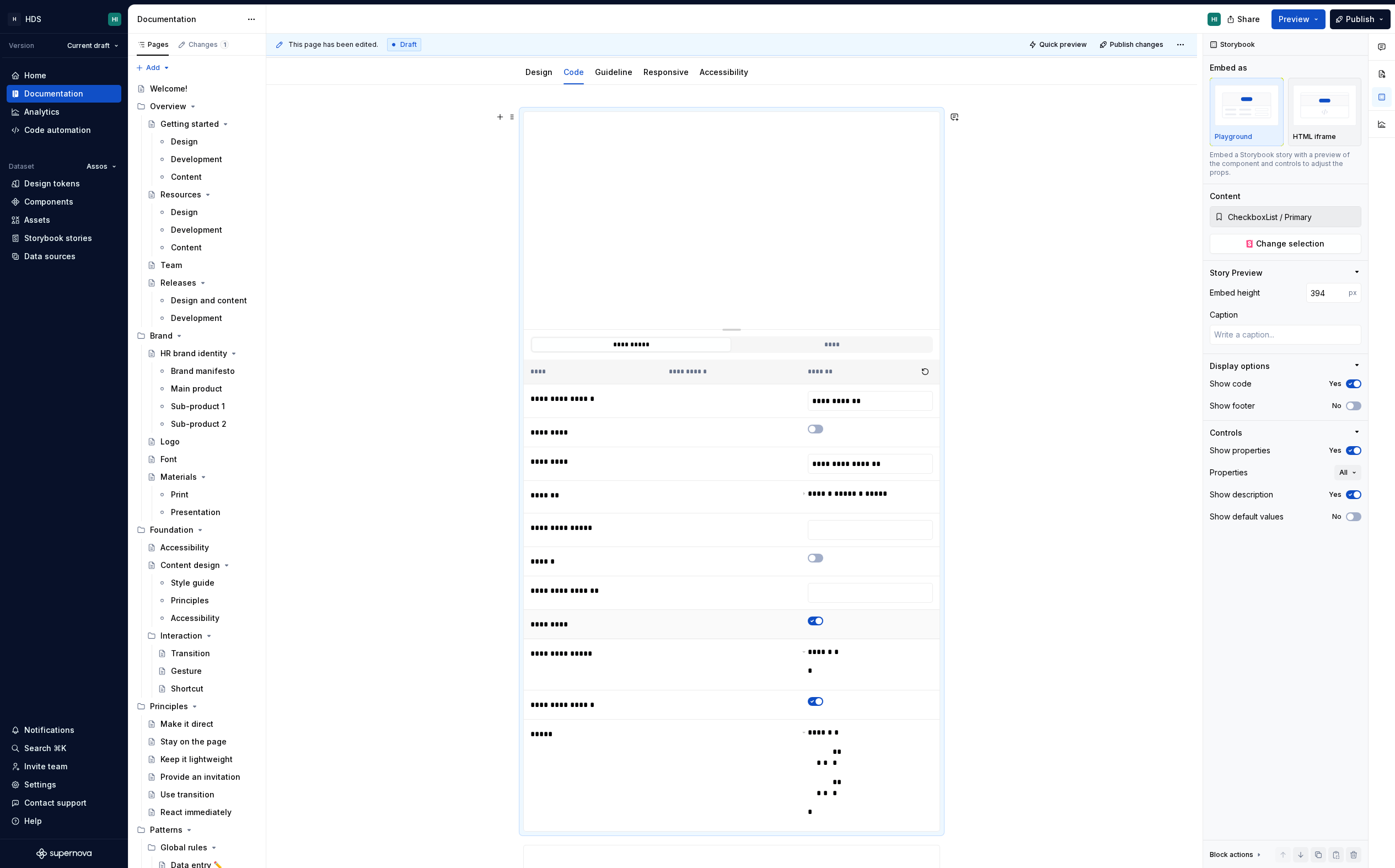
click at [821, 621] on span "button" at bounding box center [818, 620] width 6 height 6
click at [821, 620] on button "button" at bounding box center [816, 621] width 16 height 9
click at [821, 620] on span "button" at bounding box center [818, 620] width 6 height 6
click at [821, 620] on button "button" at bounding box center [816, 621] width 16 height 9
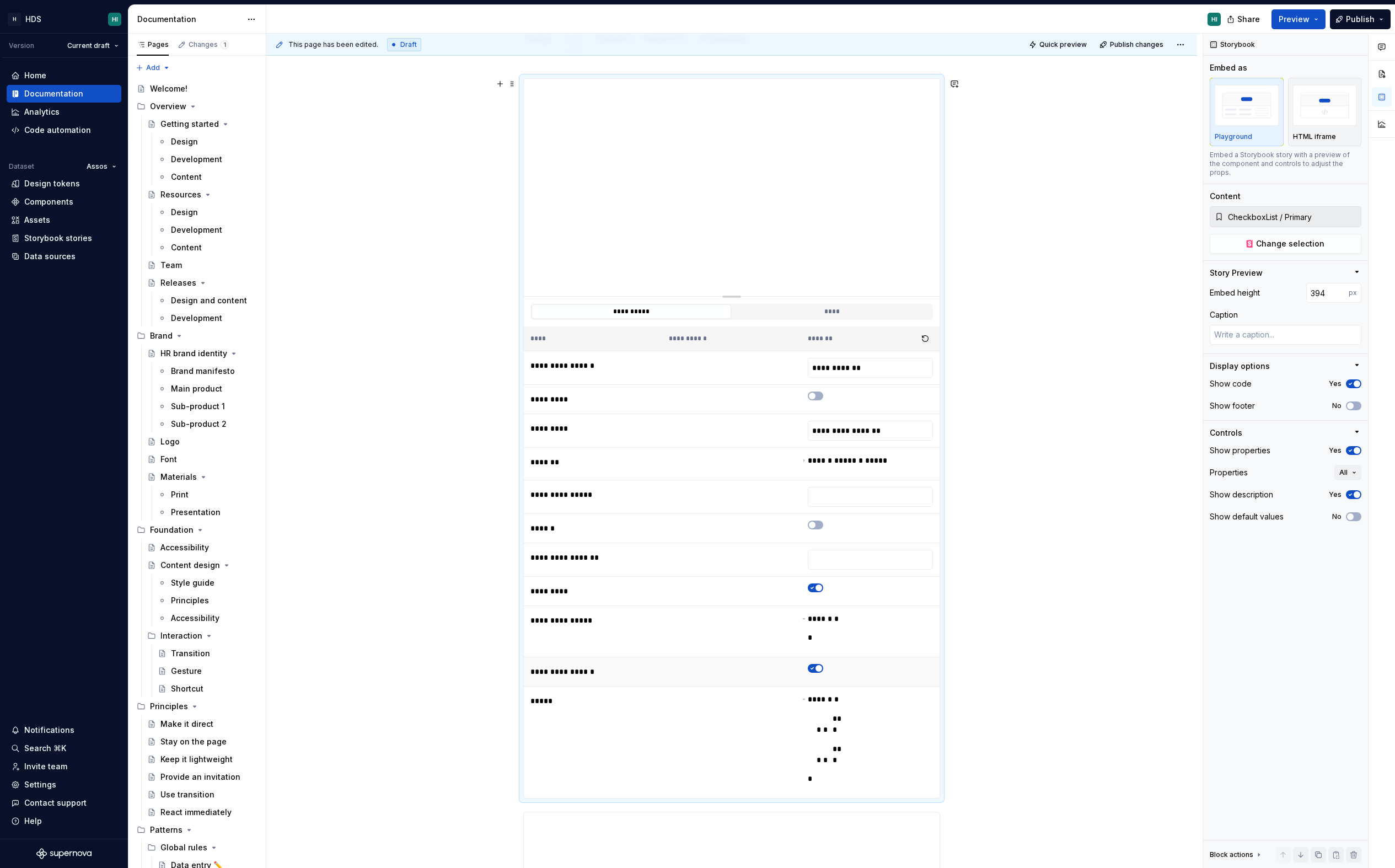
click at [820, 666] on span "button" at bounding box center [818, 667] width 6 height 6
click at [820, 666] on button "button" at bounding box center [816, 668] width 16 height 9
click at [820, 666] on span "button" at bounding box center [818, 667] width 6 height 6
type textarea "*"
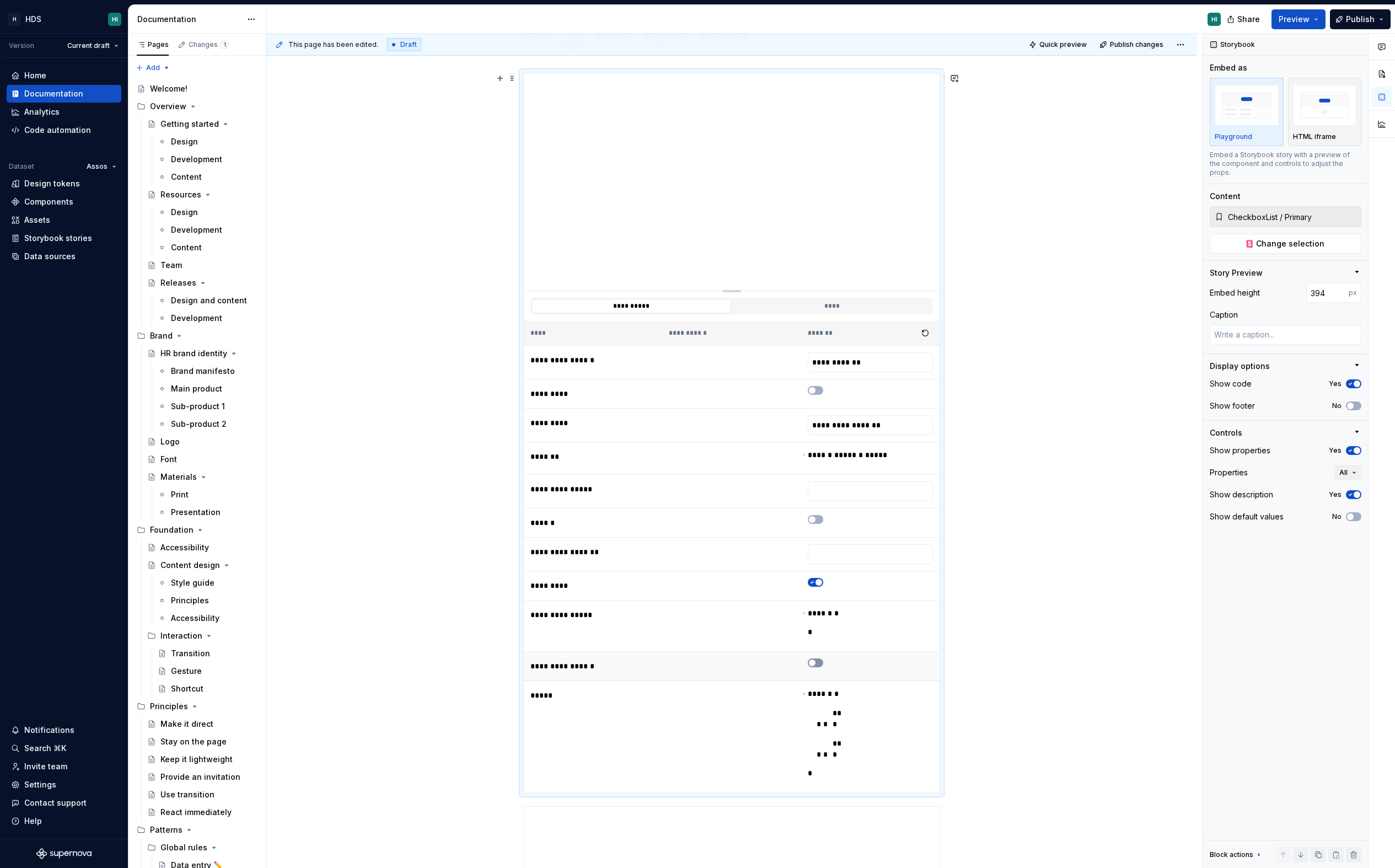
scroll to position [0, 0]
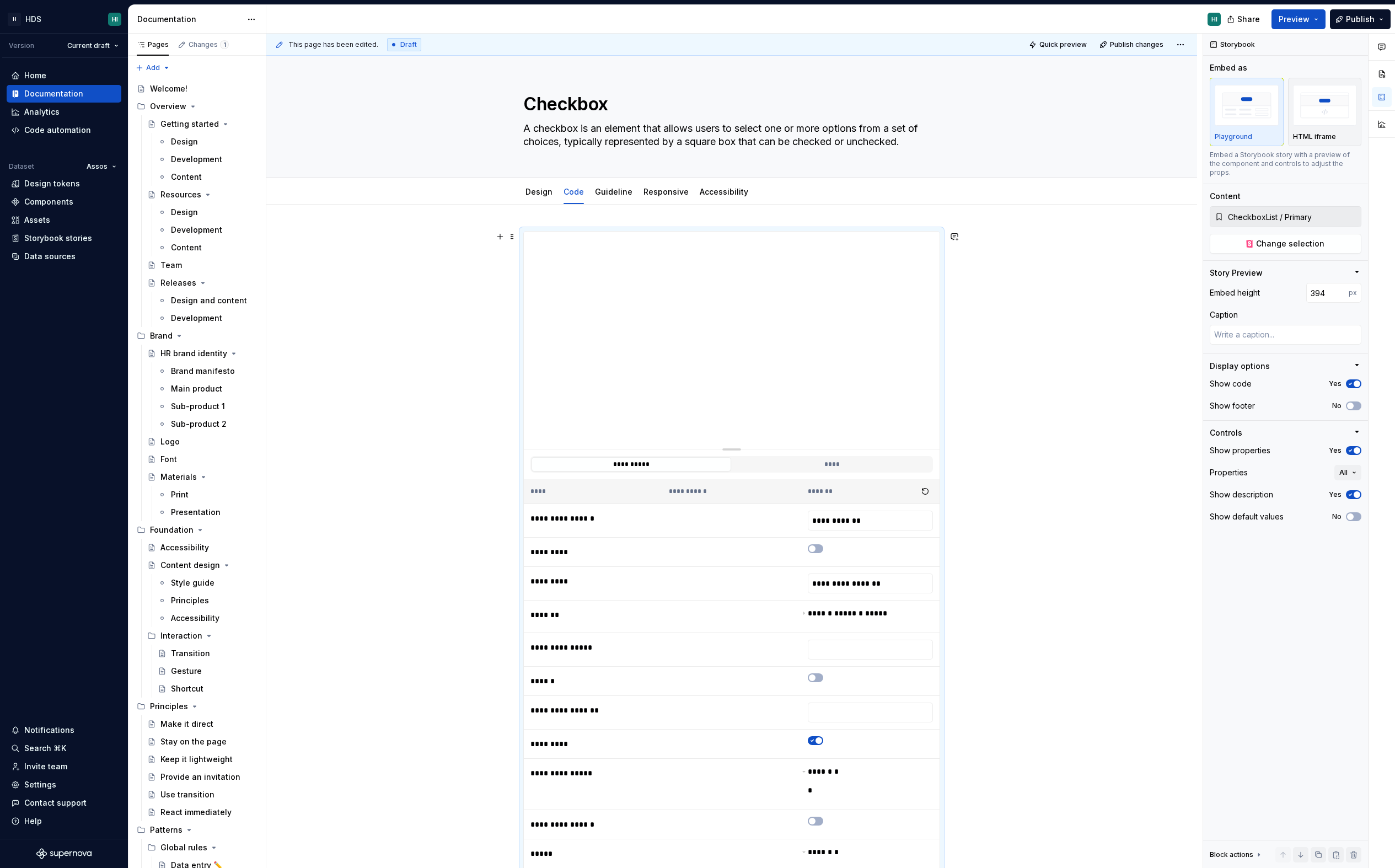
type button "**"
click at [1115, 44] on html "H HDS HI Version Current draft Home Documentation Analytics Code automation Dat…" at bounding box center [697, 434] width 1395 height 868
click at [1115, 43] on html "H HDS HI Version Current draft Home Documentation Analytics Code automation Dat…" at bounding box center [697, 434] width 1395 height 868
click at [1115, 23] on span "Publish" at bounding box center [1360, 19] width 29 height 11
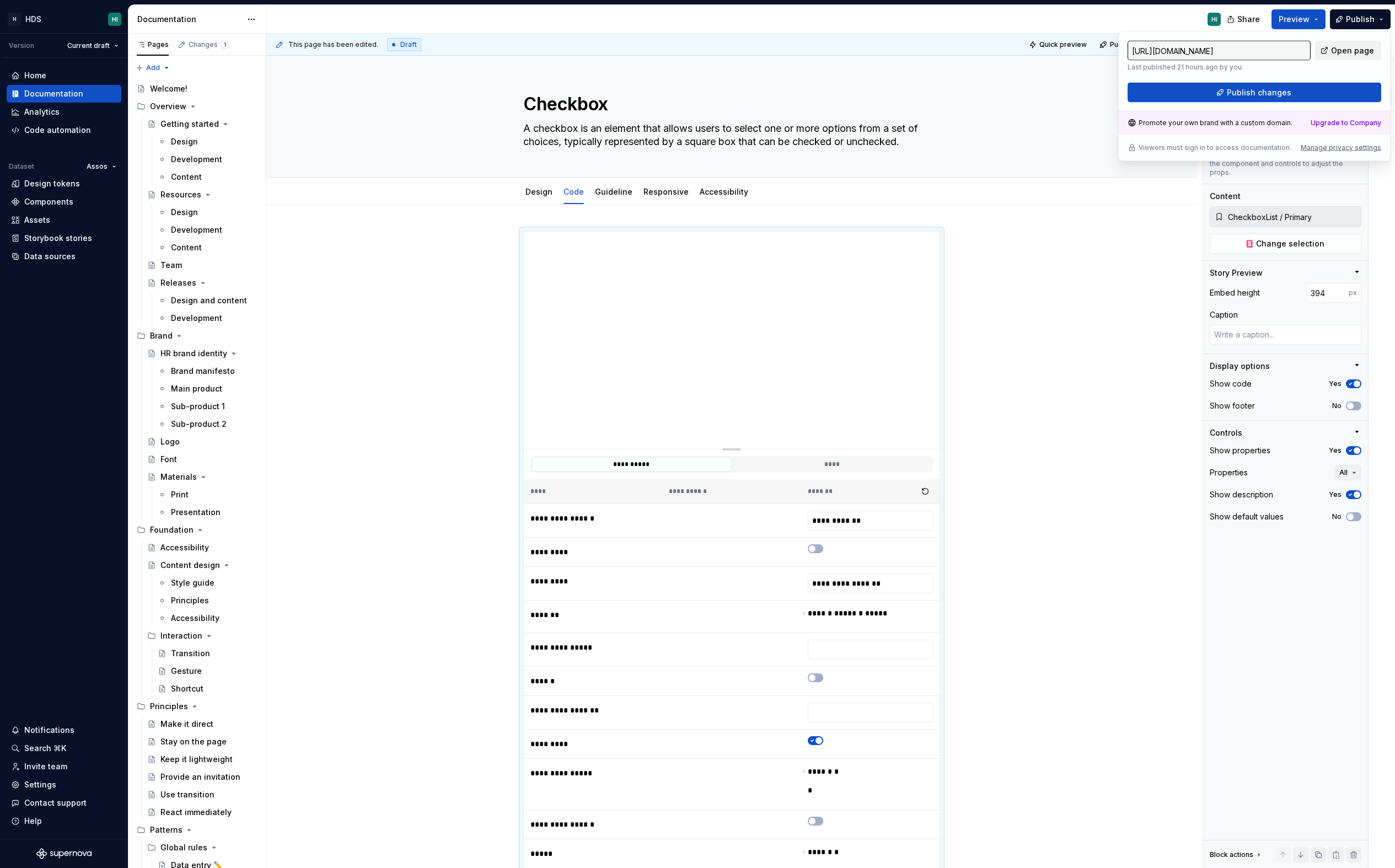
click at [1115, 54] on span "Open page" at bounding box center [1352, 51] width 43 height 11
click at [1062, 307] on div "**********" at bounding box center [731, 856] width 930 height 1303
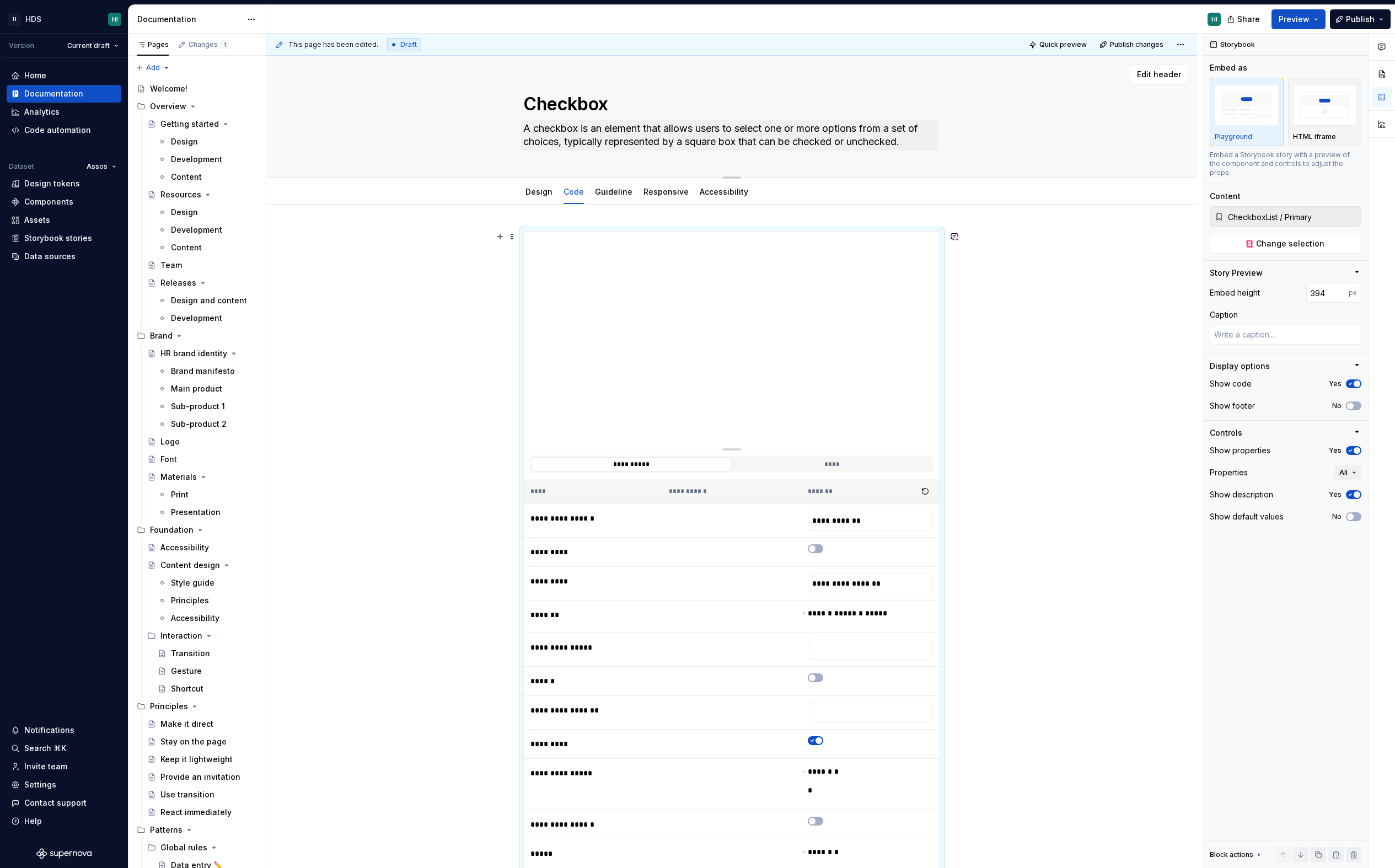
type textarea "*"
